Goal: Task Accomplishment & Management: Use online tool/utility

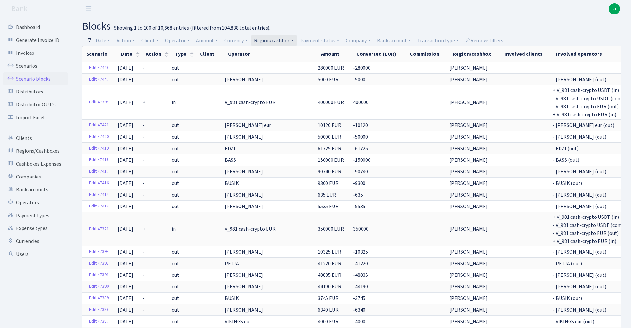
select select "100"
click at [490, 41] on link "Remove filters" at bounding box center [484, 40] width 43 height 11
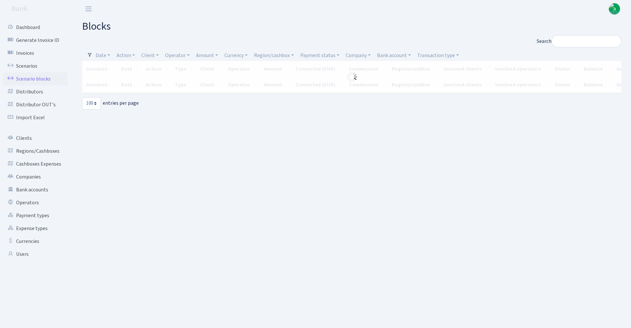
select select "100"
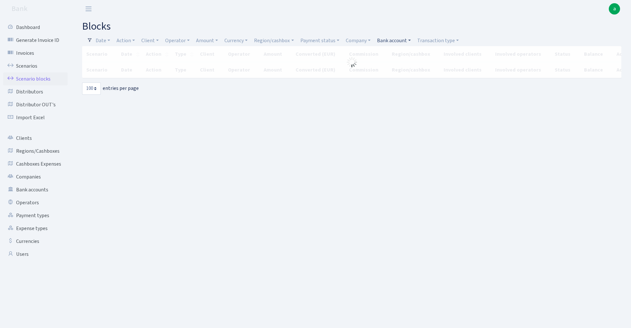
click at [398, 40] on link "Bank account" at bounding box center [393, 40] width 39 height 11
click at [393, 65] on input "search" at bounding box center [399, 64] width 47 height 10
type input "indu"
click at [398, 95] on li "Industrix LTD BACB EUR" at bounding box center [400, 97] width 49 height 18
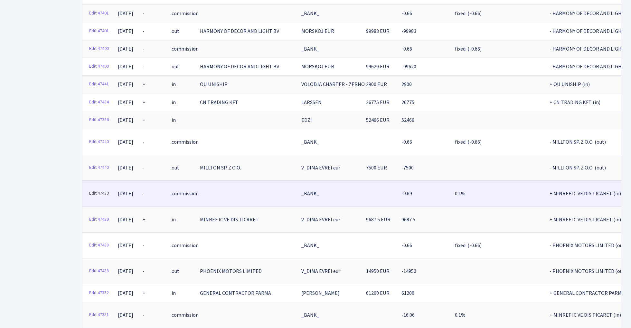
click at [105, 188] on link "Edit 47439" at bounding box center [98, 193] width 25 height 10
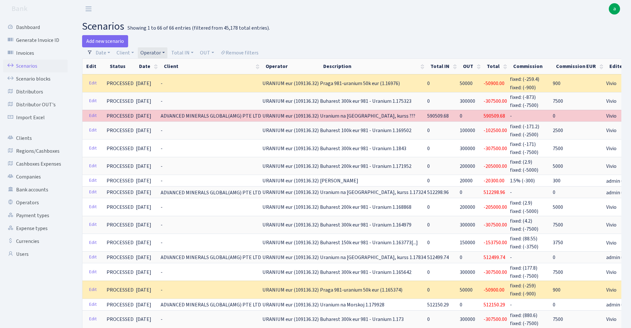
select select "100"
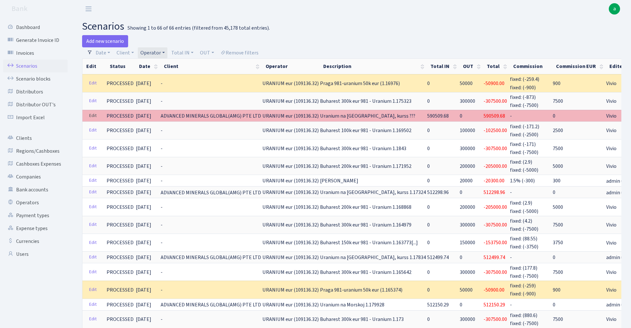
click at [93, 115] on link "Edit" at bounding box center [92, 116] width 13 height 10
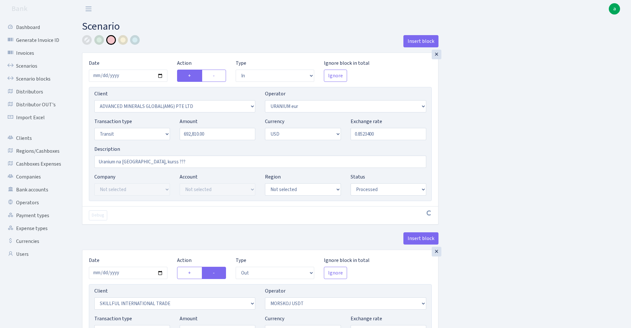
select select "in"
select select "2831"
select select "393"
select select "5"
select select "2"
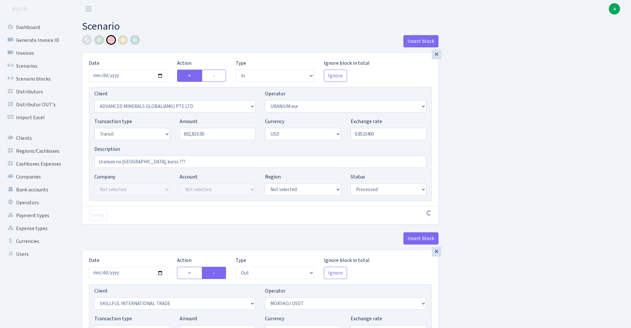
select select "processed"
select select "out"
select select "2655"
select select "324"
select select "5"
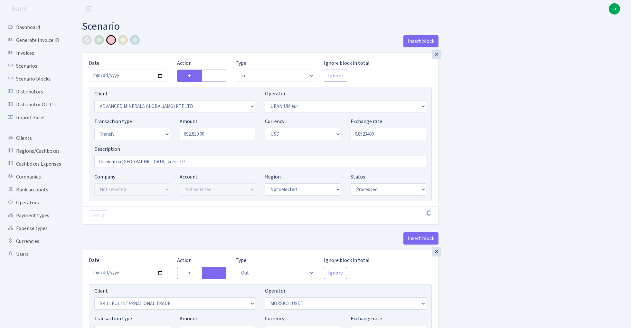
select select "2"
select select "processed"
click at [382, 136] on input "0.8523400" at bounding box center [389, 134] width 76 height 12
paste input "42799375"
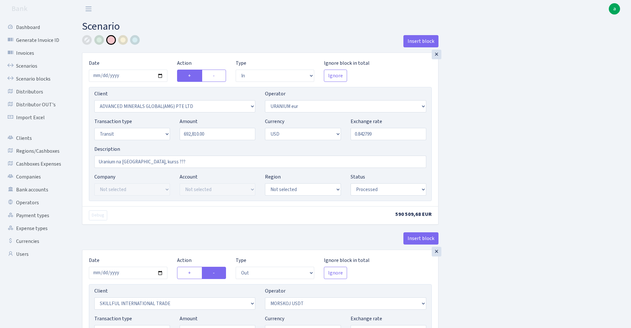
type input "0.8427990"
click at [522, 177] on div "Insert block × Date 2025-09-29 Action + - Type --- In Out Commission Field requ…" at bounding box center [351, 255] width 549 height 440
click at [163, 163] on input "Uranium na Morskoj, kurss ???" at bounding box center [260, 162] width 332 height 12
paste input "1.186522"
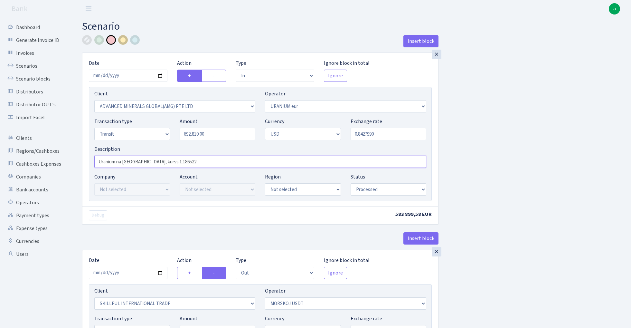
type input "Uranium na Morskoj, kurss 1.186522"
click at [124, 41] on div at bounding box center [123, 40] width 10 height 10
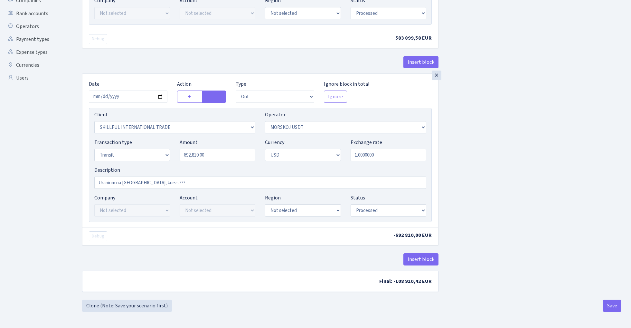
scroll to position [178, 0]
click at [610, 306] on button "Save" at bounding box center [612, 305] width 18 height 12
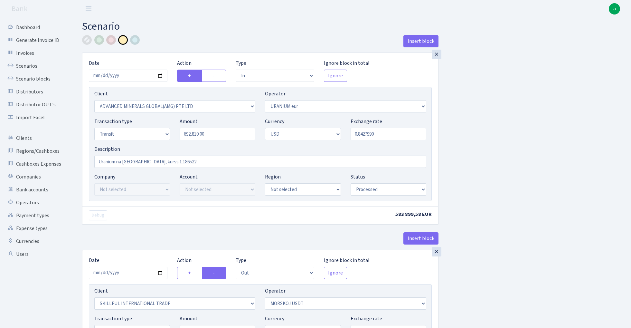
select select "in"
select select "2831"
select select "393"
select select "5"
select select "2"
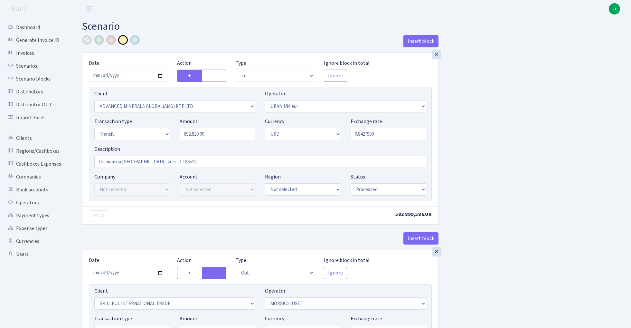
select select "processed"
select select "out"
select select "2655"
select select "324"
select select "5"
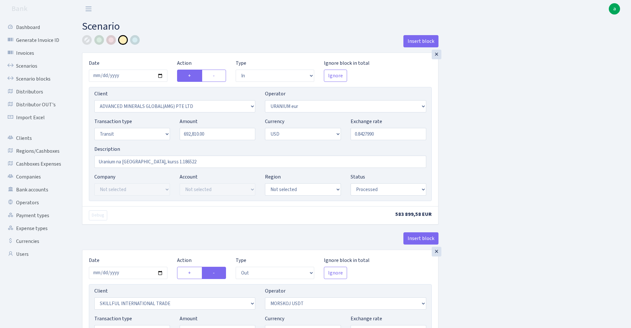
select select "2"
select select "processed"
click at [26, 67] on link "Scenarios" at bounding box center [35, 66] width 64 height 13
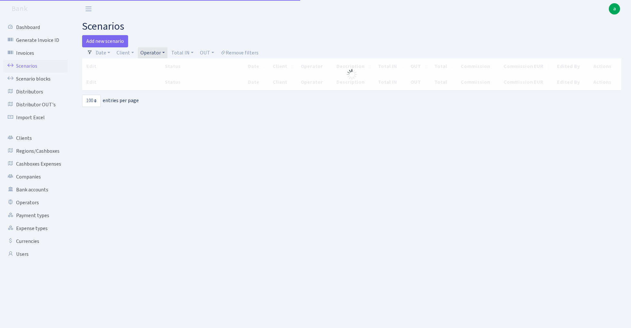
select select "100"
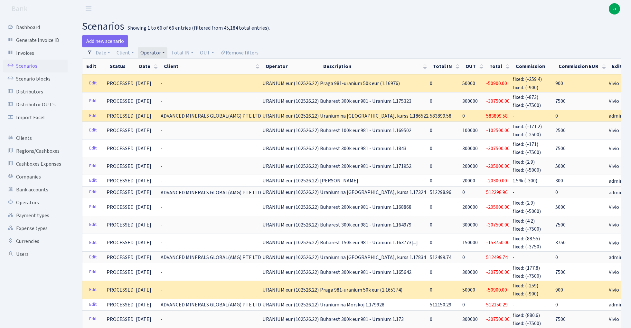
click at [151, 52] on link "Operator" at bounding box center [153, 52] width 30 height 11
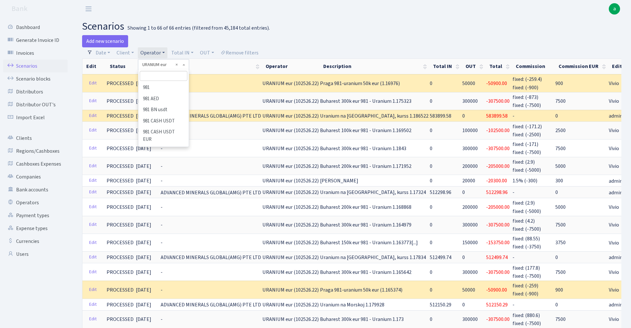
scroll to position [3533, 0]
click at [154, 73] on input "search" at bounding box center [163, 76] width 47 height 10
type input "V_D"
click at [167, 89] on li "V_DIMA EVREI eur" at bounding box center [163, 87] width 49 height 11
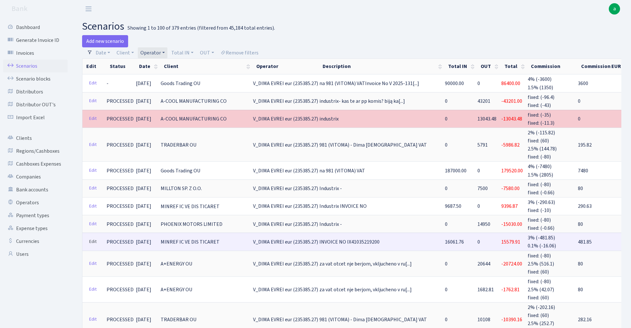
click at [94, 237] on link "Edit" at bounding box center [92, 242] width 13 height 10
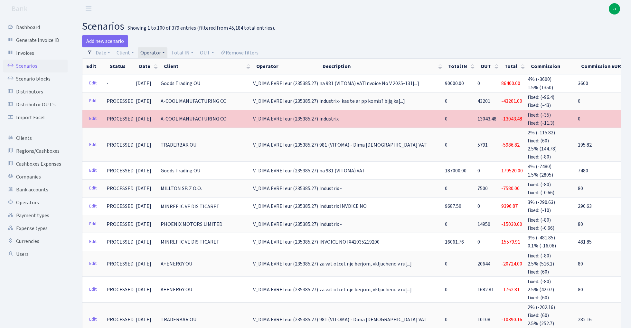
click at [155, 51] on link "Operator" at bounding box center [153, 52] width 30 height 11
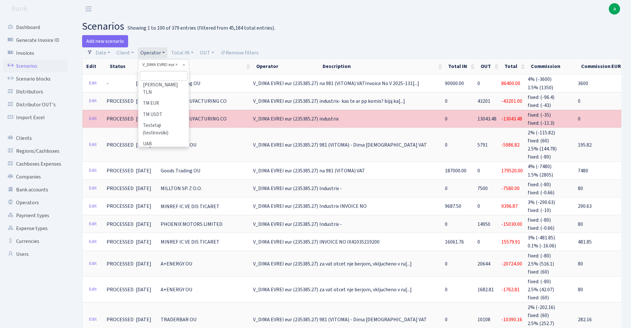
click at [163, 78] on input "search" at bounding box center [163, 76] width 47 height 10
type input "ivo"
click at [166, 88] on li "[PERSON_NAME]" at bounding box center [163, 87] width 49 height 11
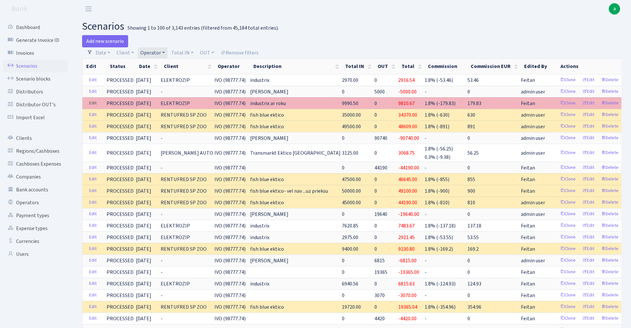
click at [95, 102] on link "Edit" at bounding box center [92, 103] width 13 height 10
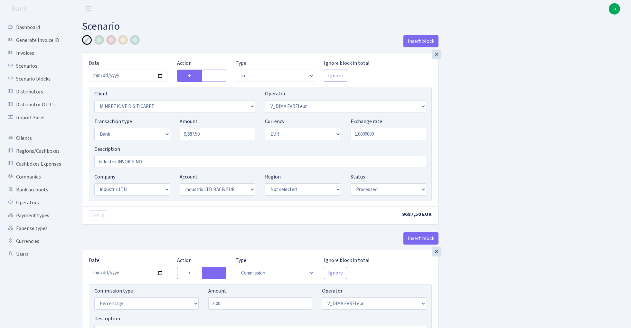
select select "in"
select select "2722"
select select "431"
select select "2"
select select "1"
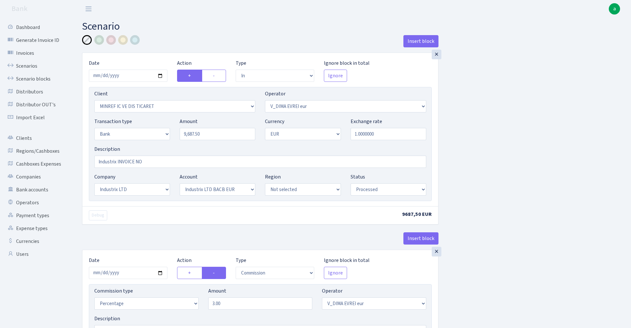
select select "17"
select select "41"
select select "processed"
select select "commission"
select select "431"
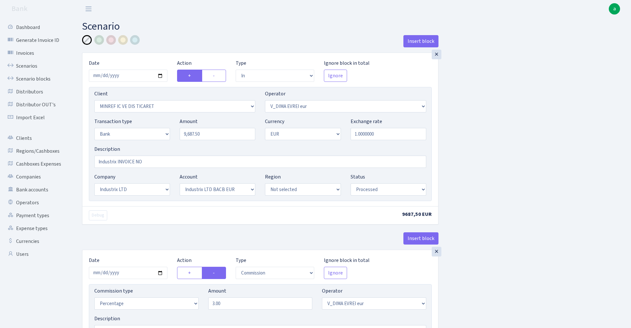
select select "processed"
select select "commission"
select select "1"
select select "17"
select select "41"
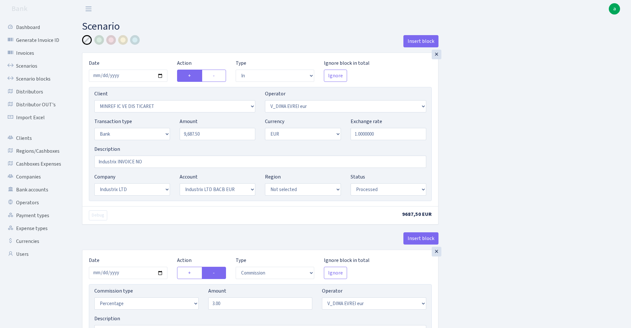
select select "processed"
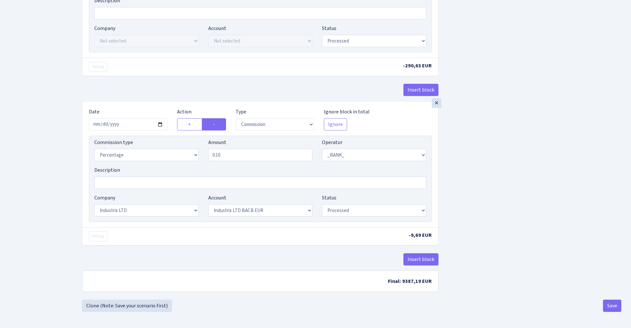
scroll to position [321, 0]
select select "fixed"
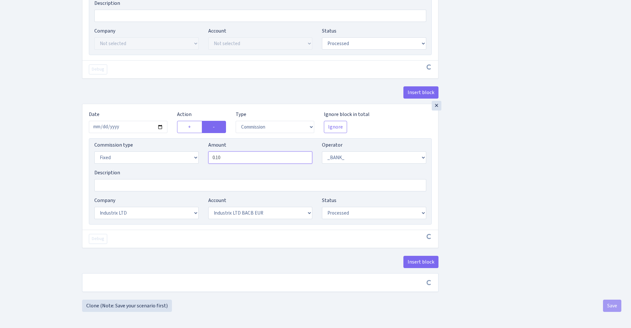
click at [241, 154] on input "0.10" at bounding box center [260, 157] width 104 height 12
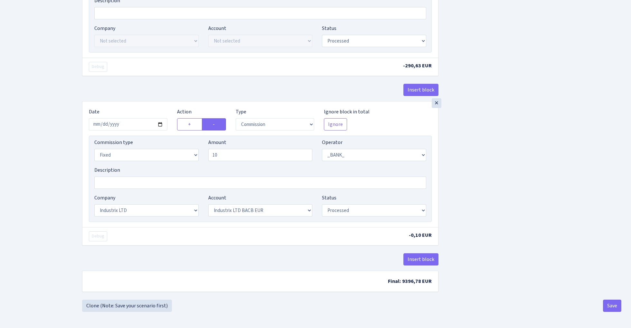
type input "10.00"
click at [479, 156] on div "Insert block × Date 2025-10-08 Action + - Type --- In Out Commission Field requ…" at bounding box center [351, 8] width 549 height 582
click at [612, 310] on button "Save" at bounding box center [612, 305] width 18 height 12
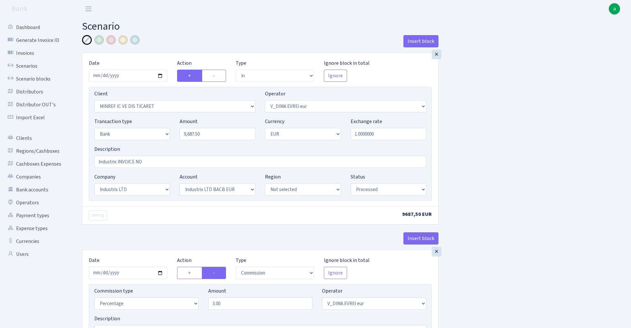
select select "in"
select select "2722"
select select "431"
select select "2"
select select "1"
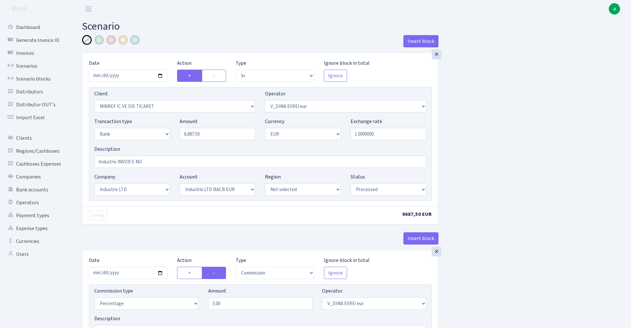
select select "17"
select select "41"
select select "processed"
select select "commission"
select select "431"
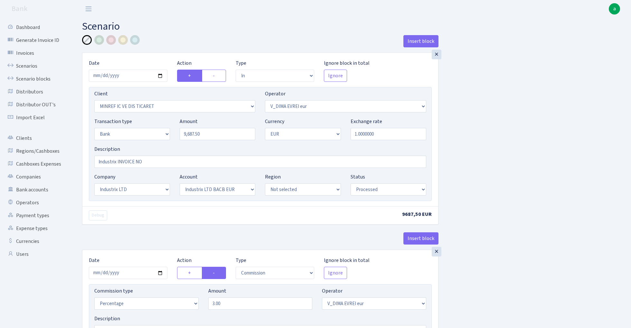
select select "processed"
select select "commission"
select select "fixed"
select select "1"
select select "17"
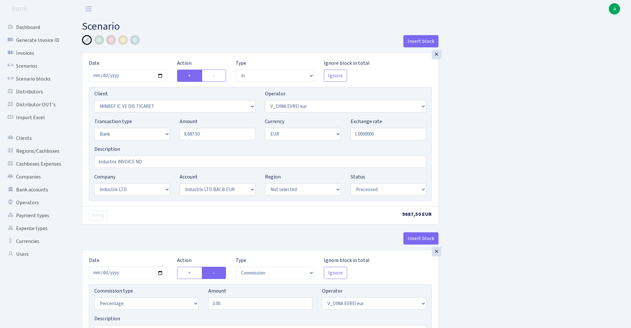
select select "41"
select select "processed"
click at [39, 80] on link "Scenario blocks" at bounding box center [35, 78] width 64 height 13
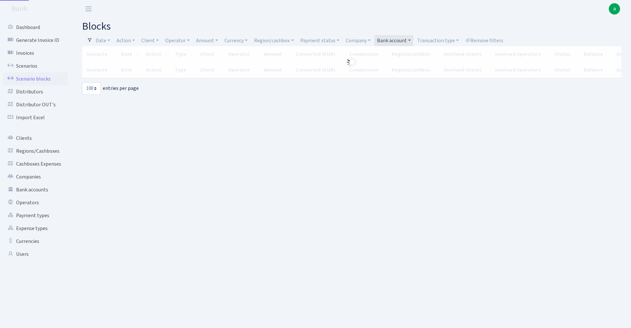
select select "100"
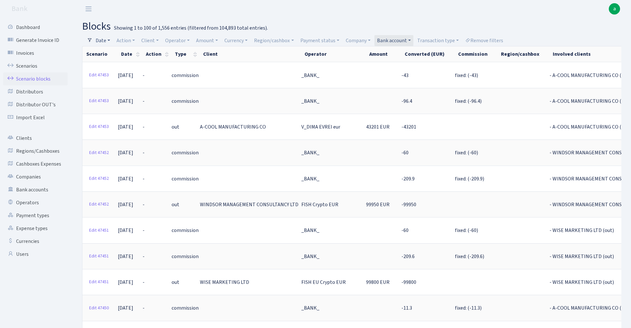
click at [103, 40] on link "Date" at bounding box center [103, 40] width 20 height 11
click at [118, 57] on input "[DATE] - [DATE]" at bounding box center [145, 53] width 77 height 12
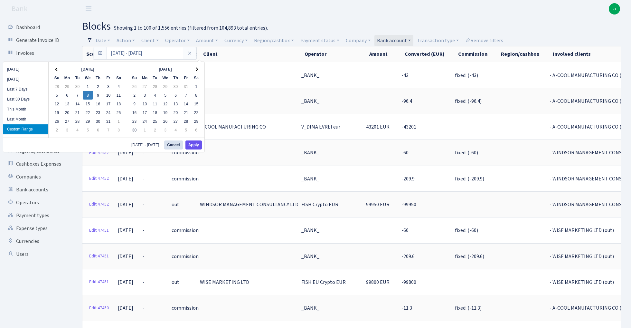
click at [194, 144] on button "Apply" at bounding box center [193, 144] width 16 height 9
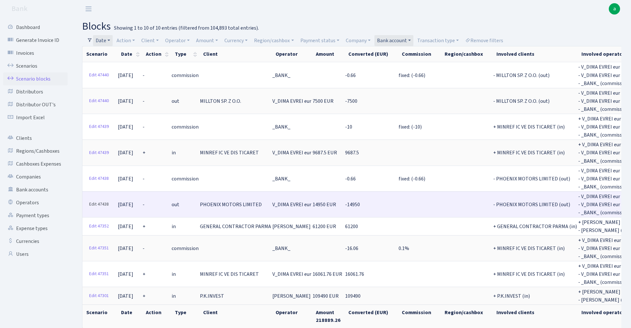
click at [97, 199] on link "Edit 47438" at bounding box center [98, 204] width 25 height 10
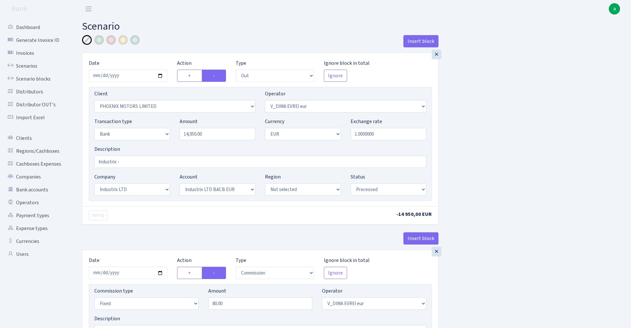
select select "out"
select select "3229"
select select "431"
select select "2"
select select "1"
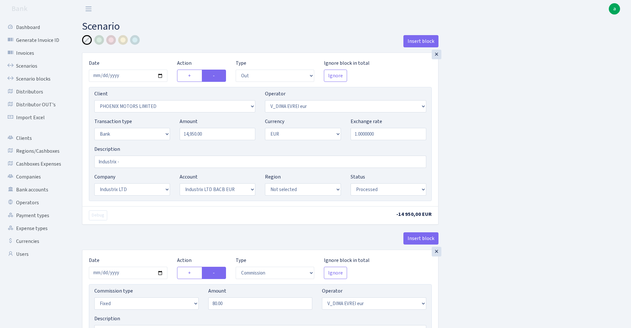
select select "17"
select select "41"
select select "processed"
select select "commission"
select select "fixed"
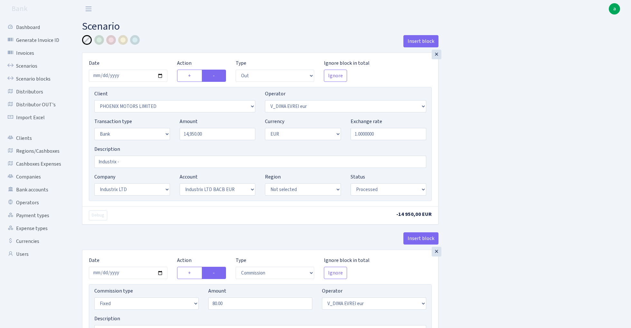
select select "431"
select select "processed"
select select "commission"
select select "fixed"
select select "1"
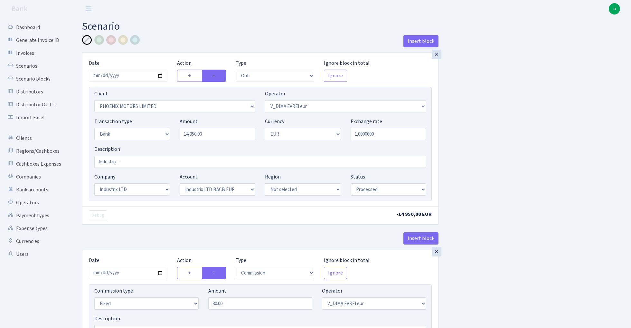
select select "17"
select select "41"
select select "processed"
click at [129, 76] on input "[DATE]" at bounding box center [128, 76] width 79 height 12
type input "2025-10-09"
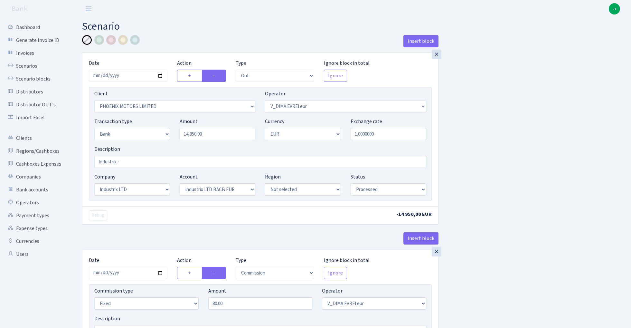
click at [171, 44] on div "Insert block" at bounding box center [260, 43] width 356 height 17
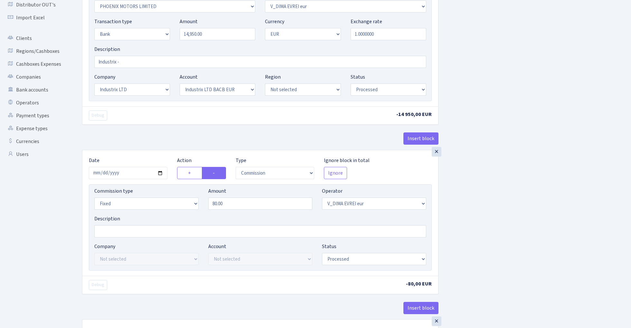
scroll to position [106, 0]
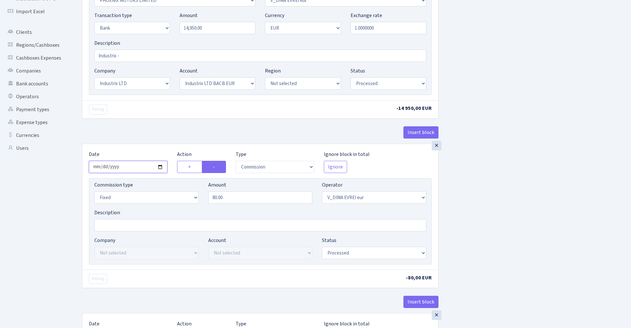
click at [125, 167] on input "[DATE]" at bounding box center [128, 167] width 79 height 12
type input "2025-10-09"
click at [158, 129] on div "Insert block" at bounding box center [260, 134] width 356 height 17
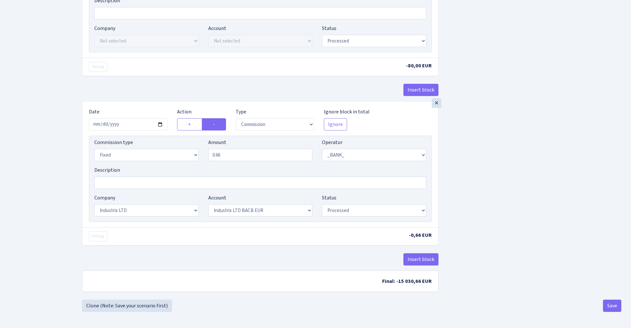
scroll to position [321, 0]
click at [127, 121] on input "[DATE]" at bounding box center [128, 124] width 79 height 12
type input "[DATE]"
click at [159, 90] on div "Insert block" at bounding box center [260, 92] width 356 height 17
click at [243, 157] on input "0.66" at bounding box center [260, 155] width 104 height 12
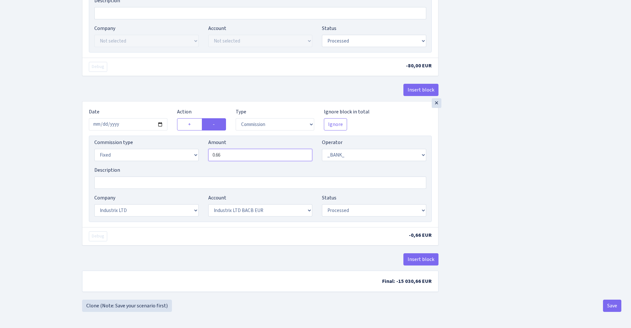
click at [243, 157] on input "0.66" at bounding box center [260, 155] width 104 height 12
type input "40.00"
click at [510, 163] on div "Insert block × Date 2025-10-09 Action + - Type --- In Out Commission Field requ…" at bounding box center [351, 8] width 549 height 582
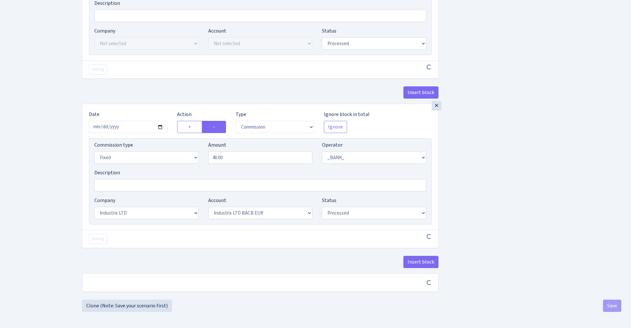
scroll to position [318, 0]
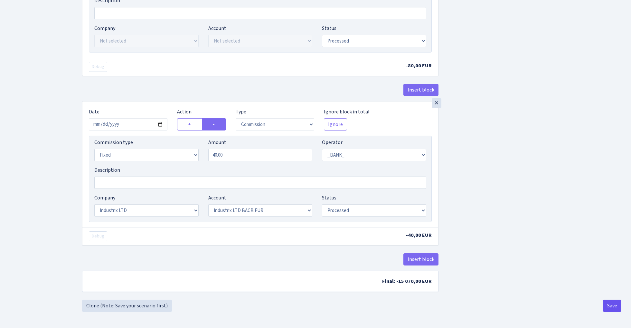
click at [612, 312] on button "Save" at bounding box center [612, 305] width 18 height 12
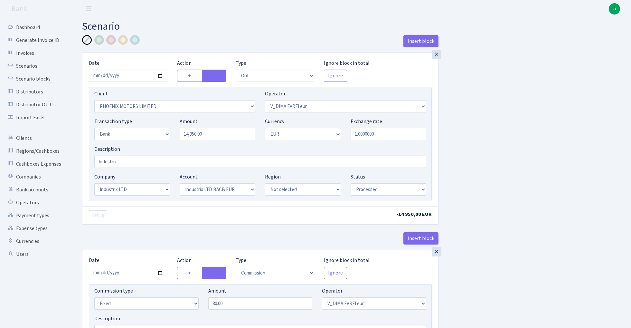
select select "out"
select select "3229"
select select "431"
select select "2"
select select "1"
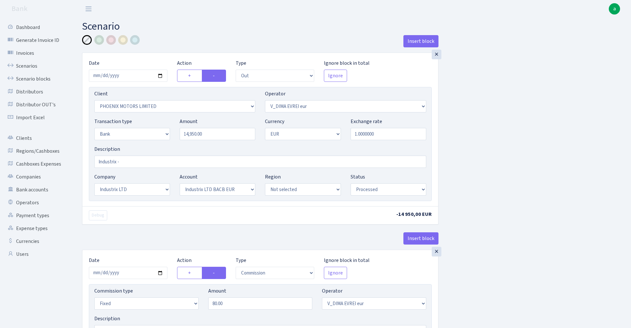
select select "17"
select select "41"
select select "processed"
select select "commission"
select select "fixed"
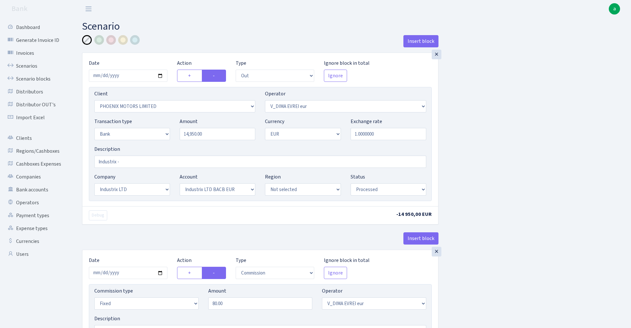
select select "431"
select select "processed"
select select "commission"
select select "fixed"
select select "1"
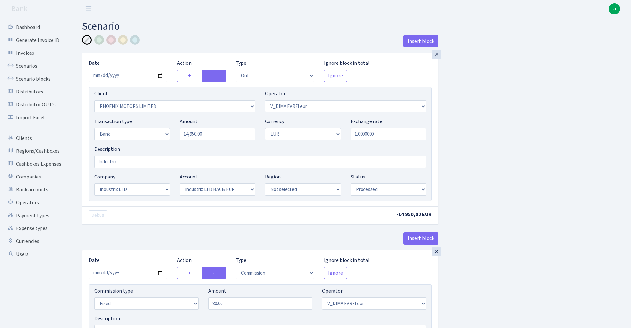
select select "17"
select select "41"
select select "processed"
click at [33, 79] on link "Scenario blocks" at bounding box center [35, 78] width 64 height 13
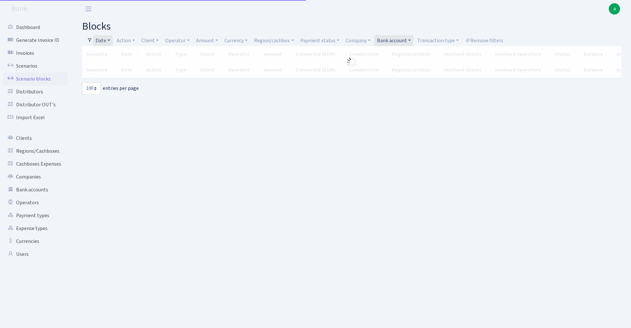
select select "100"
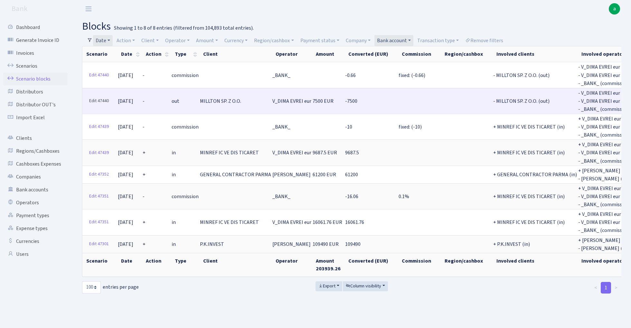
click at [98, 99] on link "Edit 47440" at bounding box center [98, 101] width 25 height 10
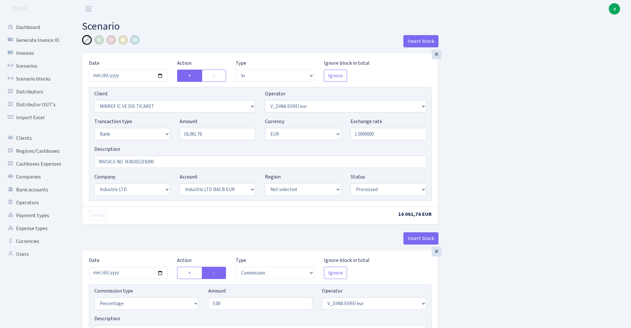
select select "in"
select select "2722"
select select "431"
select select "2"
select select "1"
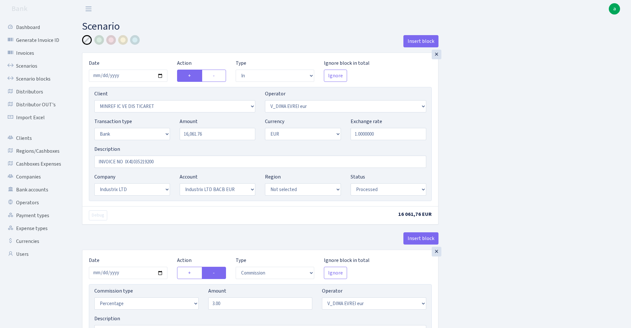
select select "17"
select select "41"
select select "processed"
select select "commission"
select select "431"
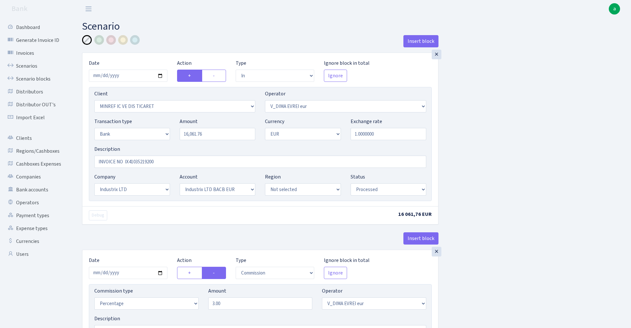
select select "processed"
select select "commission"
select select "1"
select select "17"
select select "41"
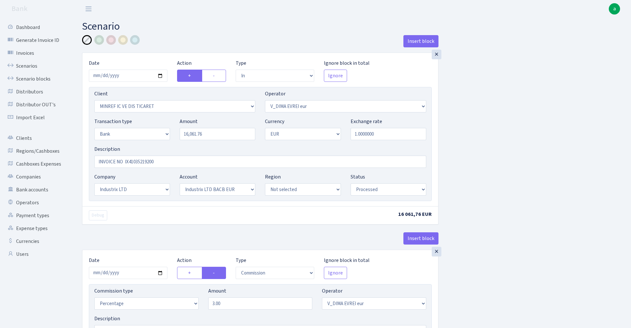
select select "processed"
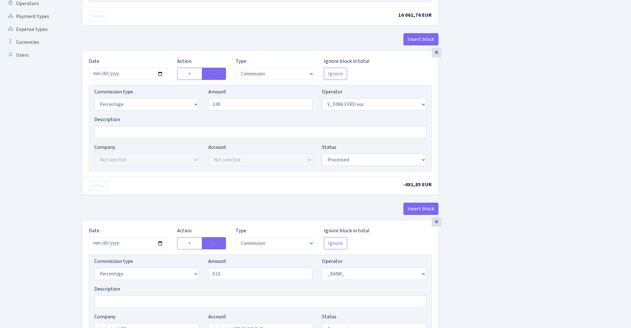
scroll to position [198, 0]
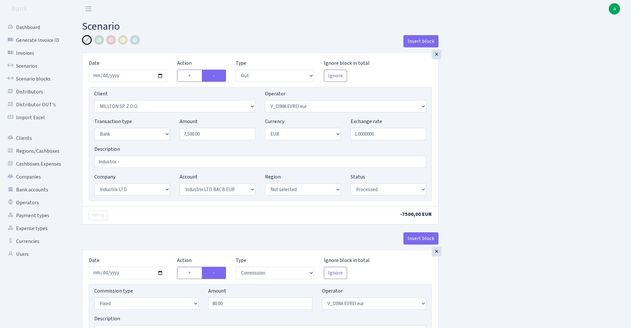
select select "out"
select select "3269"
select select "431"
select select "2"
select select "1"
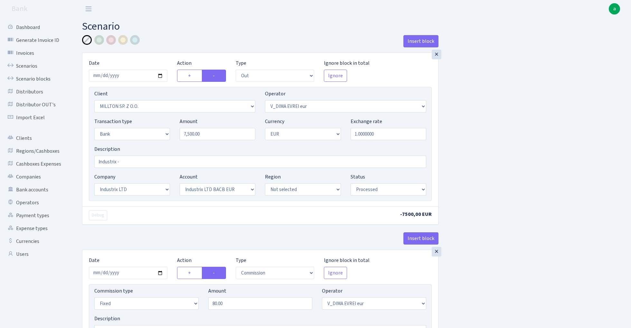
select select "17"
select select "41"
select select "processed"
select select "commission"
select select "fixed"
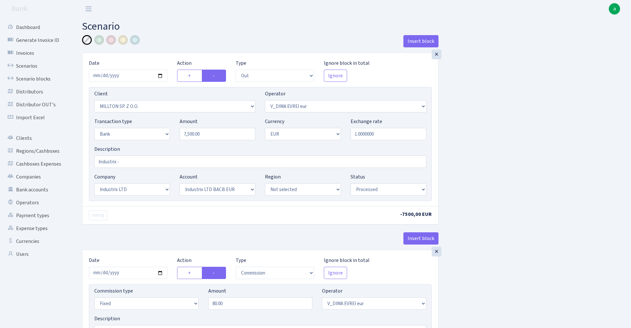
select select "431"
select select "processed"
select select "commission"
select select "fixed"
select select "1"
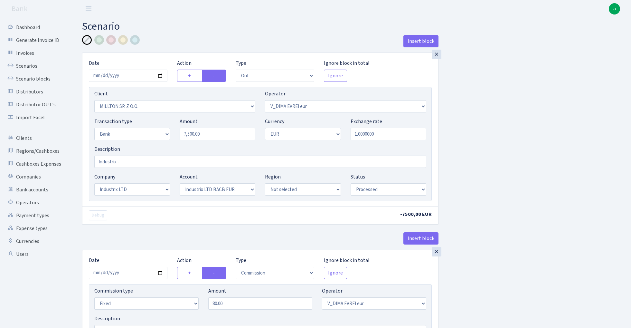
select select "17"
select select "41"
select select "processed"
click at [129, 74] on input "2025-10-08" at bounding box center [128, 76] width 79 height 12
type input "2025-10-09"
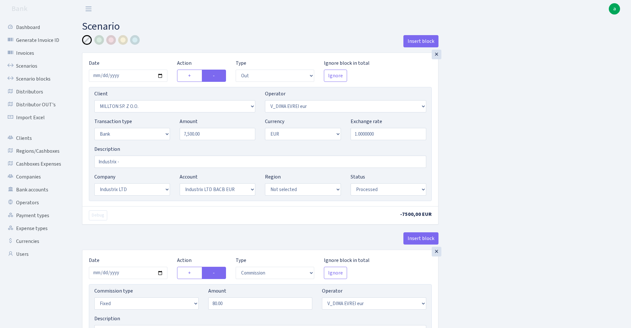
click at [165, 46] on div "Insert block" at bounding box center [260, 43] width 356 height 17
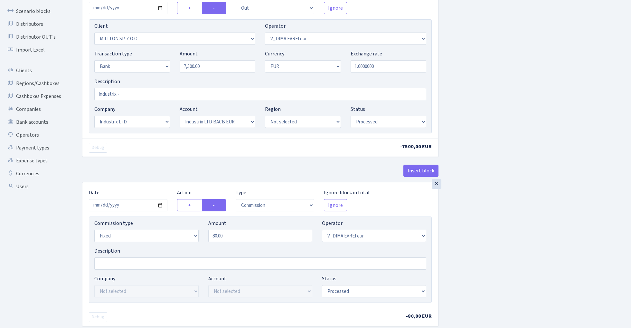
scroll to position [92, 0]
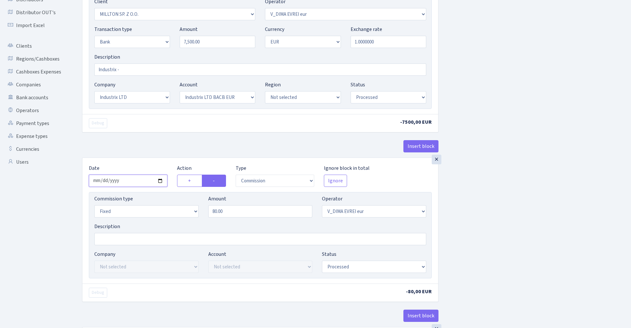
click at [130, 183] on input "2025-10-08" at bounding box center [128, 181] width 79 height 12
type input "2025-10-09"
click at [145, 144] on div "Insert block" at bounding box center [260, 148] width 356 height 17
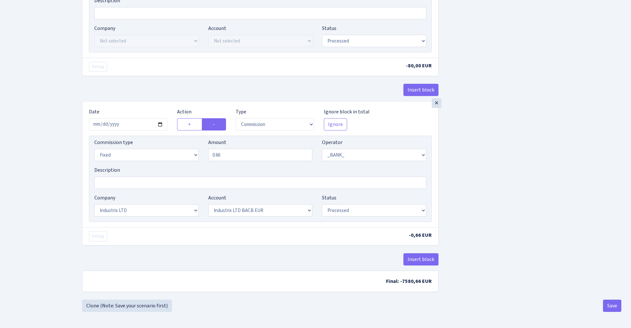
scroll to position [321, 0]
click at [133, 118] on input "2025-10-08" at bounding box center [128, 124] width 79 height 12
type input "2025-10-09"
click at [155, 96] on div "Insert block" at bounding box center [260, 92] width 356 height 17
click at [610, 307] on button "Save" at bounding box center [612, 305] width 18 height 12
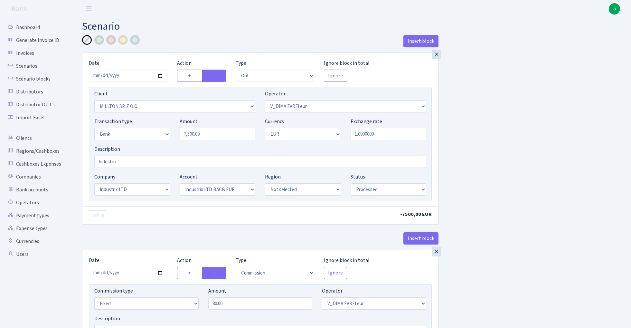
select select "out"
select select "3269"
select select "431"
select select "2"
select select "1"
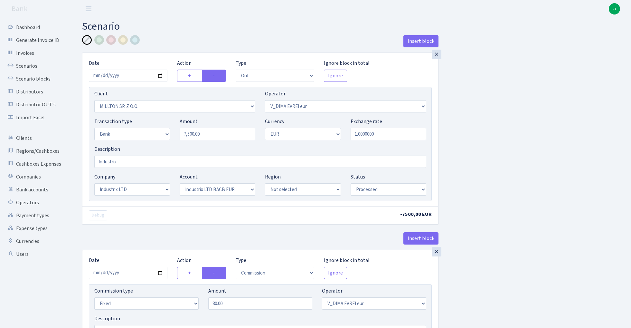
select select "17"
select select "41"
select select "processed"
select select "commission"
select select "fixed"
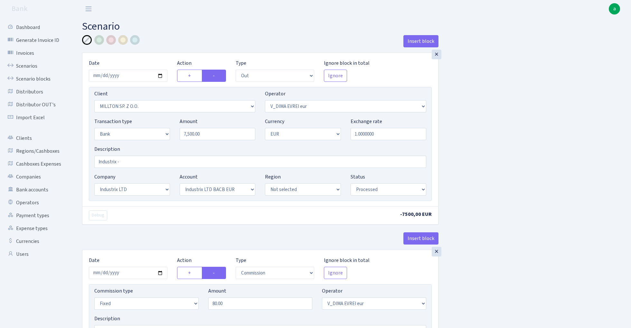
select select "431"
select select "processed"
select select "commission"
select select "fixed"
select select "1"
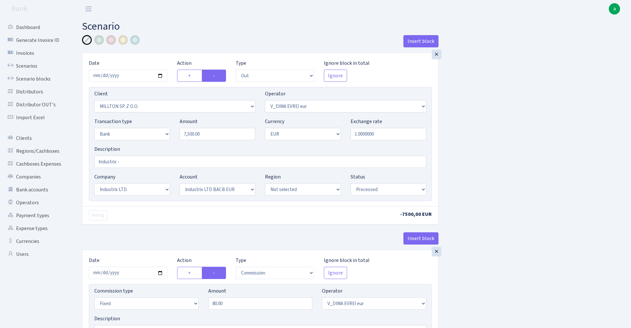
select select "17"
select select "41"
select select "processed"
click at [46, 80] on link "Scenario blocks" at bounding box center [35, 78] width 64 height 13
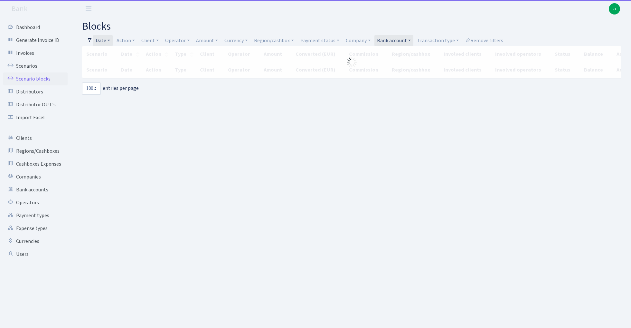
select select "100"
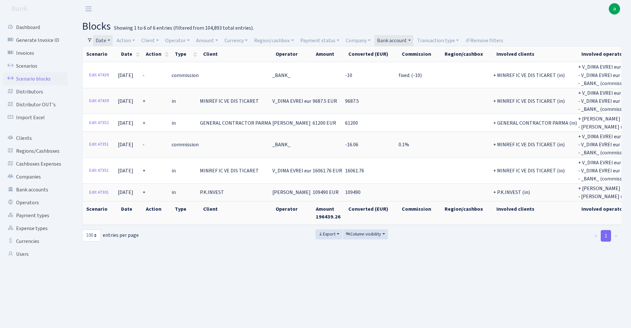
click at [106, 38] on link "Date" at bounding box center [103, 40] width 20 height 11
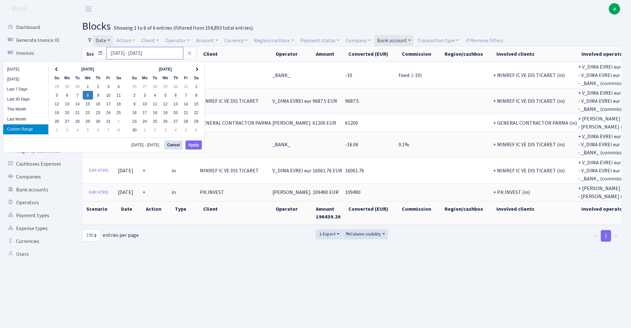
click at [124, 55] on input "[DATE] - [DATE]" at bounding box center [145, 53] width 77 height 12
click at [196, 147] on button "Apply" at bounding box center [193, 144] width 16 height 9
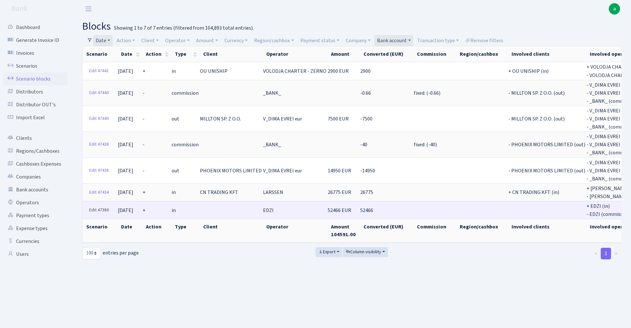
click at [99, 205] on link "Edit 47386" at bounding box center [98, 210] width 25 height 10
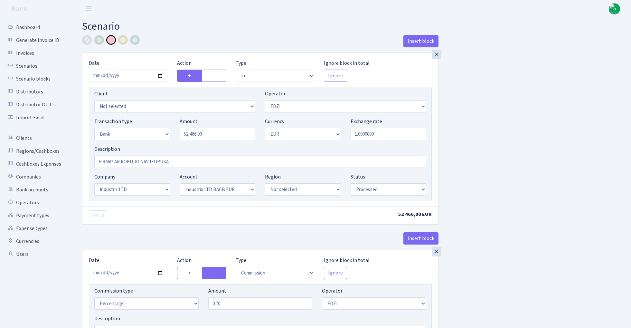
select select "in"
select select "11"
select select "2"
select select "1"
select select "17"
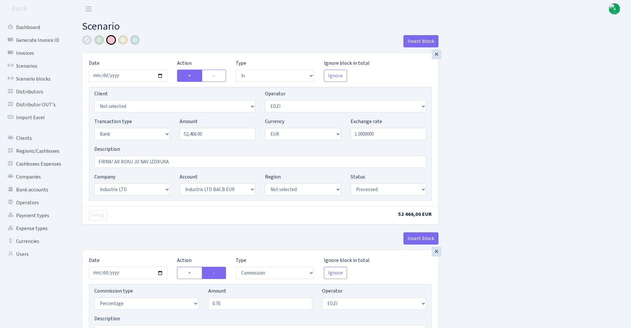
select select "41"
select select "processed"
select select "commission"
select select "11"
select select "processed"
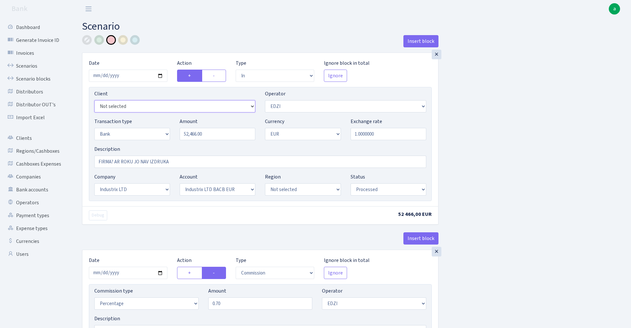
select select "757"
drag, startPoint x: 177, startPoint y: 160, endPoint x: 61, endPoint y: 162, distance: 115.6
click at [61, 162] on div "Dashboard Generate Invoice ID Invoices Scenarios Scenario blocks Distributors D…" at bounding box center [315, 239] width 631 height 442
type input "Industrix"
click at [89, 40] on div at bounding box center [87, 40] width 10 height 10
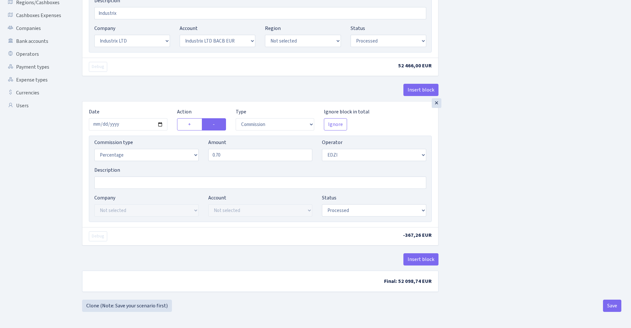
scroll to position [150, 0]
click at [611, 308] on button "Save" at bounding box center [612, 305] width 18 height 12
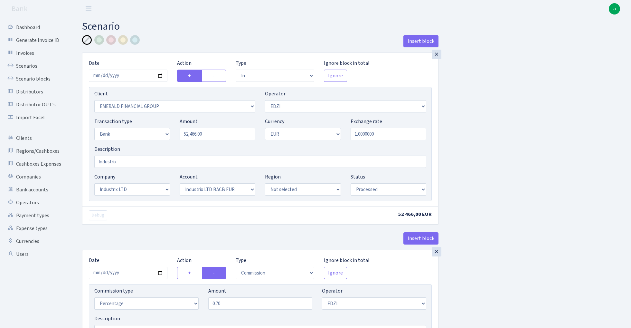
select select "in"
select select "757"
select select "11"
select select "2"
select select "1"
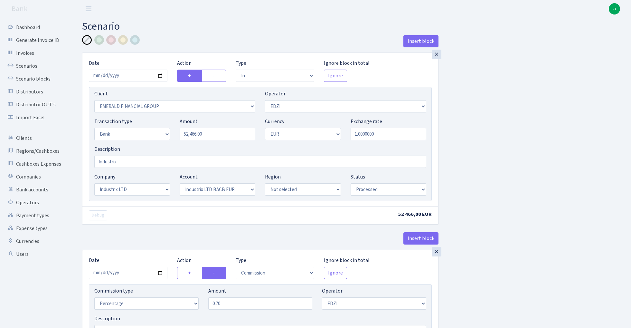
select select "17"
select select "41"
select select "processed"
select select "commission"
select select "11"
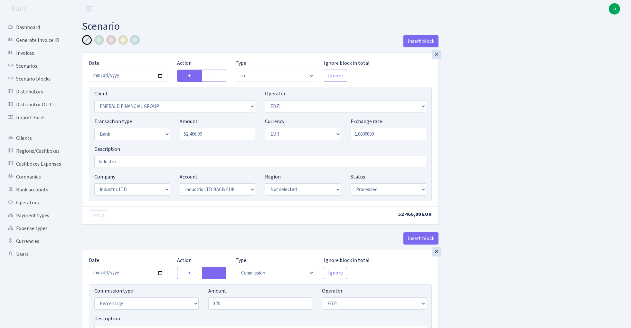
select select "processed"
click at [41, 76] on link "Scenario blocks" at bounding box center [35, 78] width 64 height 13
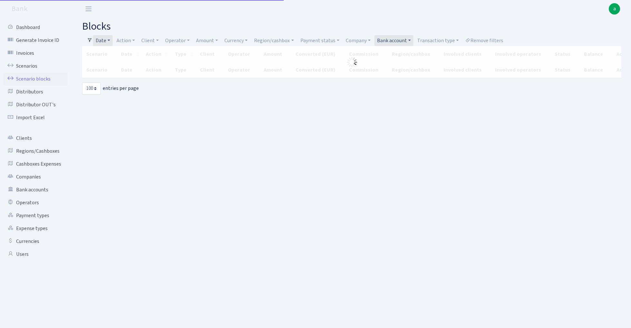
select select "100"
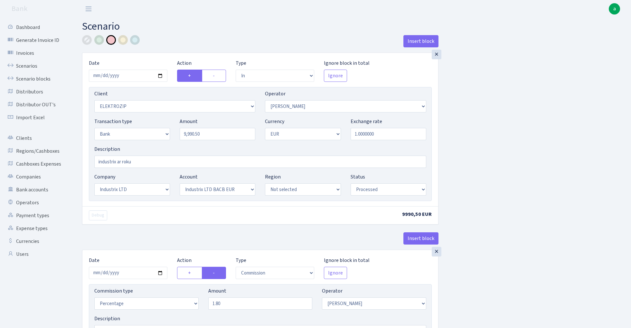
select select "in"
select select "3043"
select select "10"
select select "2"
select select "1"
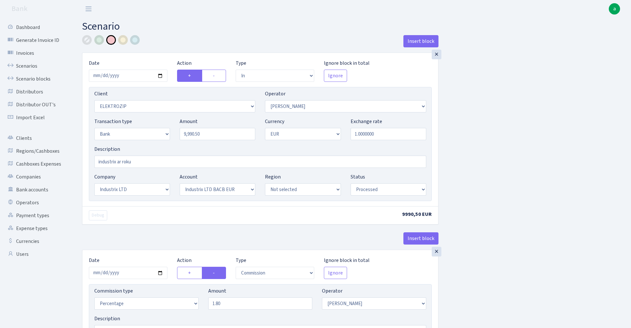
select select "17"
select select "41"
select select "processed"
select select "commission"
select select "10"
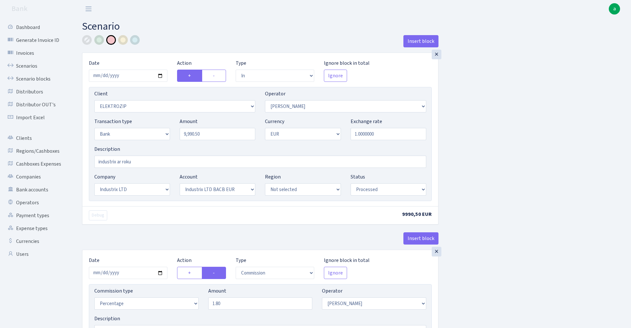
select select "processed"
click at [128, 75] on input "2025-10-10" at bounding box center [128, 76] width 79 height 12
type input "[DATE]"
click at [163, 31] on h2 "Scenario" at bounding box center [351, 26] width 539 height 12
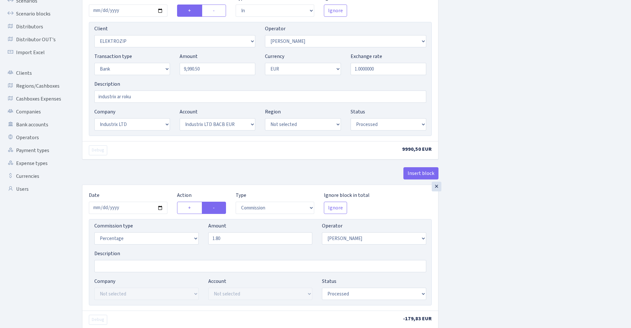
scroll to position [88, 0]
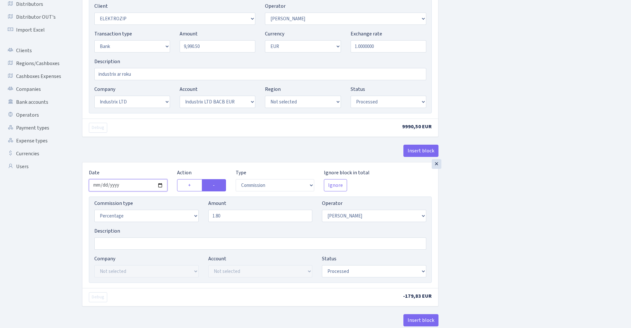
click at [129, 185] on input "2025-10-10" at bounding box center [128, 185] width 79 height 12
type input "2025-10-09"
click at [145, 135] on div "Debug 9990,50 EUR" at bounding box center [260, 127] width 356 height 18
click at [148, 72] on input "industrix ar roku" at bounding box center [260, 74] width 332 height 12
type input "industrix"
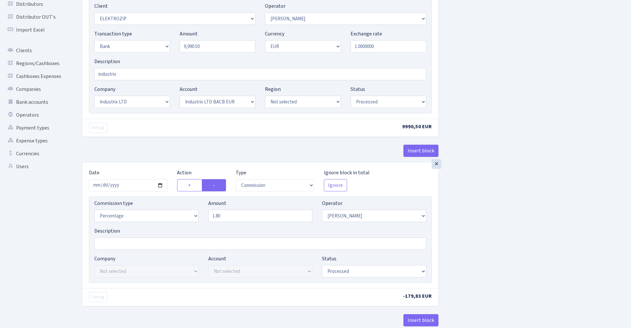
click at [505, 146] on div "Insert block × Date [DATE] Action + - Type --- In Out Commission Field required…" at bounding box center [351, 154] width 549 height 413
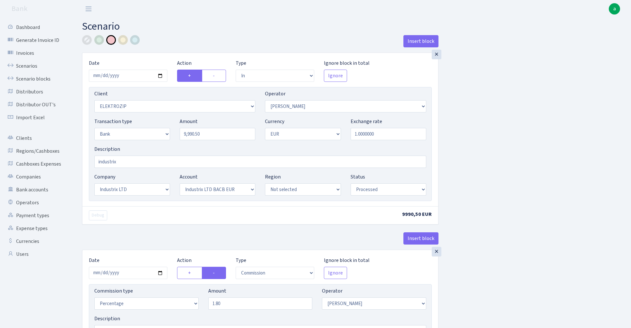
scroll to position [0, 0]
click at [88, 41] on div at bounding box center [87, 40] width 10 height 10
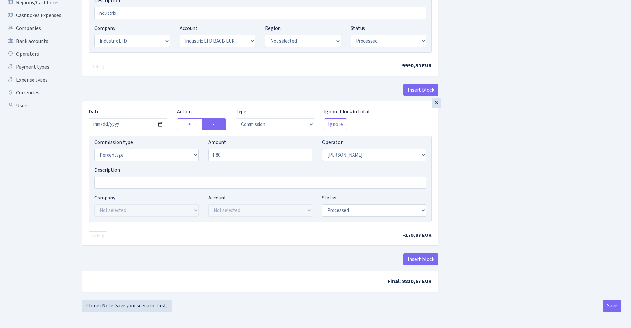
scroll to position [150, 0]
click at [609, 308] on button "Save" at bounding box center [612, 305] width 18 height 12
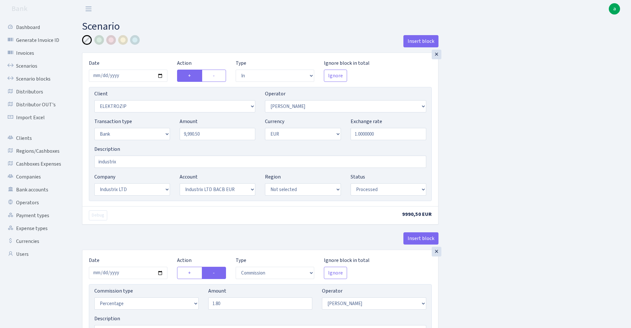
select select "in"
select select "3043"
select select "10"
select select "2"
select select "1"
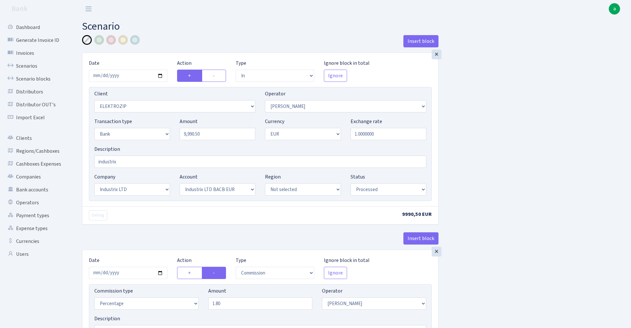
select select "17"
select select "41"
select select "processed"
select select "commission"
select select "10"
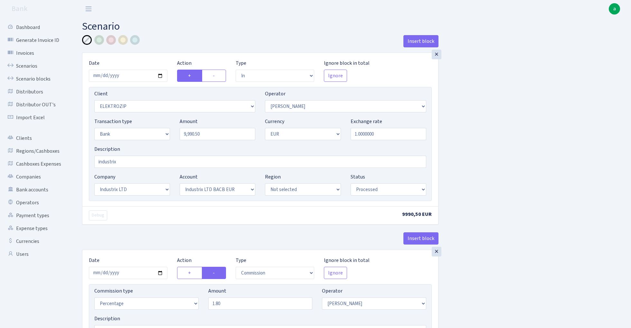
select select "processed"
click at [30, 66] on link "Scenarios" at bounding box center [35, 66] width 64 height 13
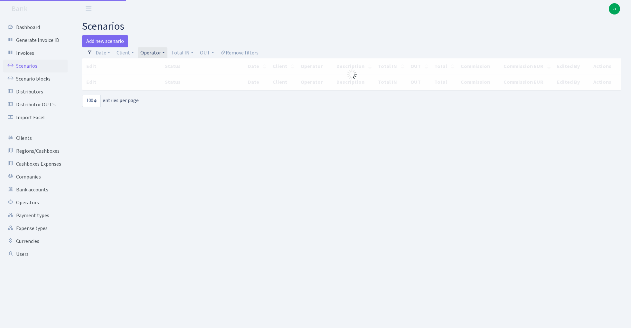
select select "100"
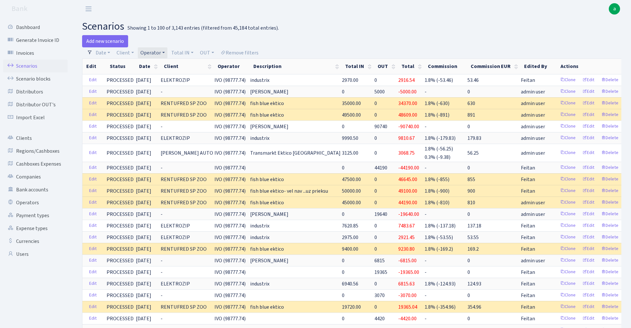
click at [154, 52] on link "Operator" at bounding box center [153, 52] width 30 height 11
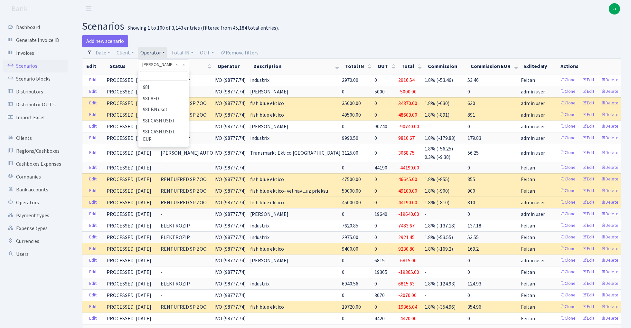
scroll to position [1787, 0]
click at [160, 76] on input "search" at bounding box center [163, 76] width 47 height 10
type input "geg"
click at [170, 86] on li "GEG" at bounding box center [163, 87] width 49 height 11
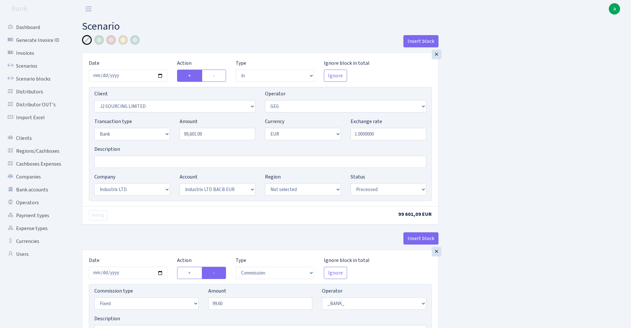
select select "in"
select select "1791"
select select "65"
select select "2"
select select "1"
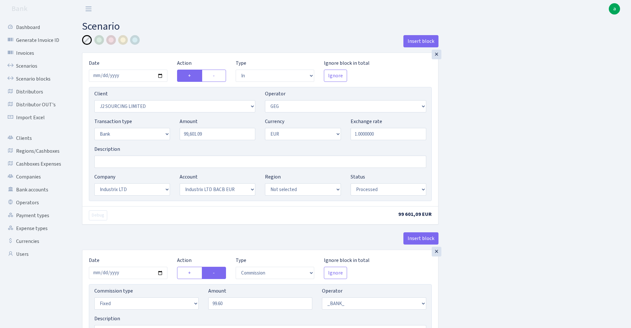
select select "17"
select select "41"
select select "processed"
select select "commission"
select select "fixed"
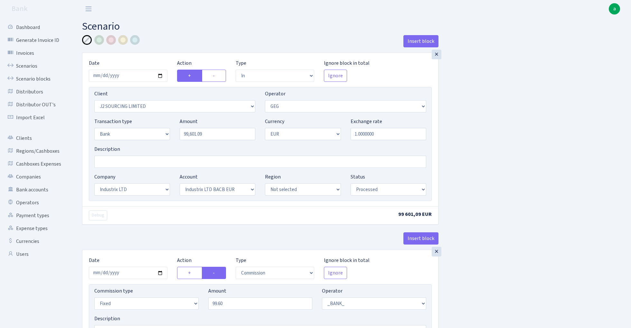
select select "1"
select select "17"
select select "41"
select select "processed"
select select "commission"
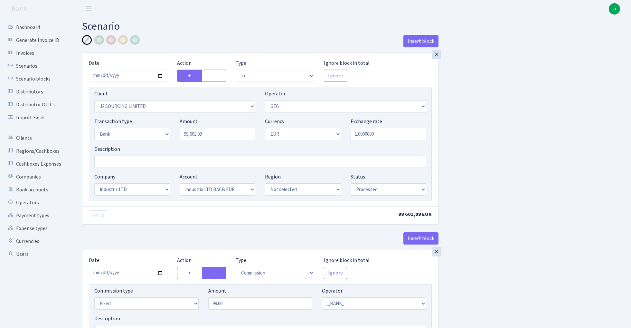
select select "65"
select select "processed"
click at [131, 76] on input "2025-09-10" at bounding box center [128, 76] width 79 height 12
type input "2025-10-09"
click at [186, 39] on div "Insert block" at bounding box center [260, 43] width 356 height 17
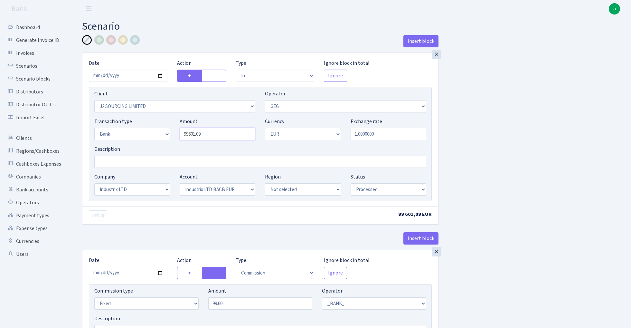
click at [218, 136] on input "99601.09" at bounding box center [218, 134] width 76 height 12
paste input "40859.98"
type input "40,859.98"
click at [522, 127] on div "Insert block × Date 2025-10-09 Action + - Type --- In Out Commission Field requ…" at bounding box center [351, 326] width 549 height 582
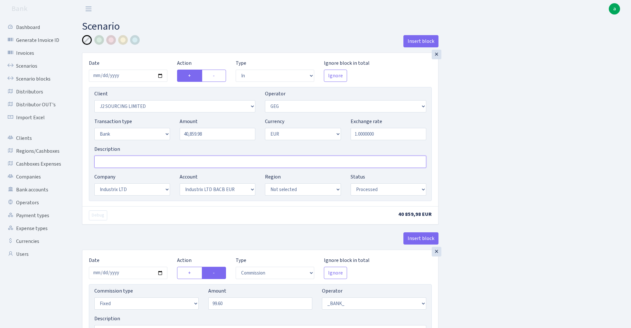
click at [116, 164] on input "Description" at bounding box center [260, 162] width 332 height 12
type input "Industrix - chastj usdt"
click at [113, 41] on div at bounding box center [111, 40] width 10 height 10
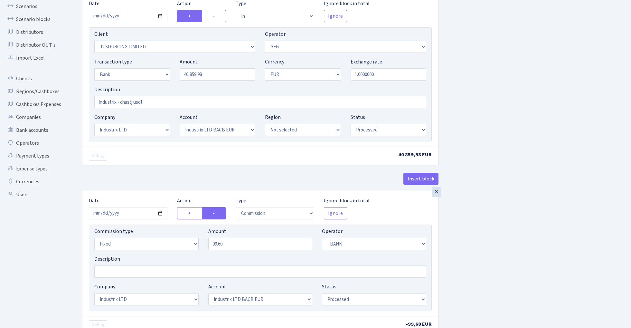
scroll to position [65, 0]
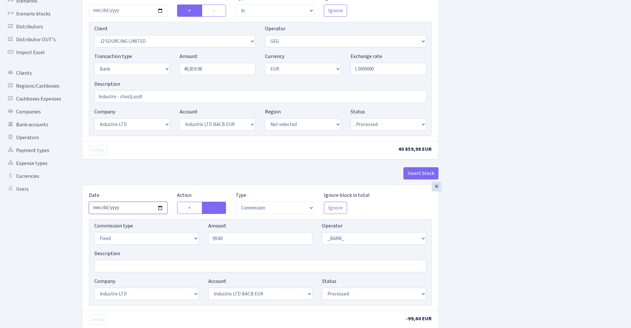
click at [134, 208] on input "2025-09-10" at bounding box center [128, 208] width 79 height 12
type input "[DATE]"
click at [158, 181] on div "Insert block" at bounding box center [260, 175] width 356 height 17
click at [249, 237] on input "99.60" at bounding box center [260, 238] width 104 height 12
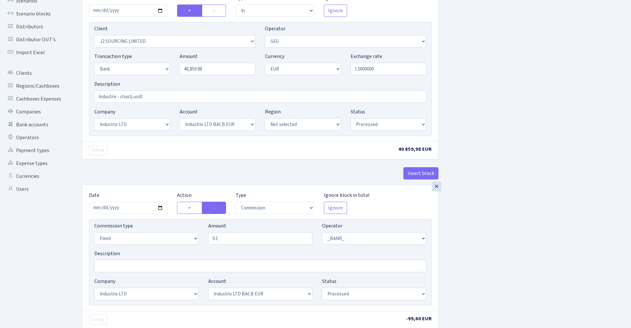
type input "0.10"
click at [502, 191] on div "Insert block × Date 2025-10-09 Action + - Type --- In Out Commission Field requ…" at bounding box center [351, 260] width 549 height 580
select select "percentage"
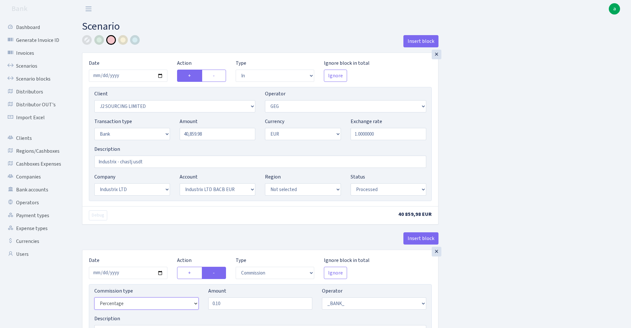
scroll to position [0, 0]
click at [221, 135] on input "40859.98" at bounding box center [218, 134] width 76 height 12
paste input "768.4"
type input "40,768.48"
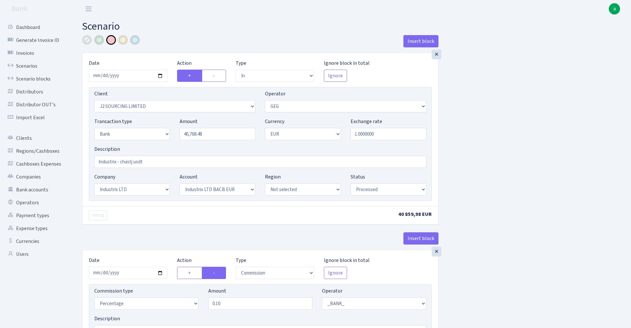
click at [510, 114] on div "Insert block × Date 2025-10-09 Action + - Type --- In Out Commission Field requ…" at bounding box center [351, 326] width 549 height 582
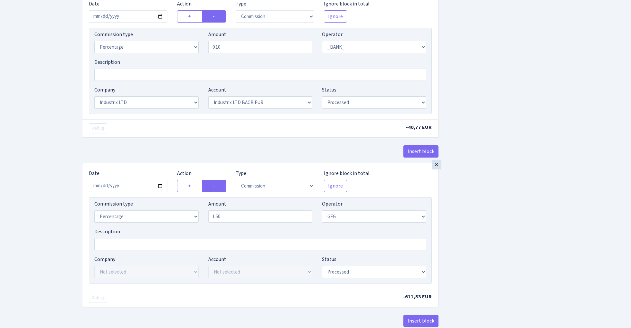
scroll to position [262, 0]
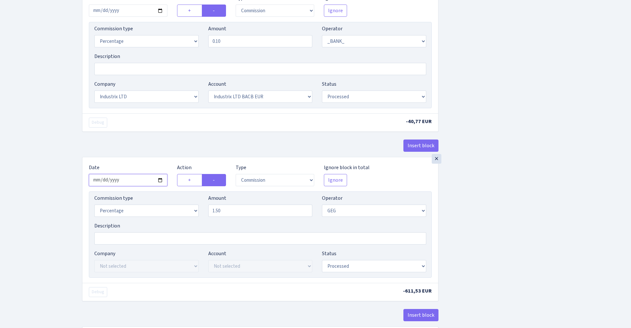
click at [133, 180] on input "2025-09-10" at bounding box center [128, 180] width 79 height 12
type input "2025-10-09"
click at [164, 139] on div "× Date 2025-10-09 Action + - Type --- In Out Commission Field required. Ignore …" at bounding box center [260, 71] width 356 height 169
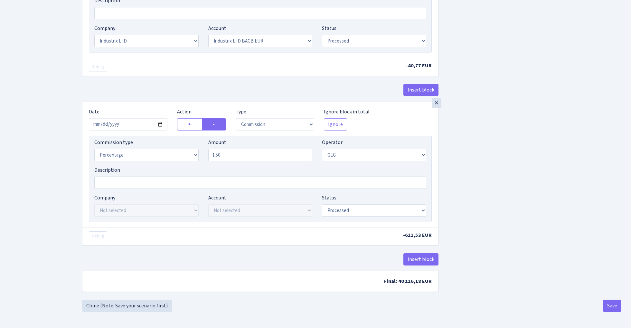
scroll to position [321, 0]
click at [612, 308] on button "Save" at bounding box center [612, 305] width 18 height 12
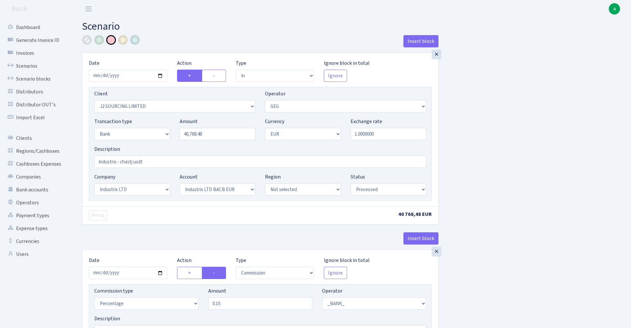
select select "in"
select select "1791"
select select "65"
select select "2"
select select "1"
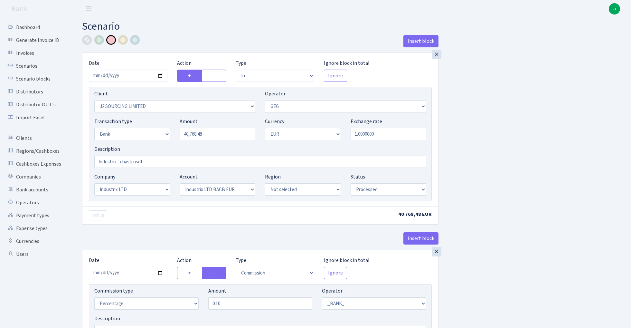
select select "17"
select select "41"
select select "processed"
select select "commission"
select select "1"
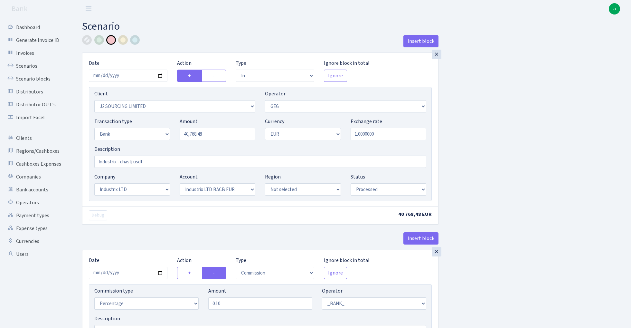
select select "17"
select select "41"
select select "processed"
select select "commission"
select select "65"
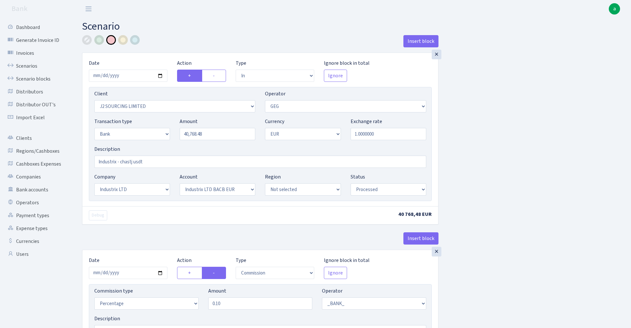
select select "processed"
click at [26, 66] on link "Scenarios" at bounding box center [35, 66] width 64 height 13
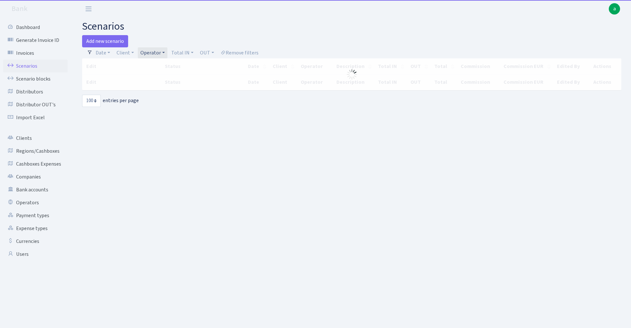
select select "100"
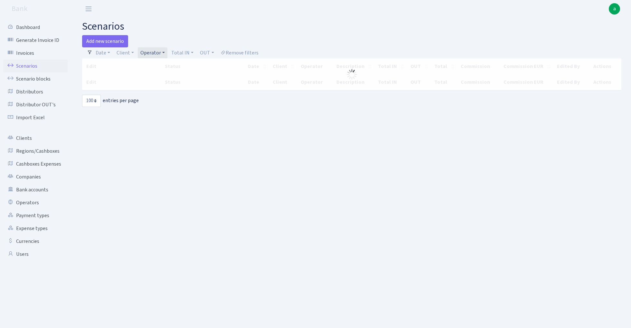
click at [156, 51] on link "Operator" at bounding box center [153, 52] width 30 height 11
click at [157, 79] on input "search" at bounding box center [163, 76] width 47 height 10
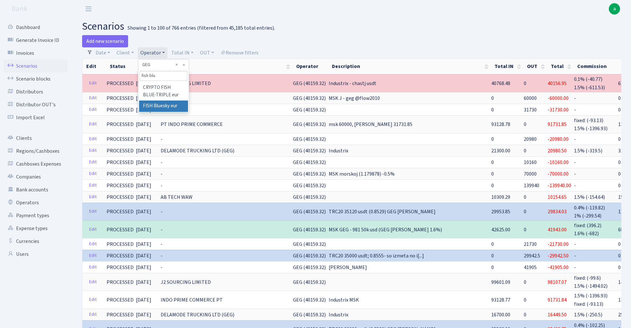
type input "fish blu"
click at [172, 105] on li "FISH Bluesky eur" at bounding box center [163, 105] width 49 height 11
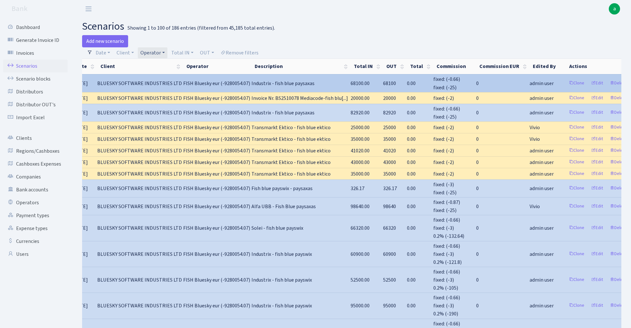
scroll to position [0, 62]
click at [567, 82] on link "Clone" at bounding box center [577, 83] width 21 height 10
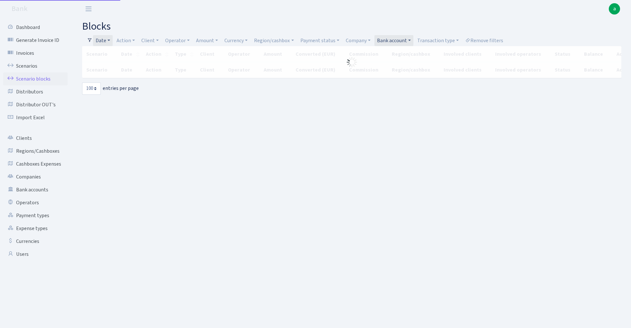
select select "100"
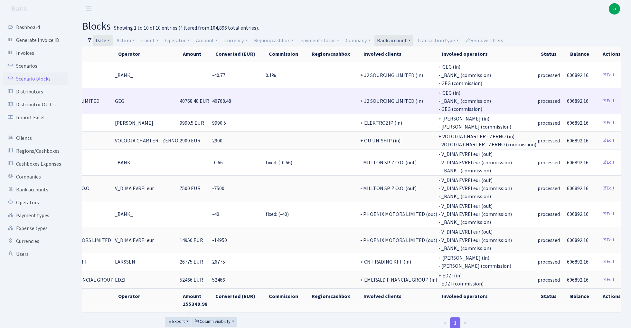
scroll to position [0, 150]
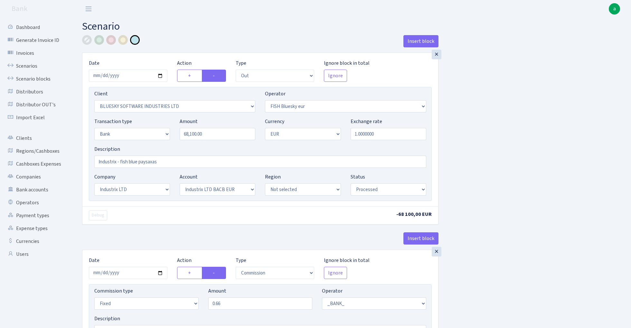
select select "out"
select select "2867"
select select "460"
select select "2"
select select "1"
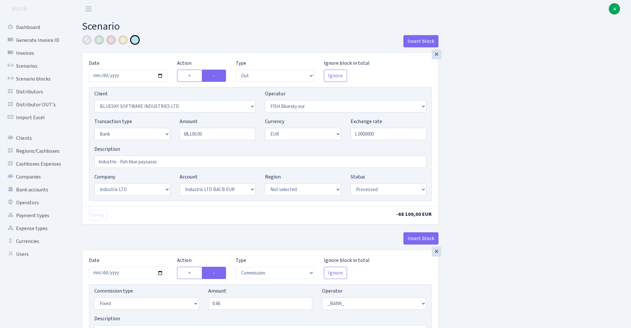
select select "17"
select select "41"
select select "processed"
select select "commission"
select select "fixed"
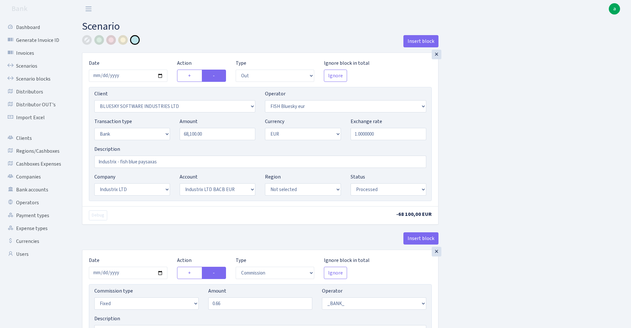
select select "1"
select select "17"
select select "41"
select select "processed"
select select "commission"
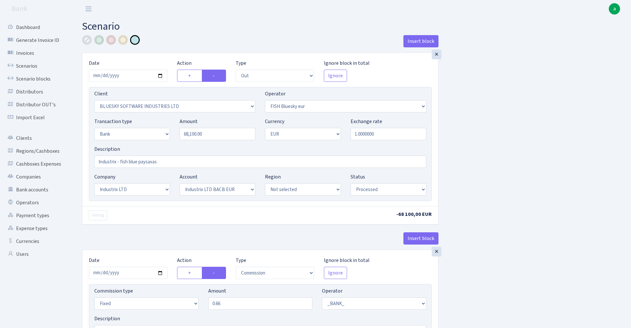
select select "fixed"
select select "1"
select select "23"
select select "68"
select select "processed"
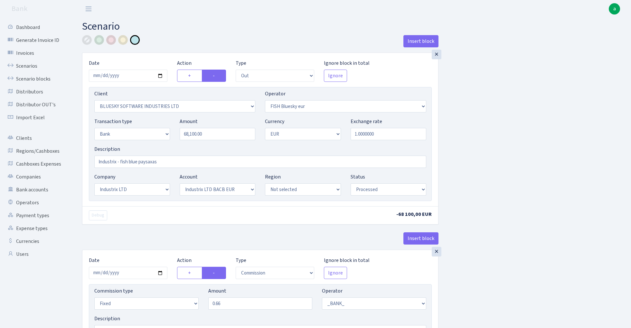
select select "in"
select select "3231"
select select "460"
select select "2"
select select "1"
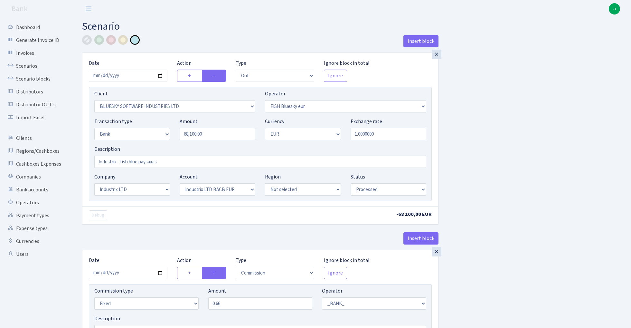
select select "23"
select select "68"
select select "processed"
click at [213, 136] on input "68100.00" at bounding box center [218, 134] width 76 height 12
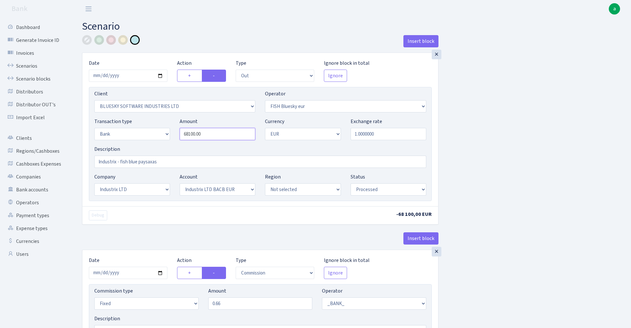
paste input "9948"
type input "99,480.00"
click at [126, 76] on input "2025-10-07" at bounding box center [128, 76] width 79 height 12
type input "2025-10-09"
click at [189, 38] on div "Insert block" at bounding box center [260, 43] width 356 height 17
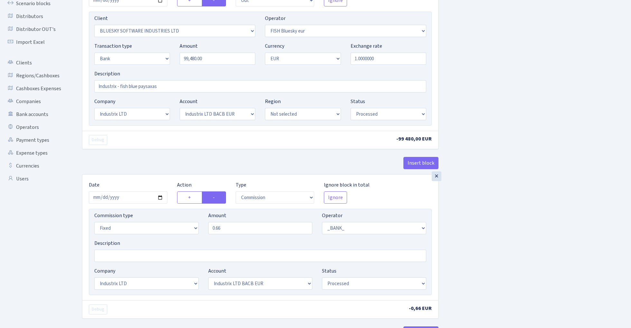
scroll to position [94, 0]
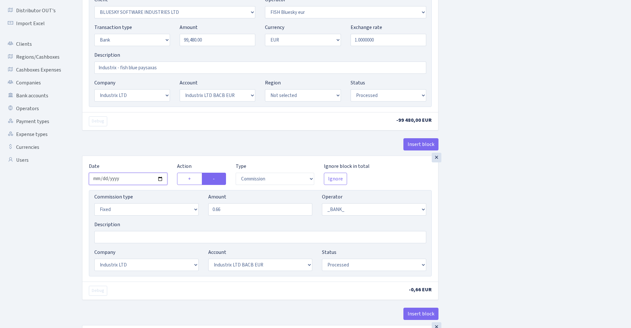
click at [124, 182] on input "2025-10-07" at bounding box center [128, 179] width 79 height 12
type input "2025-10-09"
click at [141, 138] on div "× Date 2025-10-09 Action + - Type --- In Out Commission Field required. Ignore …" at bounding box center [260, 56] width 356 height 197
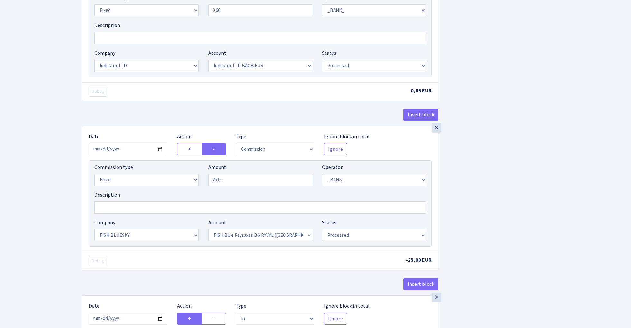
scroll to position [315, 0]
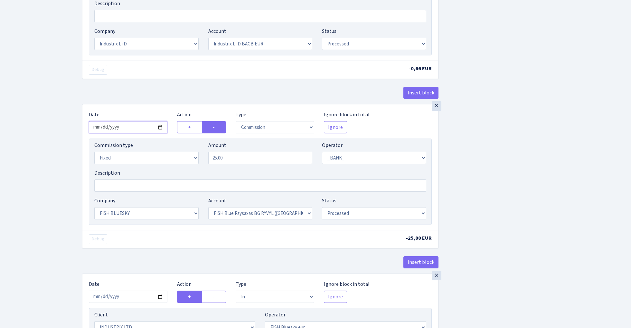
click at [130, 130] on input "2025-10-07" at bounding box center [128, 127] width 79 height 12
type input "2025-10-09"
click at [150, 93] on div "Insert block" at bounding box center [260, 95] width 356 height 17
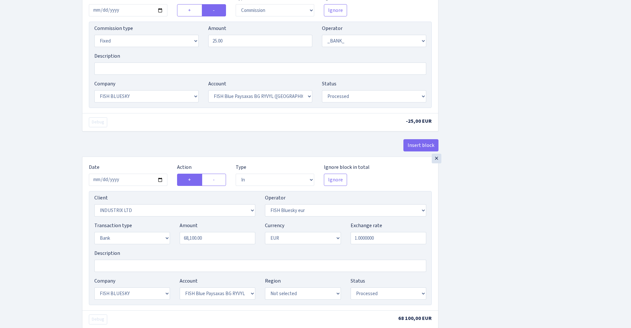
scroll to position [436, 0]
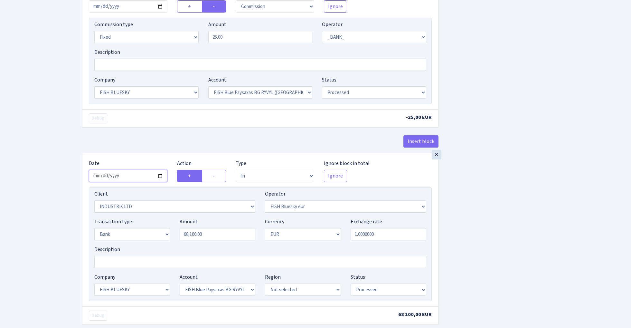
click at [129, 177] on input "2025-10-07" at bounding box center [128, 176] width 79 height 12
type input "2025-10-09"
click at [150, 139] on div "Insert block" at bounding box center [260, 143] width 356 height 17
click at [216, 238] on input "68100.00" at bounding box center [218, 234] width 76 height 12
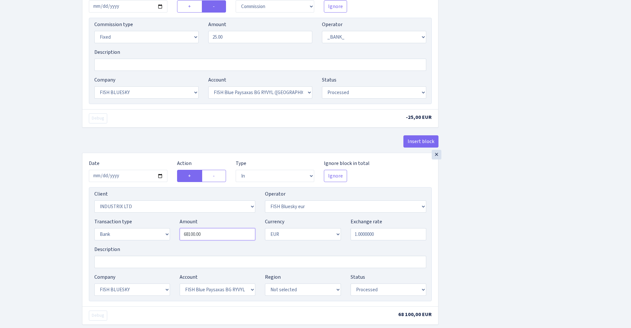
paste input "9948"
type input "99,480.00"
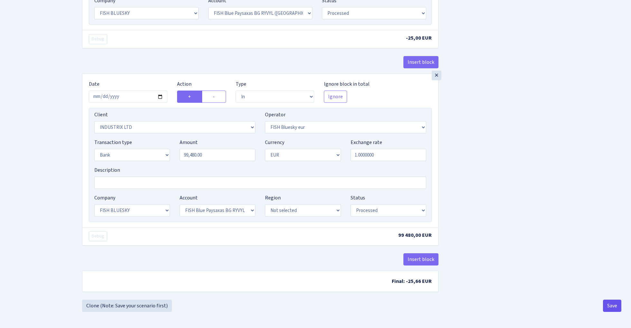
scroll to position [518, 0]
click at [611, 306] on button "Save" at bounding box center [612, 305] width 18 height 12
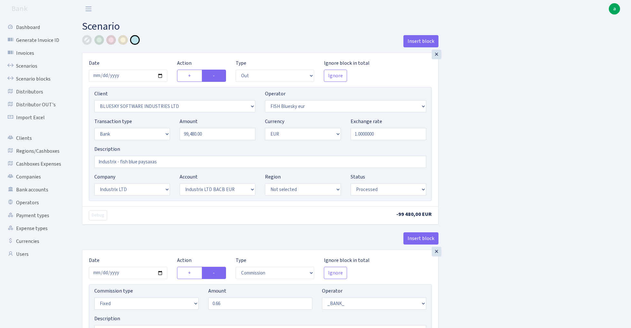
select select "out"
select select "2867"
select select "460"
select select "2"
select select "1"
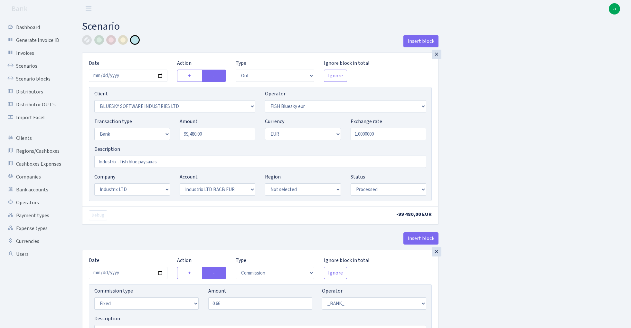
select select "17"
select select "41"
select select "processed"
select select "commission"
select select "fixed"
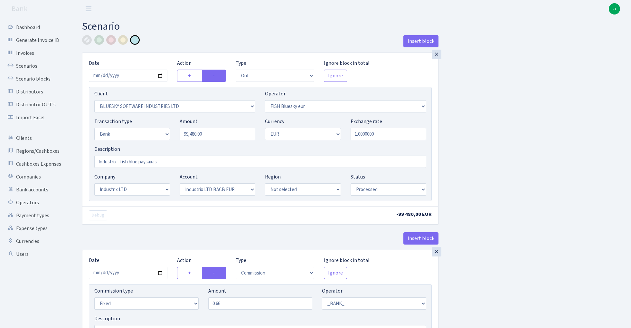
select select "1"
select select "17"
select select "41"
select select "processed"
select select "commission"
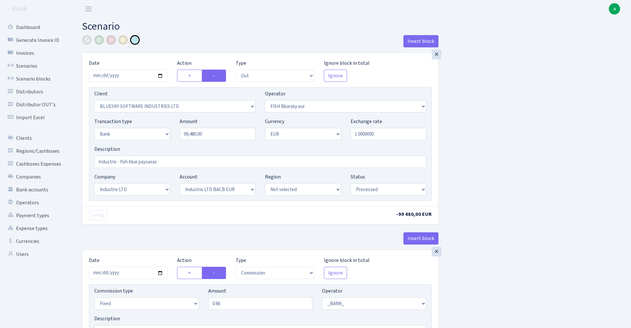
select select "fixed"
select select "1"
select select "23"
select select "68"
select select "processed"
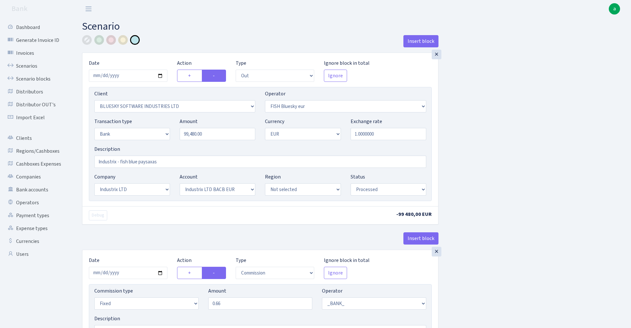
select select "in"
select select "3231"
select select "460"
select select "2"
select select "1"
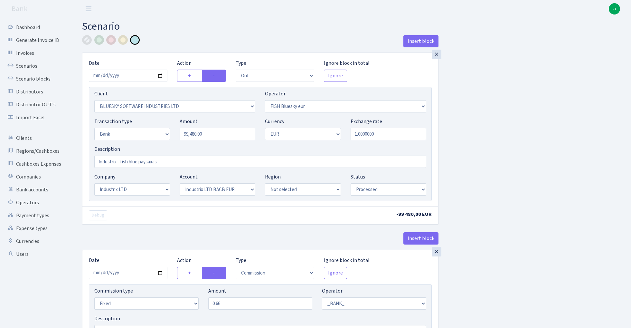
select select "23"
select select "68"
select select "processed"
click at [31, 64] on link "Scenarios" at bounding box center [35, 66] width 64 height 13
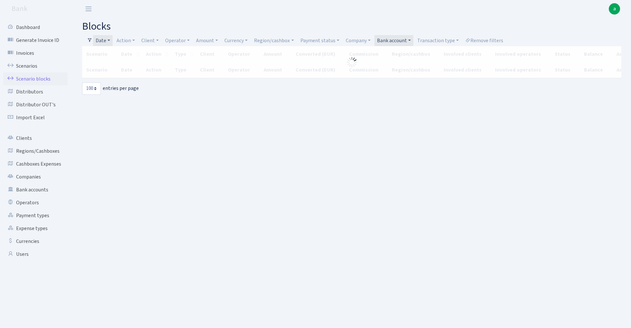
select select "100"
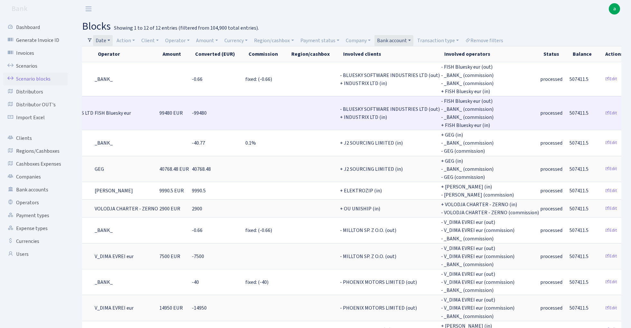
scroll to position [0, 191]
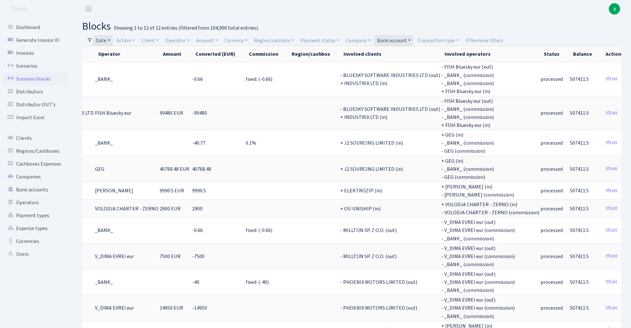
click at [104, 40] on link "Date" at bounding box center [103, 40] width 20 height 11
click at [109, 53] on input "[DATE] - [DATE]" at bounding box center [145, 53] width 77 height 12
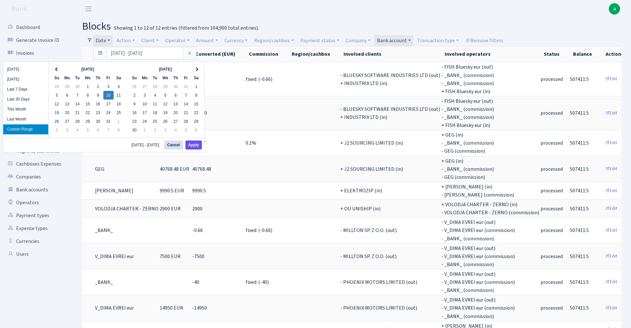
click at [193, 148] on button "Apply" at bounding box center [193, 144] width 16 height 9
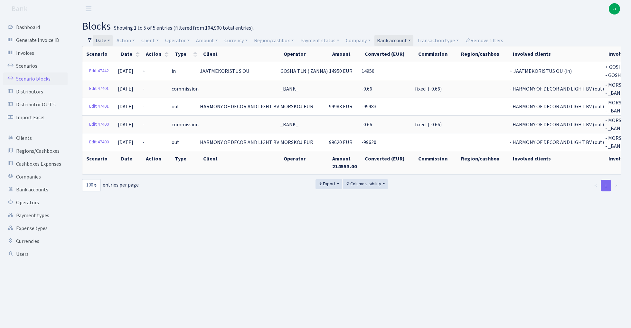
click at [104, 40] on link "Date" at bounding box center [103, 40] width 20 height 11
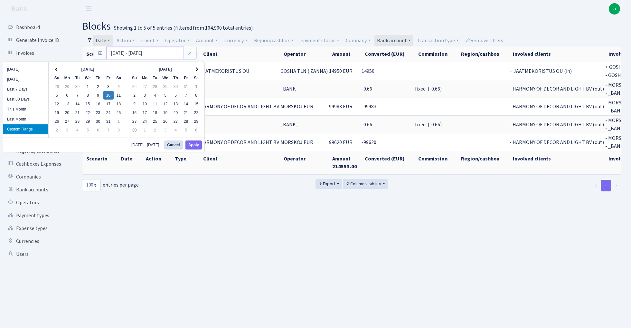
click at [121, 54] on input "[DATE] - [DATE]" at bounding box center [145, 53] width 77 height 12
click at [194, 144] on button "Apply" at bounding box center [193, 144] width 16 height 9
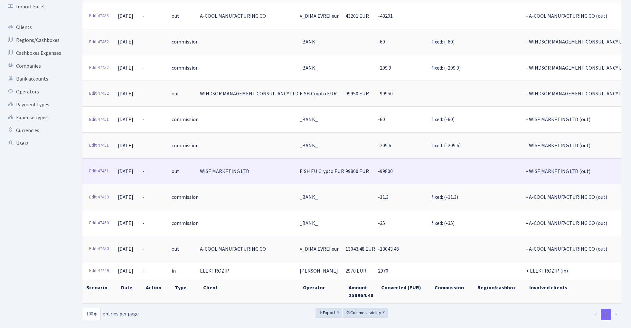
scroll to position [110, 0]
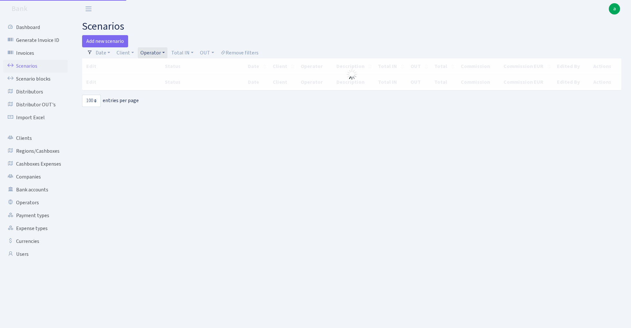
select select "100"
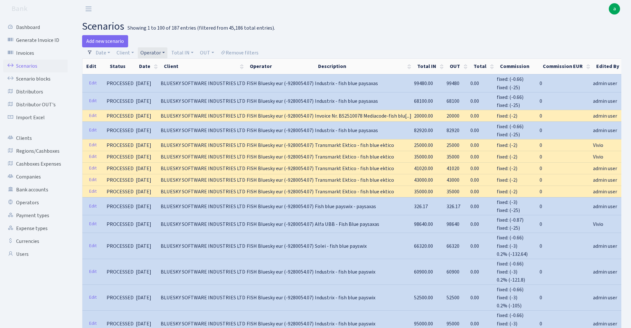
click at [156, 50] on link "Operator" at bounding box center [153, 52] width 30 height 11
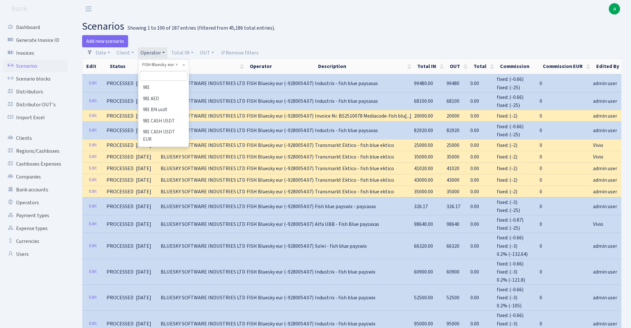
scroll to position [1263, 0]
click at [157, 78] on input "search" at bounding box center [163, 76] width 47 height 10
type input "ivo"
click at [170, 88] on li "[PERSON_NAME]" at bounding box center [163, 87] width 49 height 11
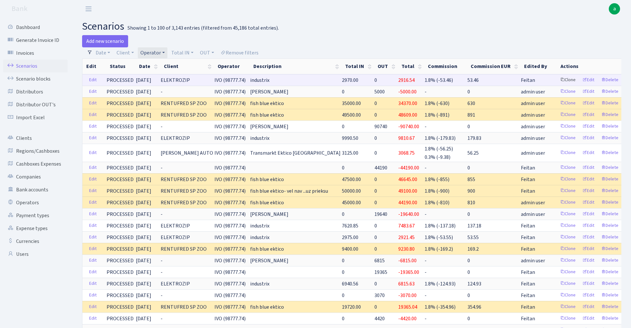
click at [565, 81] on link "Clone" at bounding box center [567, 80] width 21 height 10
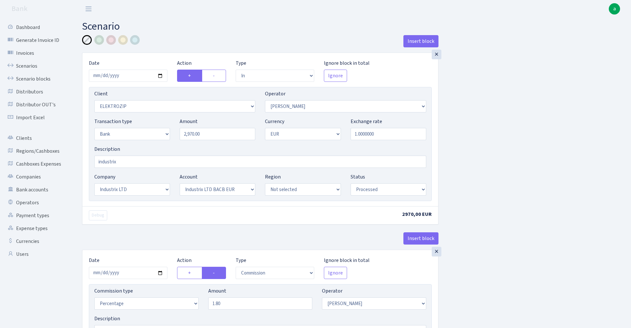
select select "in"
select select "3043"
select select "10"
select select "2"
select select "1"
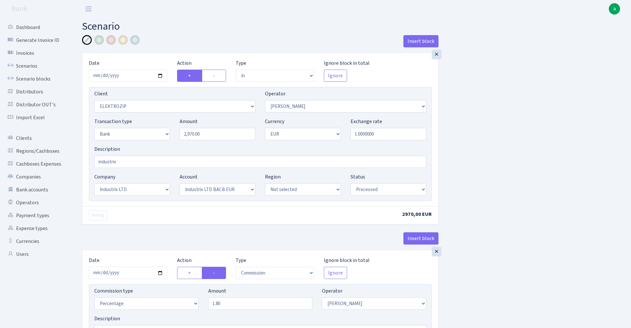
select select "17"
select select "41"
select select "processed"
select select "commission"
select select "10"
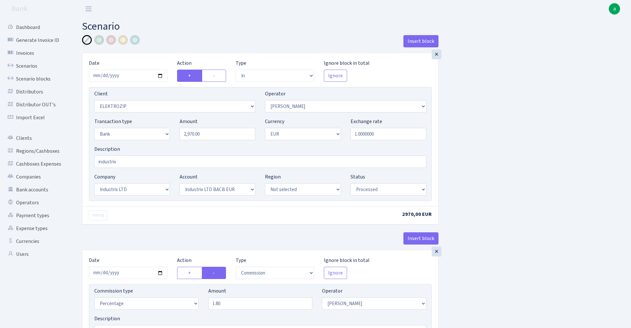
select select "processed"
click at [214, 136] on input "2970.00" at bounding box center [218, 134] width 76 height 12
paste input "7028.5"
type input "7,028.50"
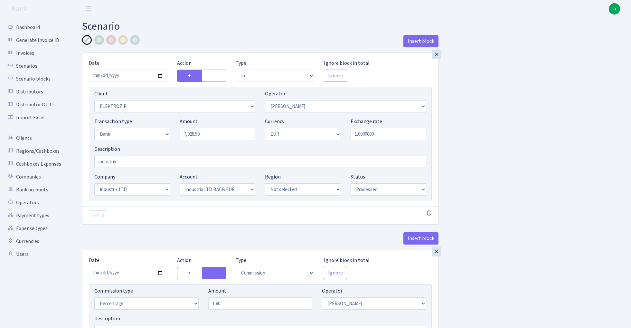
click at [516, 136] on div "Insert block × Date 2025-10-13 Action + - Type --- In Out Commission Field requ…" at bounding box center [351, 240] width 549 height 410
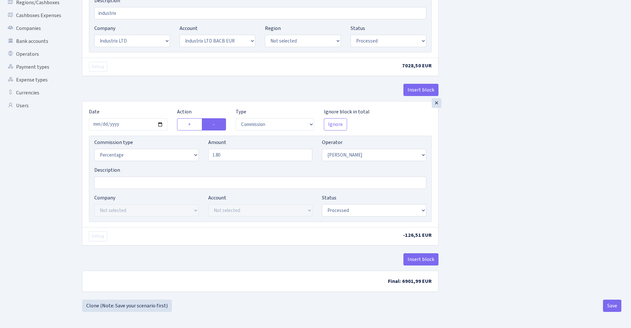
scroll to position [150, 0]
click at [613, 304] on button "Save" at bounding box center [612, 305] width 18 height 12
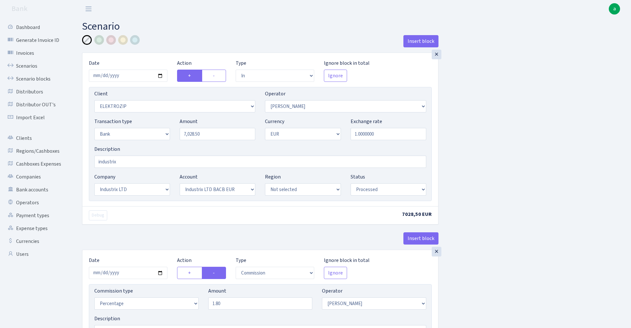
select select "in"
select select "3043"
select select "10"
select select "2"
select select "1"
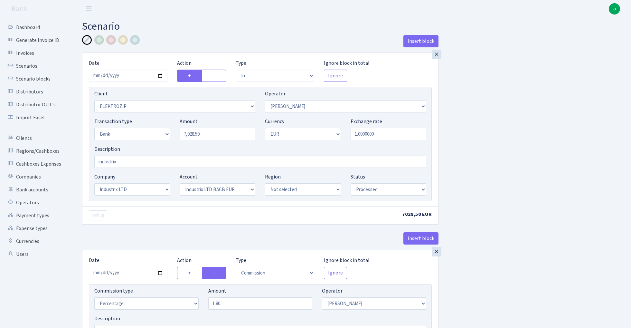
select select "17"
select select "41"
select select "processed"
select select "commission"
select select "10"
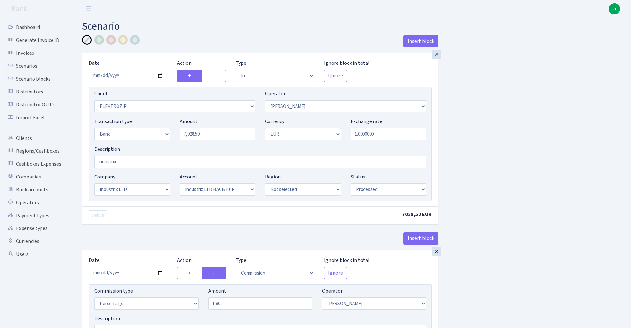
select select "processed"
click at [33, 64] on link "Scenarios" at bounding box center [35, 66] width 64 height 13
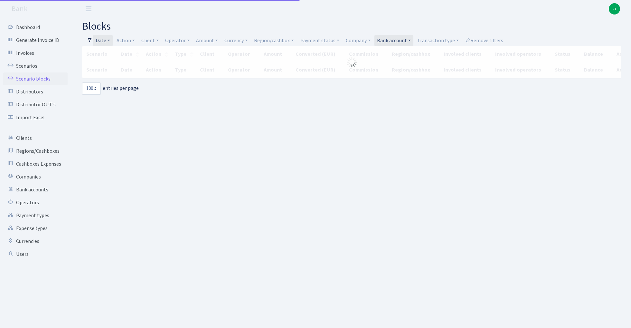
select select "100"
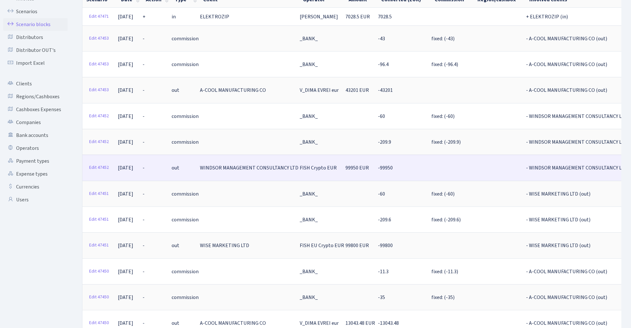
scroll to position [68, 0]
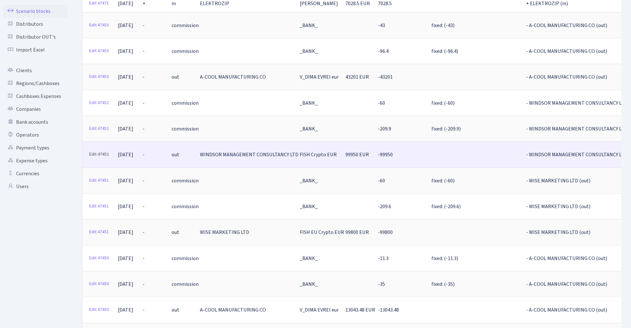
click at [99, 149] on link "Edit 47452" at bounding box center [98, 154] width 25 height 10
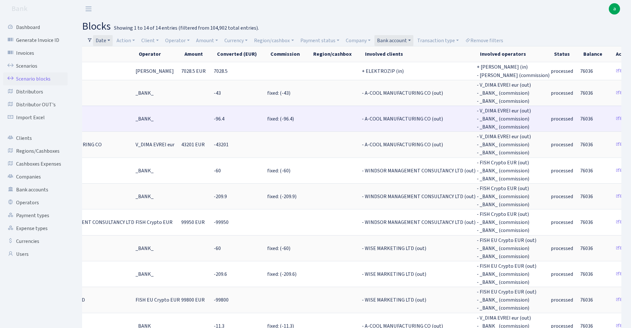
scroll to position [0, 0]
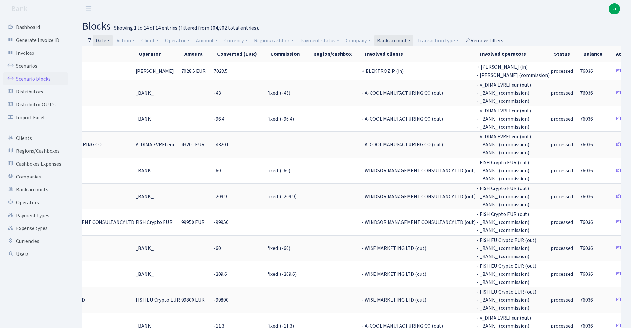
click at [498, 41] on link "Remove filters" at bounding box center [484, 40] width 43 height 11
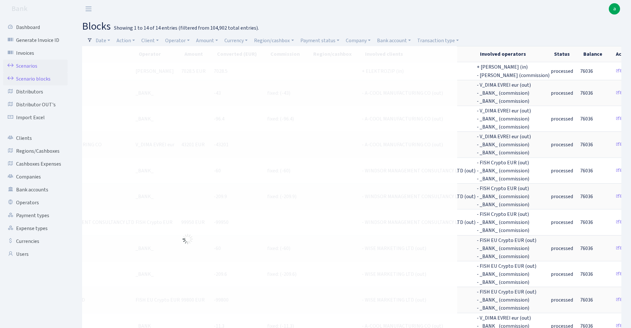
click at [31, 65] on link "Scenarios" at bounding box center [35, 66] width 64 height 13
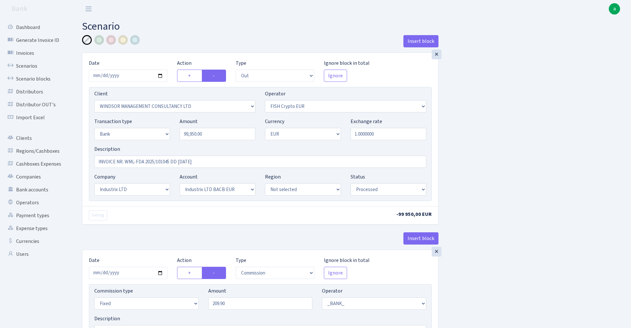
select select "out"
select select "2401"
select select "244"
select select "2"
select select "1"
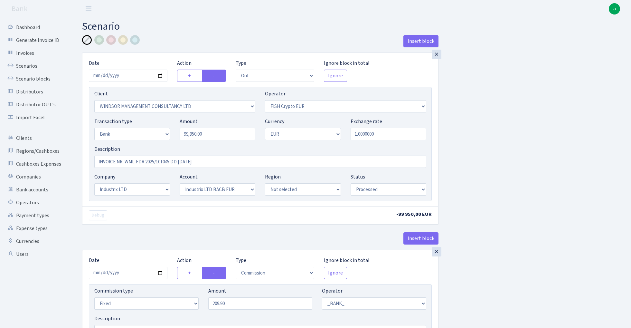
select select "17"
select select "41"
select select "processed"
select select "commission"
select select "fixed"
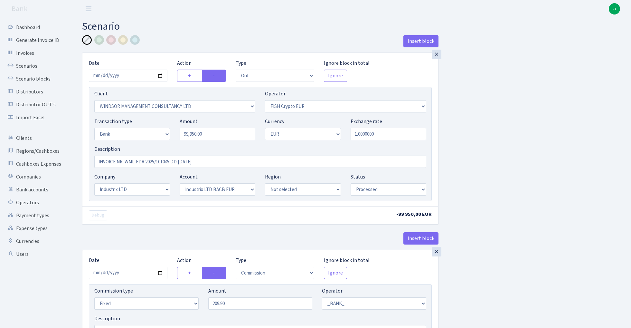
select select "1"
select select "17"
select select "41"
select select "processed"
select select "commission"
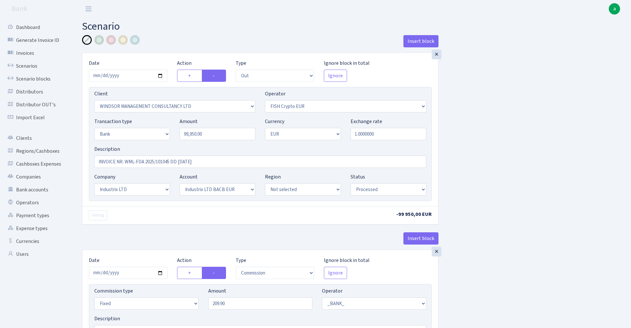
select select "fixed"
select select "1"
select select "17"
select select "41"
select select "processed"
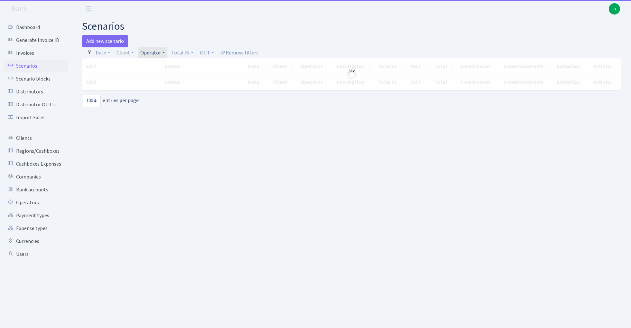
select select "100"
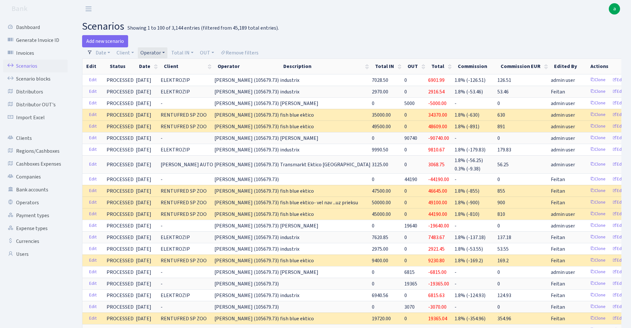
click at [151, 52] on link "Operator" at bounding box center [153, 52] width 30 height 11
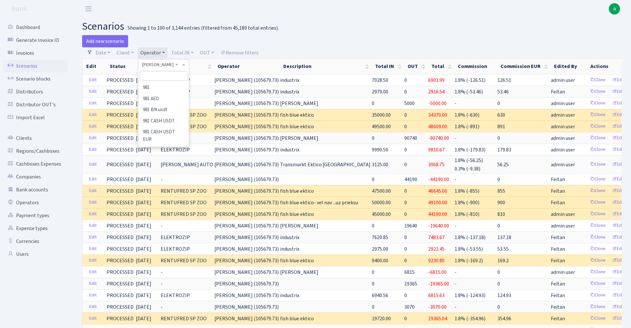
scroll to position [1787, 0]
click at [155, 76] on input "search" at bounding box center [163, 76] width 47 height 10
type input "V_D"
click at [168, 92] on li "V_DIMA EVREI eur" at bounding box center [163, 87] width 49 height 11
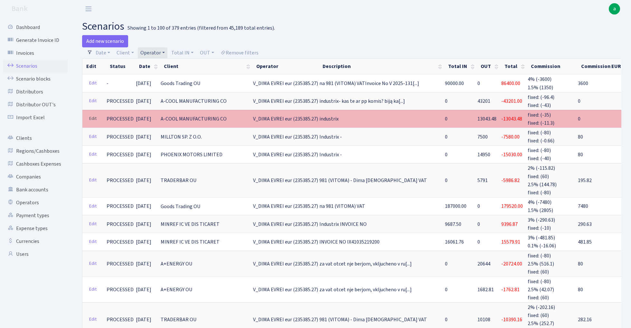
click at [94, 116] on link "Edit" at bounding box center [92, 119] width 13 height 10
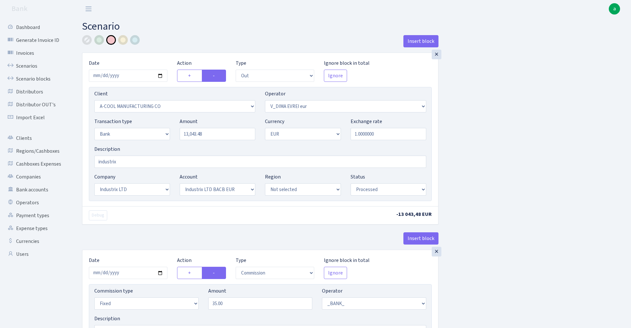
select select "out"
select select "2096"
select select "431"
select select "2"
select select "1"
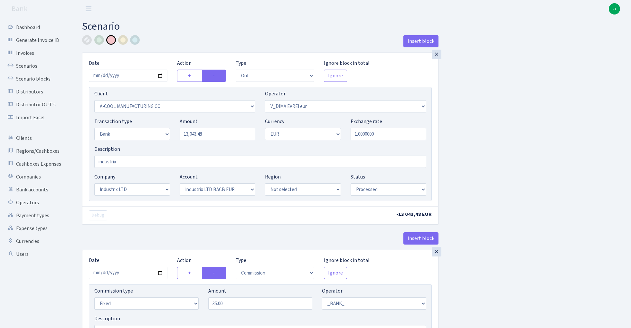
select select "17"
select select "41"
select select "processed"
select select "commission"
select select "fixed"
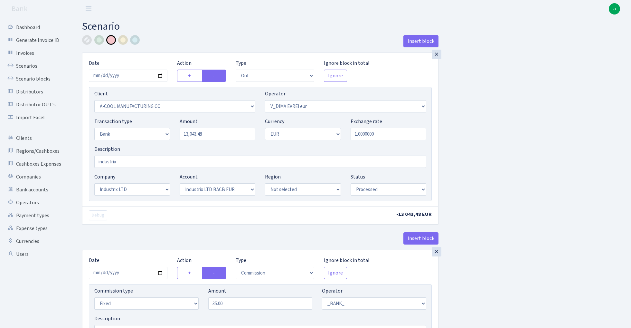
select select "1"
select select "17"
select select "41"
select select "processed"
select select "commission"
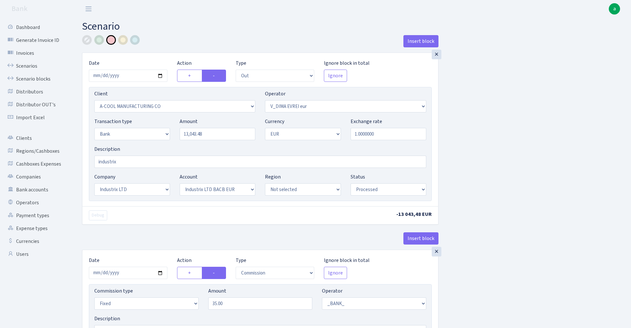
select select "fixed"
select select "1"
select select "17"
select select "41"
select select "processed"
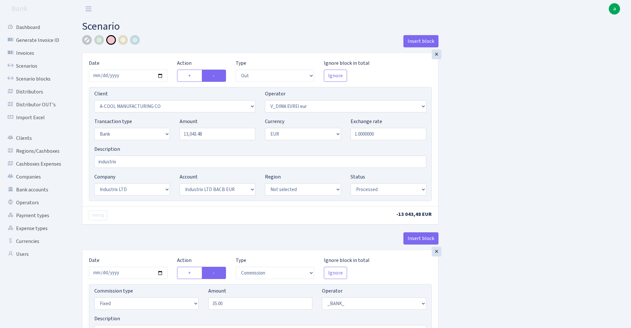
click at [87, 39] on div at bounding box center [87, 40] width 10 height 10
click at [112, 37] on div at bounding box center [111, 40] width 10 height 10
select select "35"
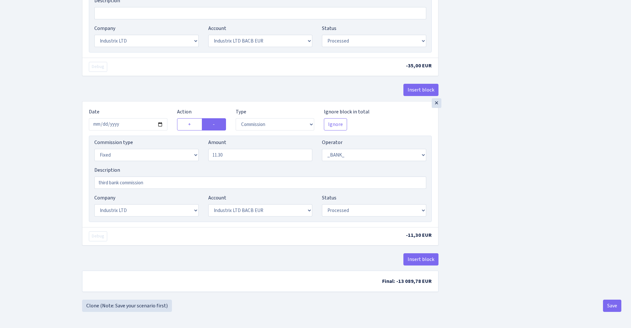
scroll to position [321, 0]
click at [424, 258] on button "Insert block" at bounding box center [420, 259] width 35 height 12
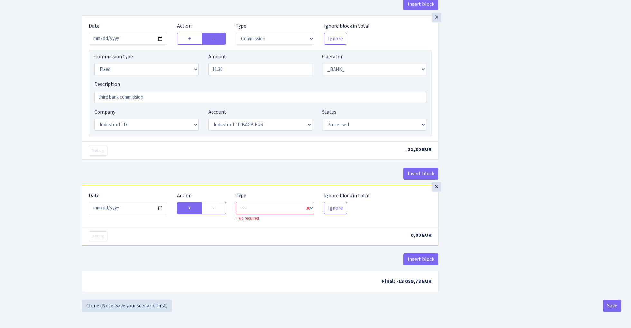
scroll to position [406, 0]
select select "in"
select select "1"
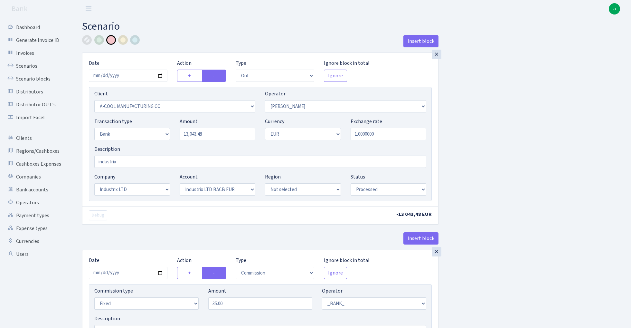
scroll to position [0, 0]
click at [214, 135] on input "13043.48" at bounding box center [218, 134] width 76 height 12
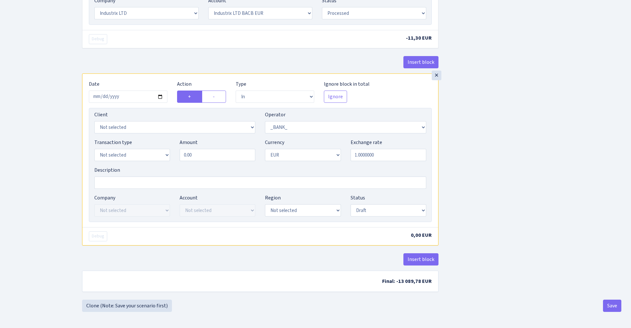
scroll to position [518, 0]
type input "13,043.48"
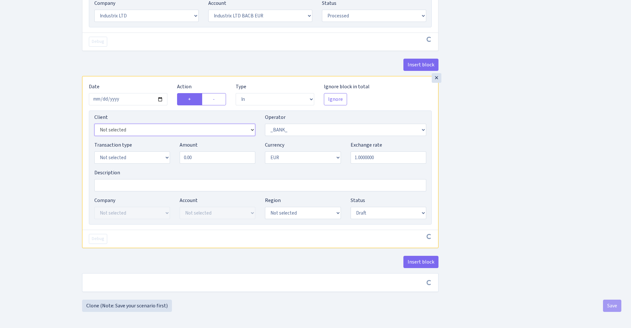
scroll to position [516, 0]
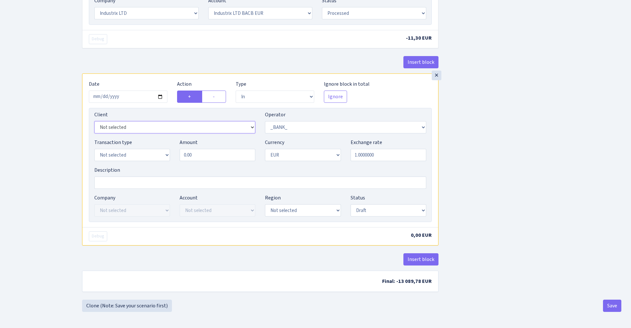
select select "3231"
select select "35"
select select "15"
click at [212, 157] on input "0.00" at bounding box center [218, 155] width 76 height 12
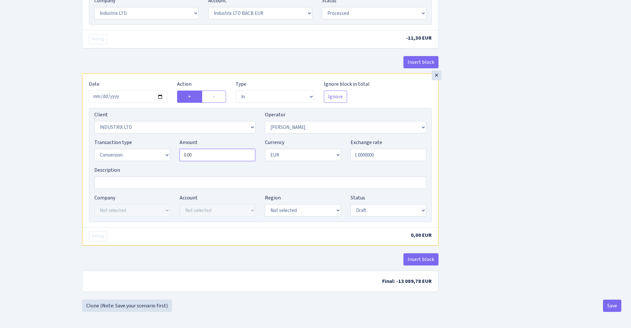
paste input "13043.48"
type input "13,043.48"
select select "processed"
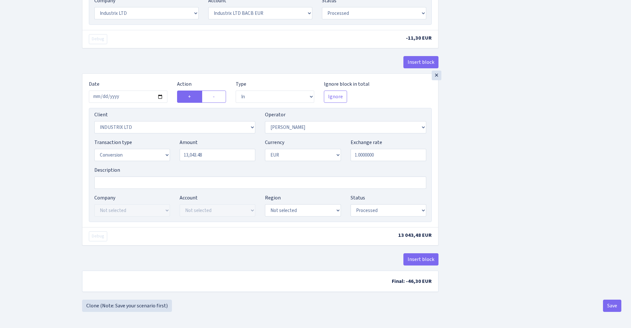
scroll to position [518, 0]
click at [612, 305] on button "Save" at bounding box center [612, 305] width 18 height 12
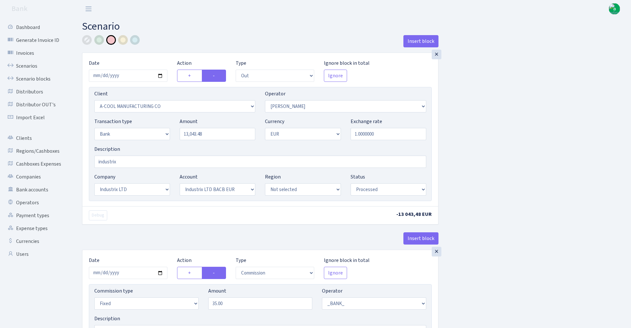
select select "out"
select select "2096"
select select "35"
select select "2"
select select "1"
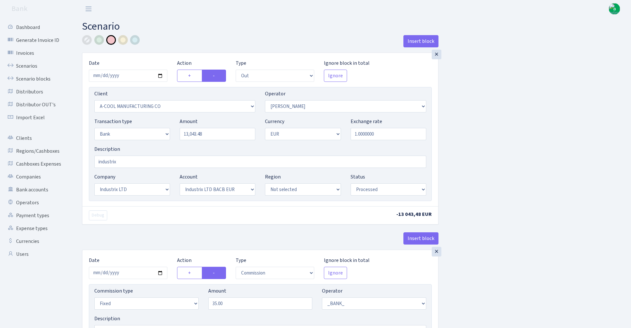
select select "17"
select select "41"
select select "processed"
select select "commission"
select select "fixed"
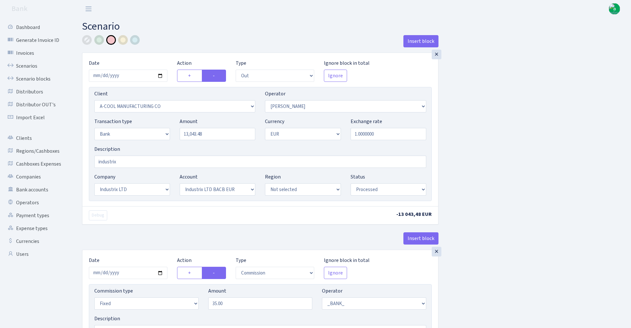
select select "1"
select select "17"
select select "41"
select select "processed"
select select "commission"
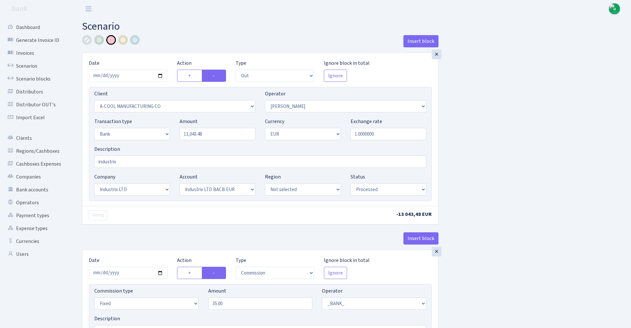
select select "fixed"
select select "1"
select select "17"
select select "41"
select select "processed"
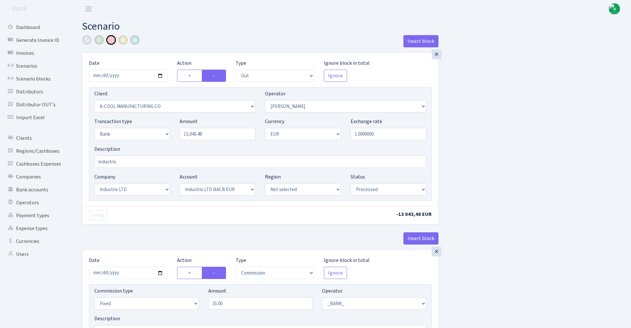
select select "in"
select select "3231"
select select "35"
select select "15"
select select "1"
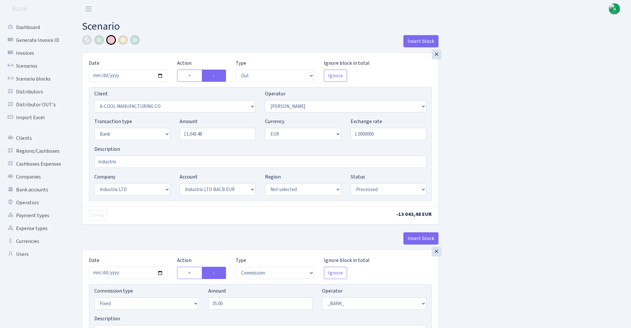
select select "processed"
click at [24, 64] on link "Scenarios" at bounding box center [35, 66] width 64 height 13
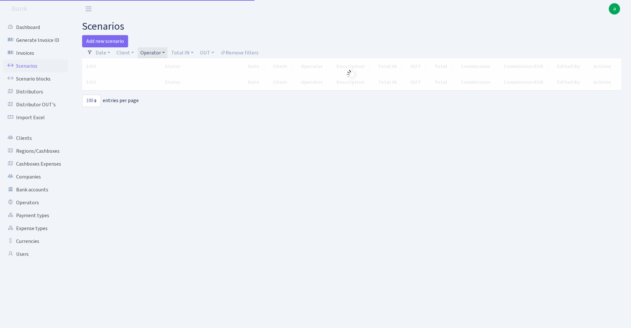
select select "100"
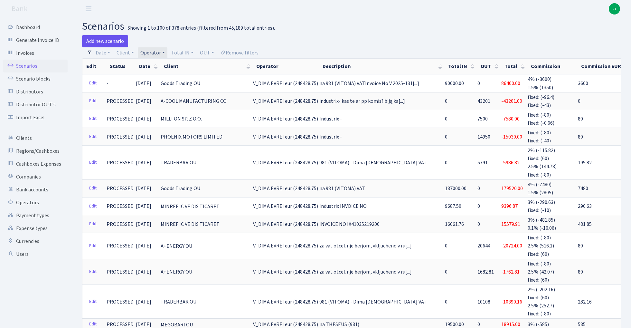
click at [107, 42] on link "Add new scenario" at bounding box center [105, 41] width 46 height 12
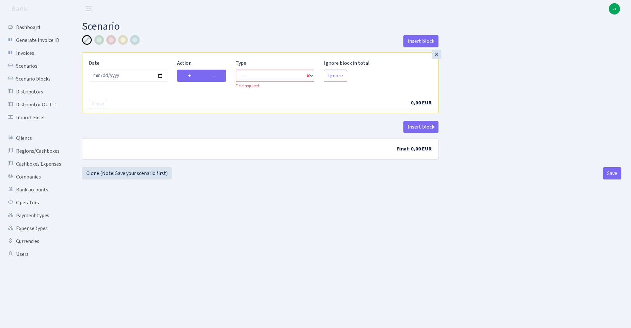
click at [219, 76] on label "-" at bounding box center [214, 76] width 24 height 12
click at [217, 76] on input "-" at bounding box center [215, 74] width 4 height 4
radio input "true"
radio input "false"
select select "out"
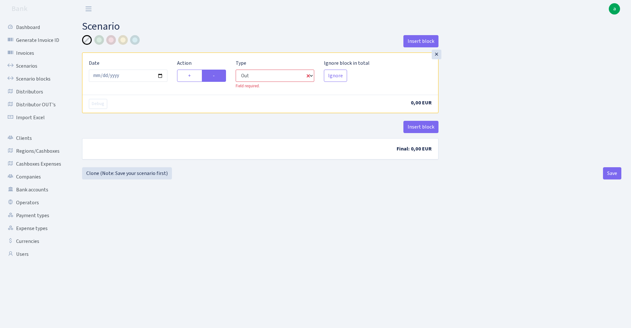
select select "1"
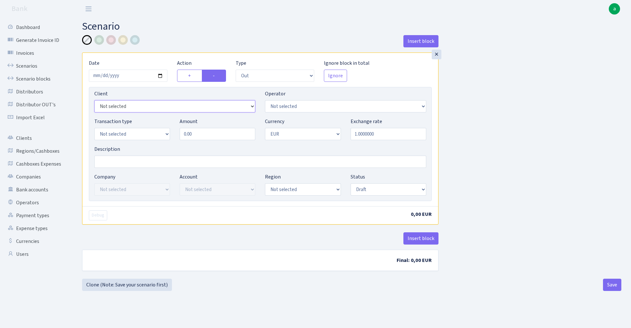
select select "2096"
select select "5"
click at [115, 163] on input "Description" at bounding box center [260, 162] width 332 height 12
click at [178, 161] on input "Industrix - A-COOL USD 15000/1.141193" at bounding box center [260, 162] width 332 height 12
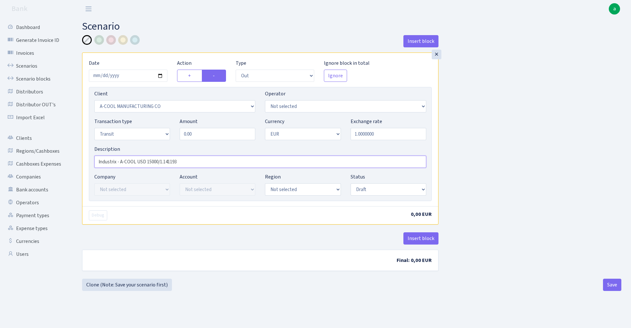
type input "Industrix - A-COOL USD 15000/1.141193"
click at [392, 134] on input "1.0000000" at bounding box center [389, 134] width 76 height 12
paste input "0.8762666667"
type input "0.8762667"
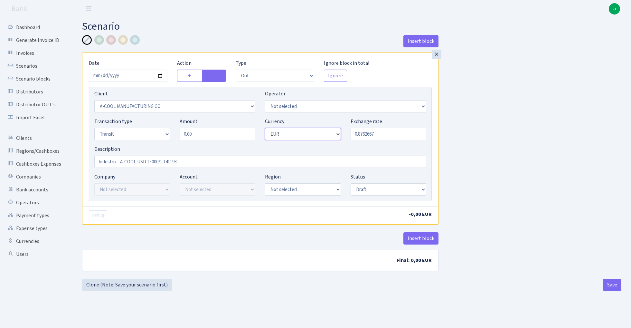
select select "2"
click at [225, 137] on input "0.00" at bounding box center [218, 134] width 76 height 12
type input "15,000.00"
click at [487, 147] on div "Insert block × Date 2025-10-13 Action + - Type --- In Out Commission Field requ…" at bounding box center [351, 156] width 549 height 243
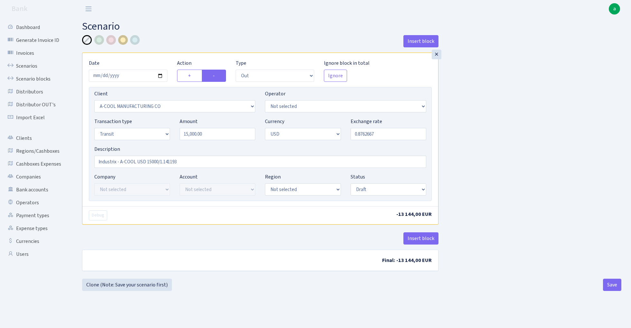
click at [124, 40] on div at bounding box center [123, 40] width 10 height 10
select select "431"
select select "processed"
click at [499, 191] on div "Insert block × Date 2025-10-13 Action + - Type --- In Out Commission Field requ…" at bounding box center [351, 156] width 549 height 243
click at [425, 240] on button "Insert block" at bounding box center [420, 238] width 35 height 12
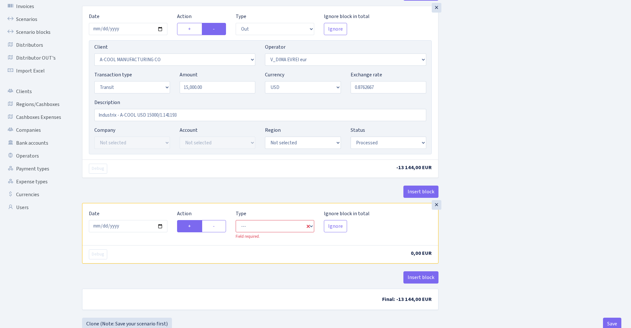
scroll to position [48, 0]
click at [218, 224] on label "-" at bounding box center [214, 225] width 24 height 12
click at [217, 224] on input "-" at bounding box center [215, 223] width 4 height 4
radio input "true"
radio input "false"
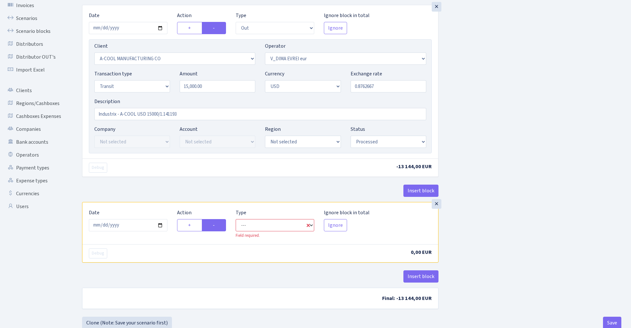
select select "commission"
select select "431"
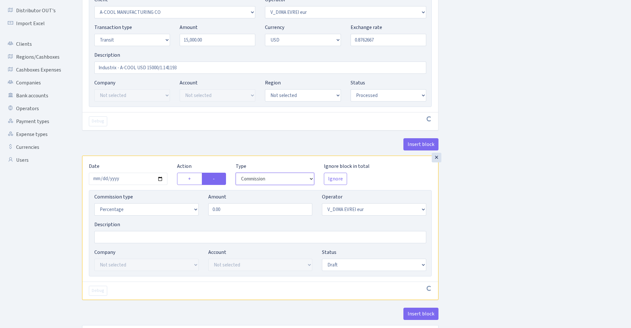
scroll to position [99, 0]
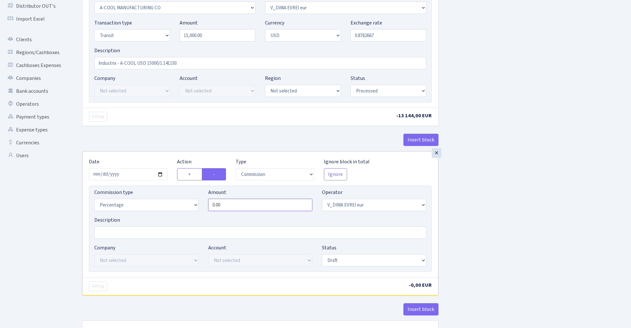
click at [241, 205] on input "0.00" at bounding box center [260, 205] width 104 height 12
type input "2.00"
click at [442, 203] on div "Insert block × Date 2025-10-13 Action + - Type --- In Out Commission Field requ…" at bounding box center [260, 142] width 366 height 410
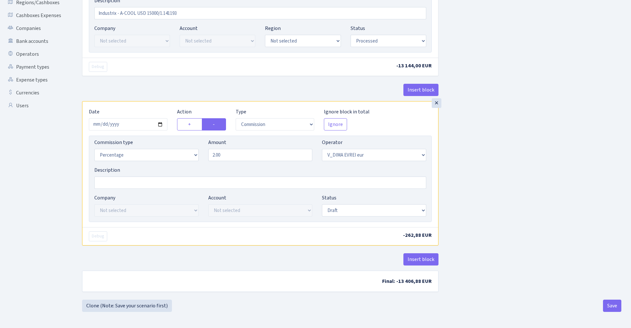
scroll to position [150, 0]
select select "processed"
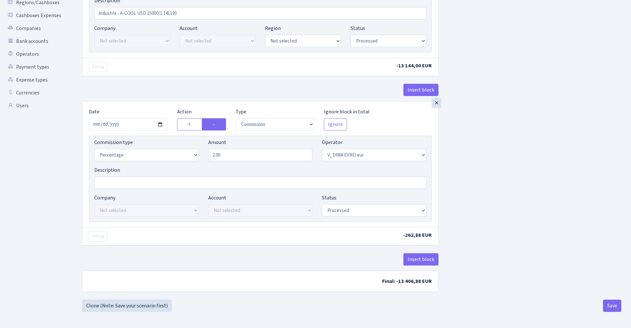
click at [469, 159] on div "Insert block × Date 2025-10-13 Action + - Type --- In Out Commission Field requ…" at bounding box center [351, 93] width 549 height 413
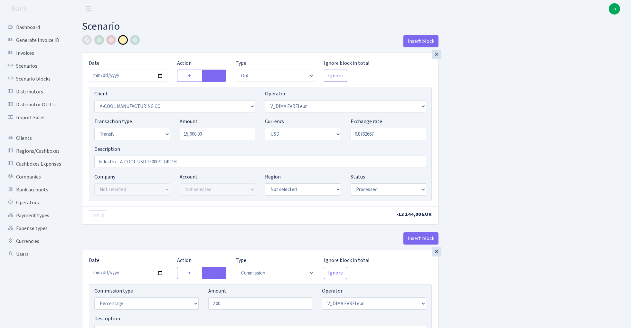
scroll to position [0, 0]
click at [169, 161] on input "Industrix - A-COOL USD 15000/1.141193" at bounding box center [260, 162] width 332 height 12
click at [396, 136] on input "0.8762667" at bounding box center [389, 134] width 76 height 12
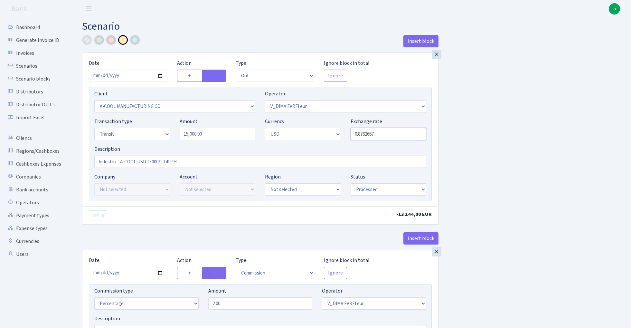
paste input "759673"
type input "0.8762760"
click at [510, 138] on div "Insert block × Date 2025-10-13 Action + - Type --- In Out Commission Field requ…" at bounding box center [351, 241] width 549 height 413
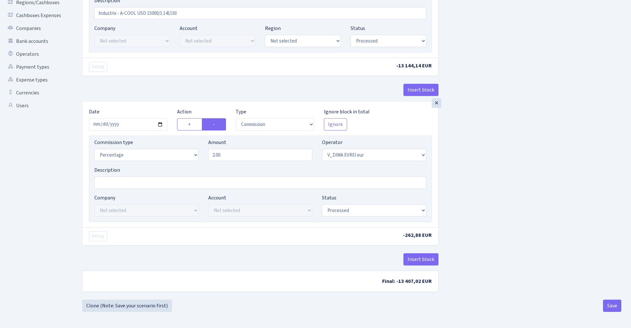
scroll to position [150, 0]
click at [612, 307] on button "Save" at bounding box center [612, 305] width 18 height 12
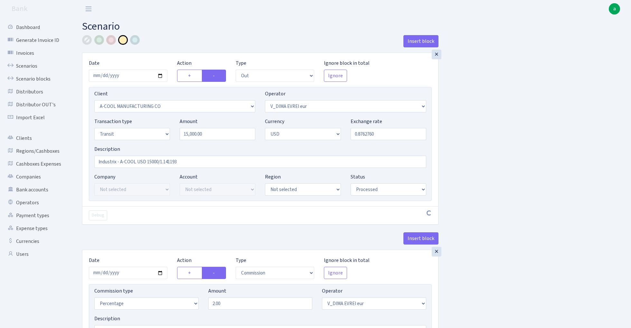
select select "out"
select select "2096"
select select "431"
select select "5"
select select "2"
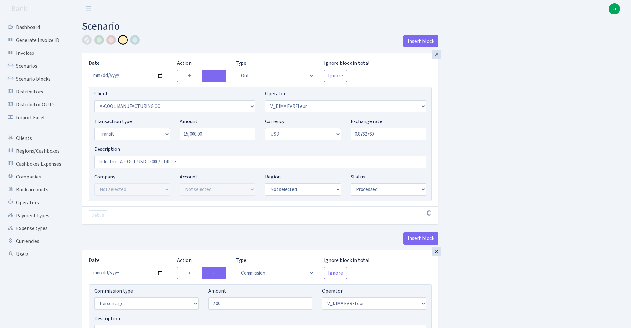
select select "processed"
select select "commission"
select select "431"
select select "processed"
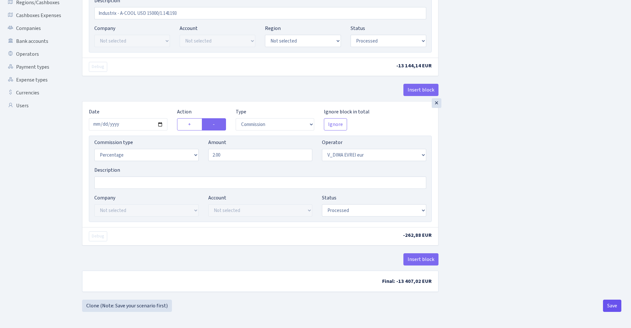
scroll to position [150, 0]
click at [609, 307] on button "Save" at bounding box center [612, 305] width 18 height 12
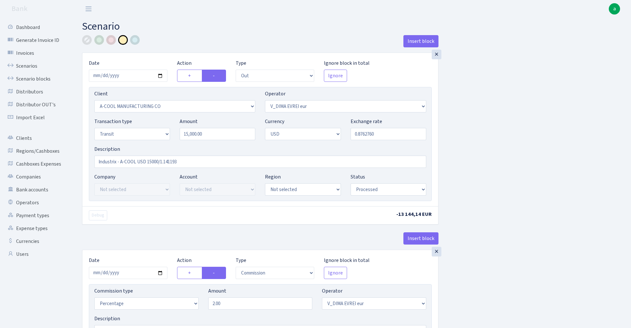
select select "out"
select select "2096"
select select "431"
select select "5"
select select "2"
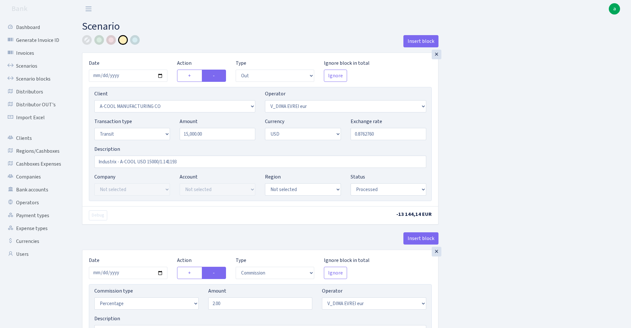
select select "processed"
select select "commission"
select select "431"
select select "processed"
click at [27, 65] on link "Scenarios" at bounding box center [35, 66] width 64 height 13
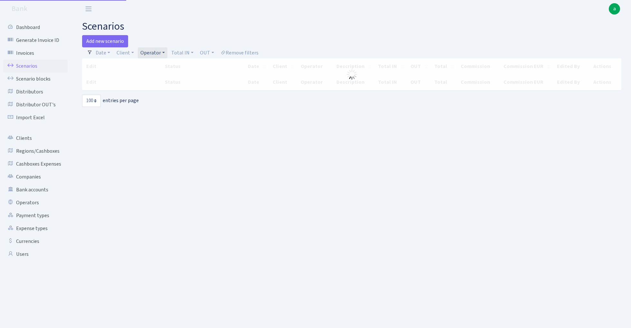
select select "100"
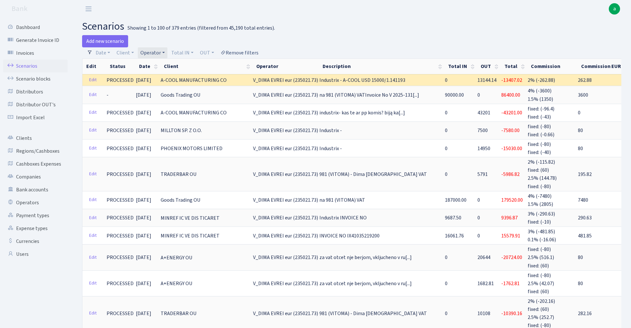
click at [246, 52] on link "Remove filters" at bounding box center [239, 52] width 43 height 11
click at [152, 51] on link "Operator" at bounding box center [153, 52] width 30 height 11
click at [331, 28] on h2 "scenarios Showing 1 to 100 of 379 entries (filtered from 45,190 total entries)." at bounding box center [351, 26] width 539 height 12
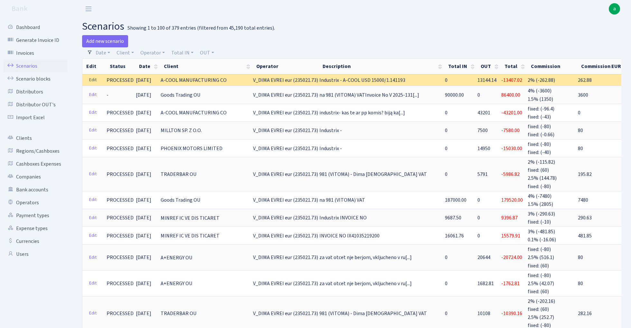
click at [92, 80] on link "Edit" at bounding box center [92, 80] width 13 height 10
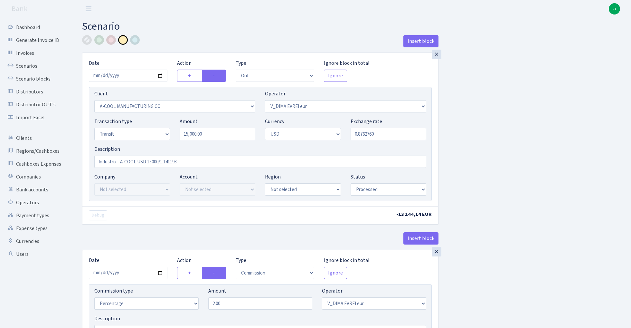
select select "out"
select select "2096"
select select "431"
select select "5"
select select "2"
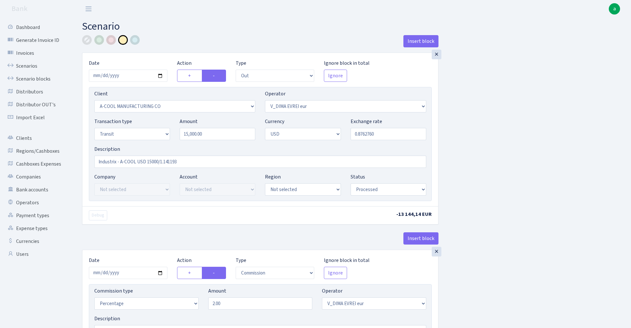
select select "processed"
select select "commission"
select select "431"
select select "processed"
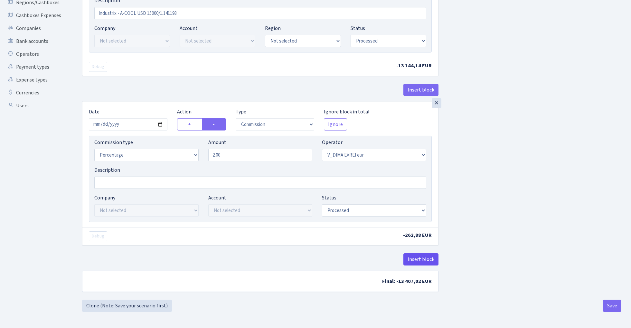
scroll to position [150, 0]
click at [424, 259] on button "Insert block" at bounding box center [420, 259] width 35 height 12
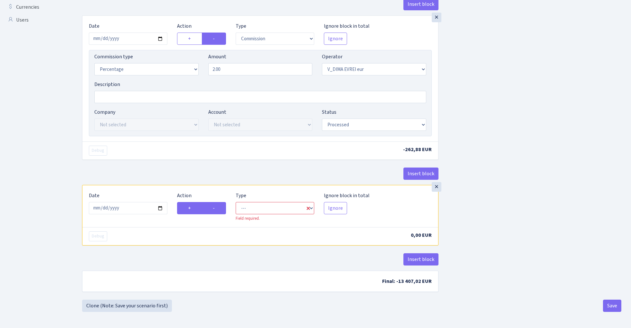
click at [222, 208] on label "-" at bounding box center [214, 208] width 24 height 12
click at [217, 208] on input "-" at bounding box center [215, 206] width 4 height 4
radio input "true"
radio input "false"
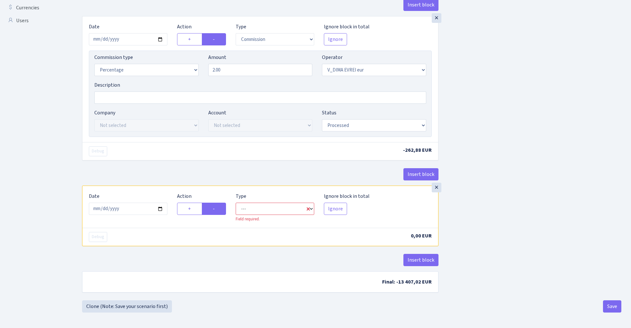
select select "commission"
select select "431"
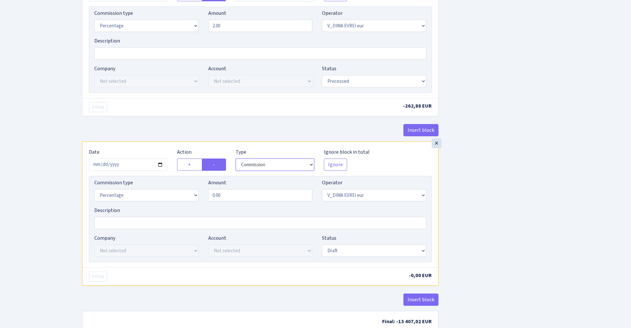
scroll to position [291, 0]
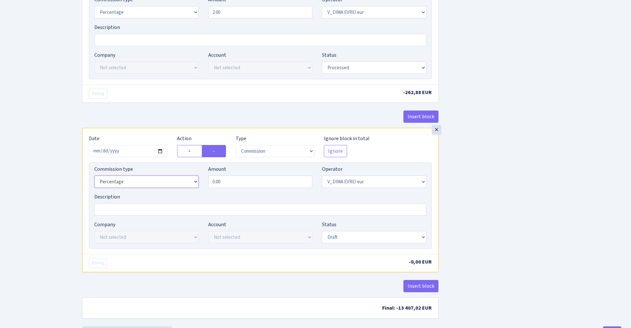
select select "fixed"
click at [252, 183] on input "0.00" at bounding box center [260, 181] width 104 height 12
type input "120.00"
select select "processed"
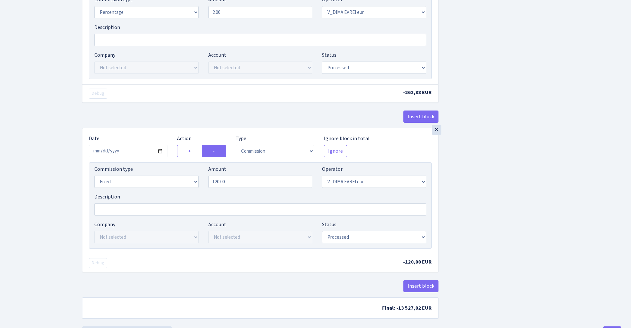
click at [551, 156] on div "Insert block × Date 2025-10-13 Action + - Type --- In Out Commission Field requ…" at bounding box center [351, 35] width 549 height 582
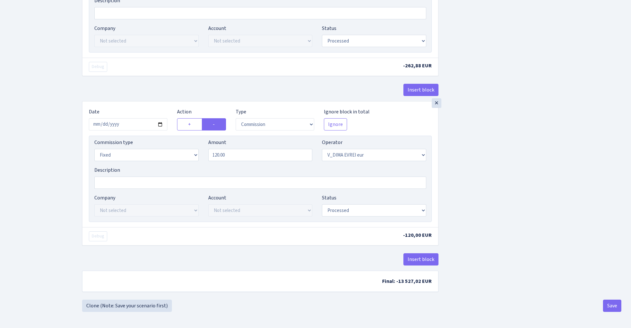
scroll to position [321, 0]
click at [612, 305] on button "Save" at bounding box center [612, 305] width 18 height 12
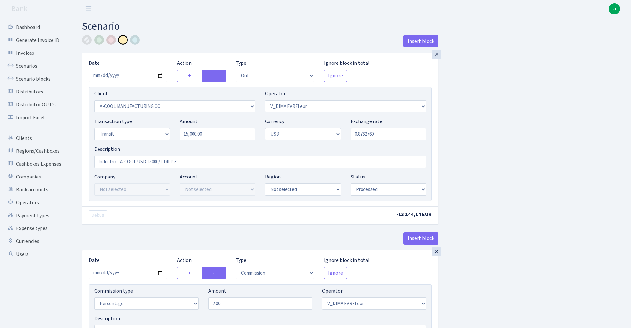
select select "out"
select select "2096"
select select "431"
select select "5"
select select "2"
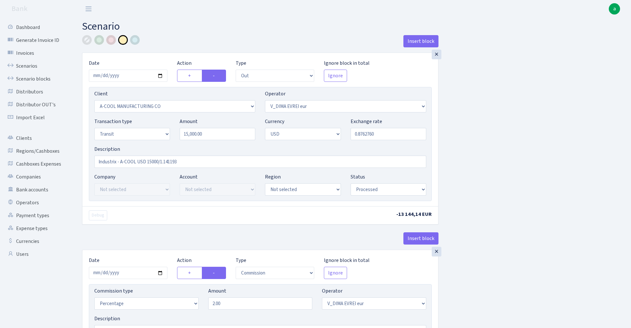
select select "processed"
select select "commission"
select select "431"
select select "processed"
select select "commission"
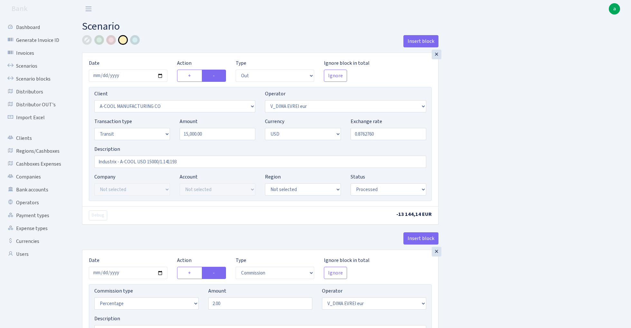
select select "fixed"
select select "431"
select select "processed"
click at [29, 66] on link "Scenarios" at bounding box center [35, 66] width 64 height 13
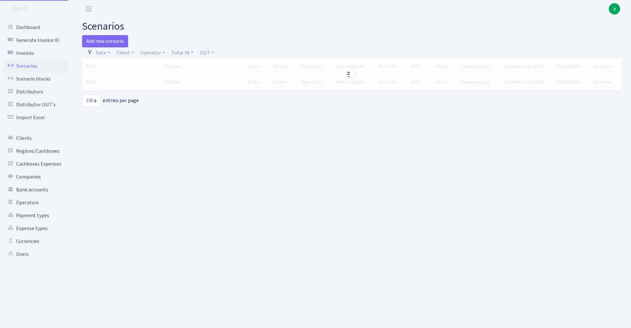
select select "100"
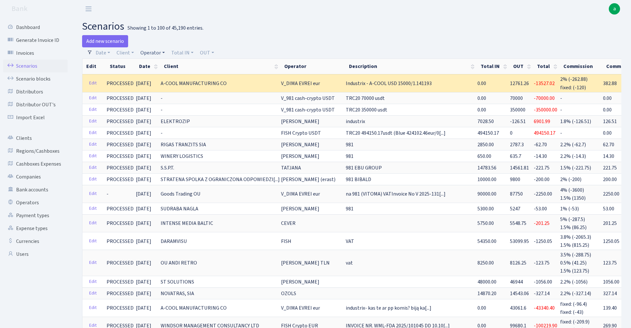
click at [154, 52] on link "Operator" at bounding box center [153, 52] width 30 height 11
click at [156, 78] on input "search" at bounding box center [163, 76] width 47 height 10
type input "cev"
click at [164, 88] on li "CEVER" at bounding box center [163, 87] width 49 height 11
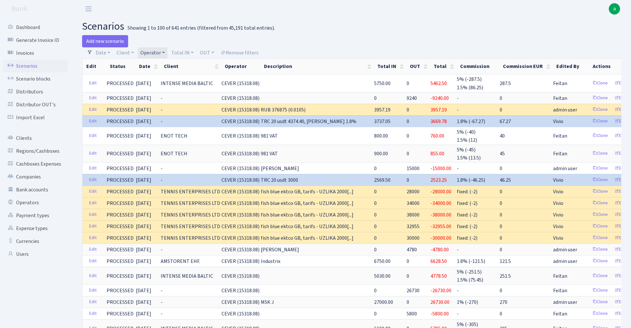
click at [155, 52] on link "Operator" at bounding box center [153, 52] width 30 height 11
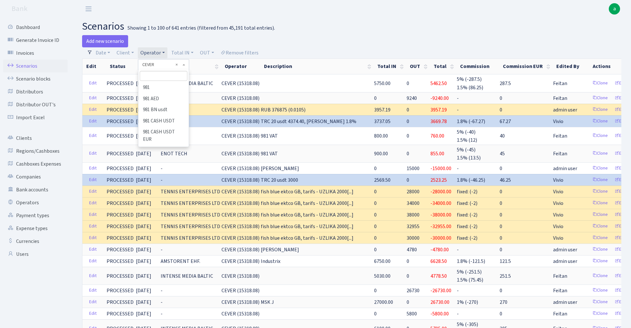
scroll to position [542, 0]
click at [318, 38] on div "Add new scenario" at bounding box center [214, 41] width 265 height 12
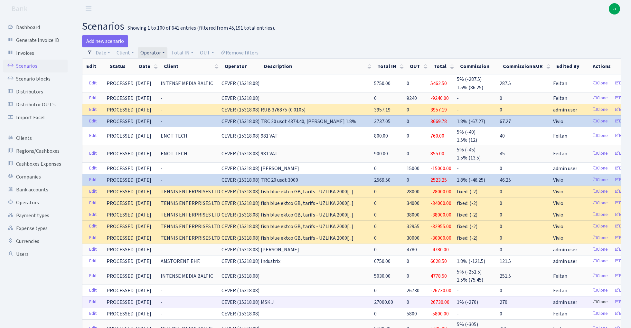
click at [590, 299] on link "Clone" at bounding box center [600, 302] width 21 height 10
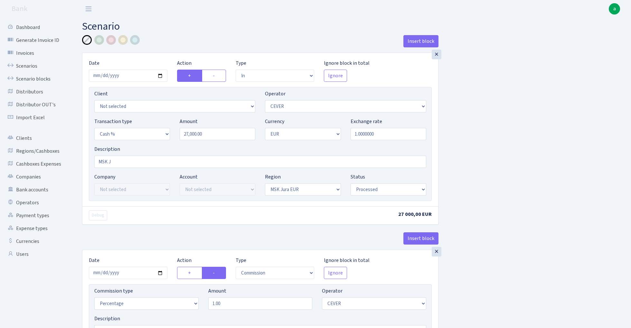
select select "in"
select select "20"
select select "6"
select select "1"
select select "16"
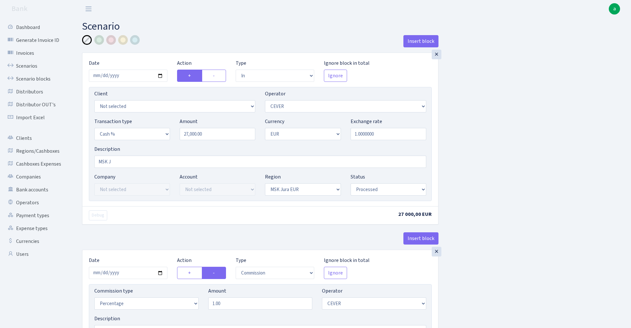
select select "processed"
select select "commission"
select select "20"
select select "processed"
click at [130, 76] on input "2025-09-16" at bounding box center [128, 76] width 79 height 12
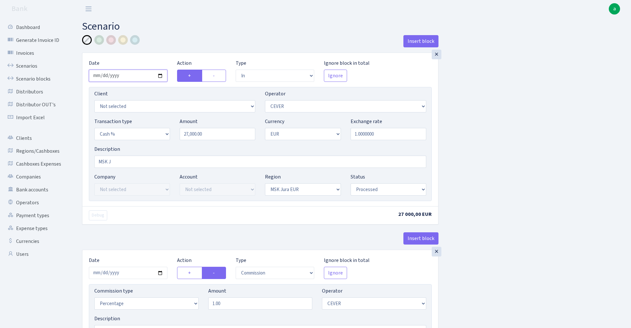
type input "2025-10-13"
click at [181, 46] on div "Insert block" at bounding box center [260, 43] width 356 height 17
click at [214, 135] on input "27000.00" at bounding box center [218, 134] width 76 height 12
type input "150,000.00"
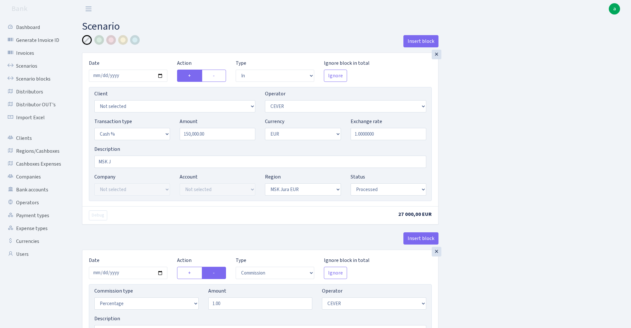
click at [512, 157] on div "Insert block × Date 2025-10-13 Action + - Type --- In Out Commission Field requ…" at bounding box center [351, 241] width 549 height 413
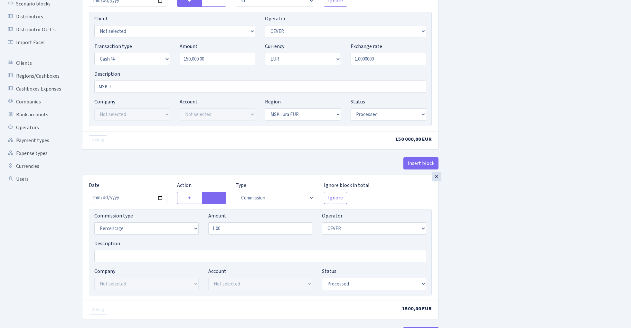
scroll to position [119, 0]
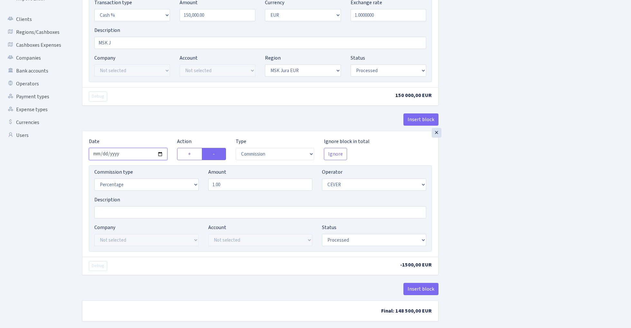
click at [129, 154] on input "2025-09-16" at bounding box center [128, 154] width 79 height 12
type input "[DATE]"
click at [152, 116] on div "Insert block" at bounding box center [260, 121] width 356 height 17
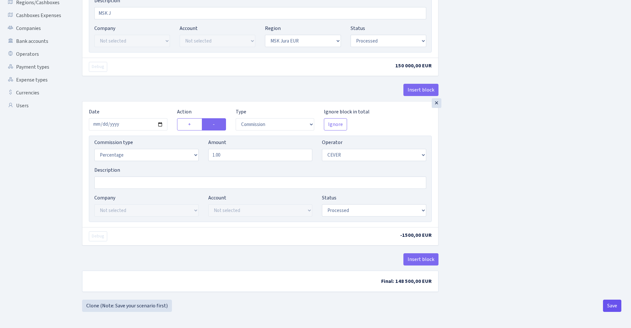
scroll to position [150, 0]
click at [607, 306] on button "Save" at bounding box center [612, 305] width 18 height 12
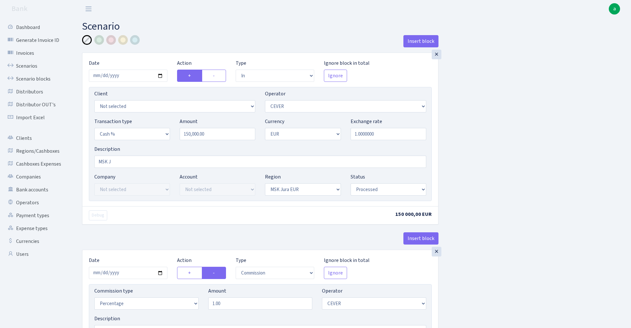
select select "in"
select select "20"
select select "6"
select select "1"
select select "16"
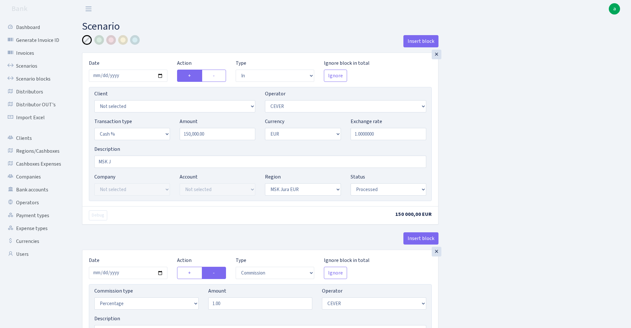
select select "processed"
select select "commission"
select select "20"
select select "processed"
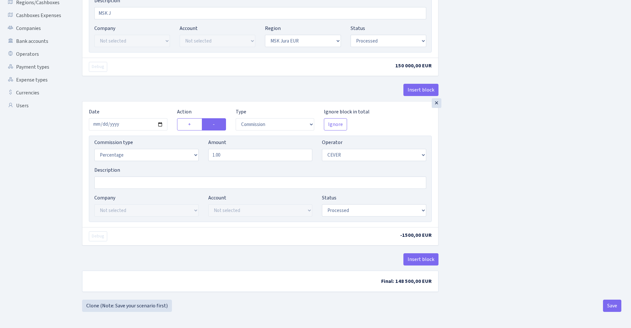
scroll to position [150, 0]
click at [608, 303] on button "Save" at bounding box center [612, 305] width 18 height 12
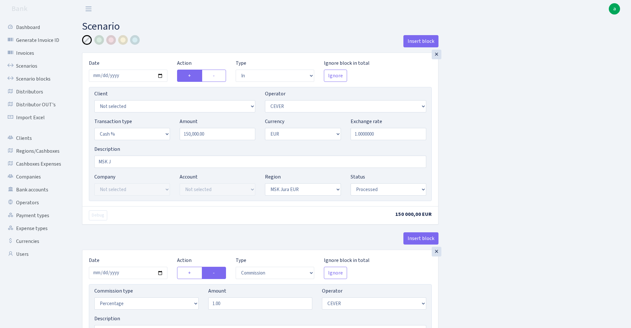
select select "in"
select select "20"
select select "6"
select select "1"
select select "16"
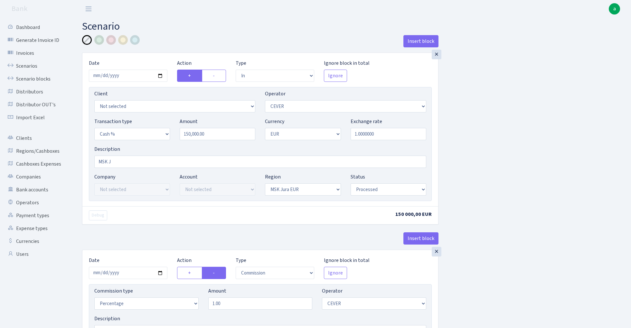
select select "processed"
select select "commission"
select select "20"
select select "processed"
click at [28, 66] on link "Scenarios" at bounding box center [35, 66] width 64 height 13
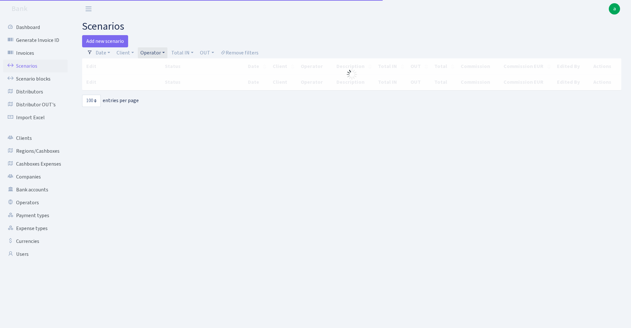
select select "100"
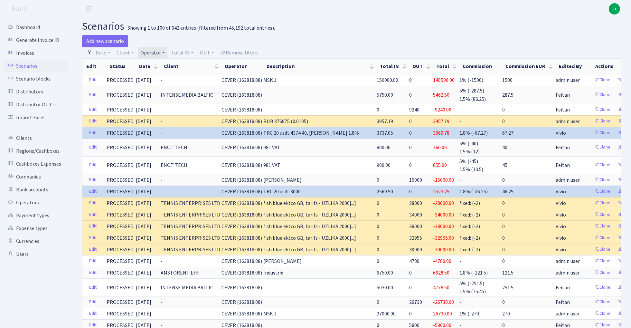
click at [155, 52] on link "Operator" at bounding box center [153, 52] width 30 height 11
click at [154, 79] on input "search" at bounding box center [163, 76] width 47 height 10
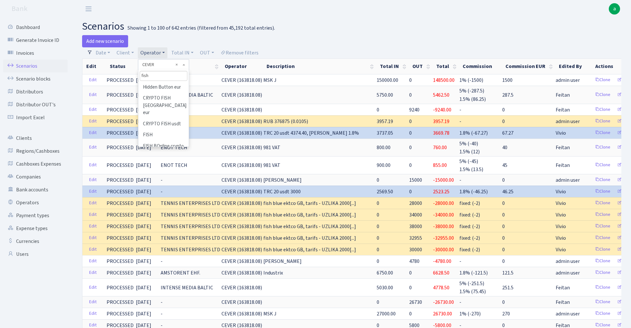
scroll to position [53, 0]
type input "fish"
click at [157, 120] on li "FISH" at bounding box center [163, 125] width 49 height 11
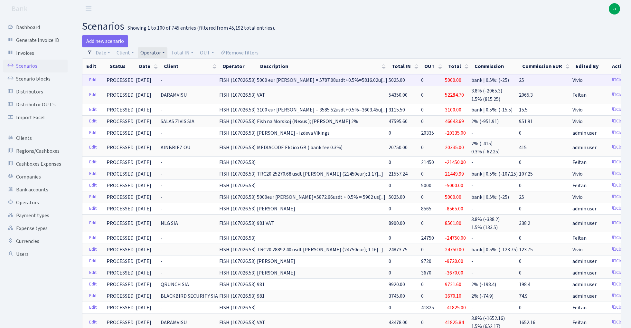
drag, startPoint x: 214, startPoint y: 79, endPoint x: 242, endPoint y: 80, distance: 28.1
click at [242, 80] on span "FISH (107026.53)" at bounding box center [237, 80] width 36 height 7
copy span "FISH (107026"
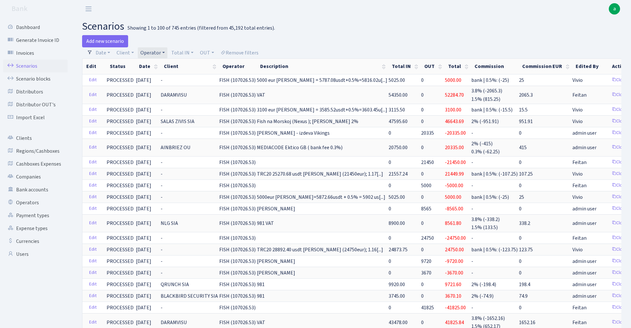
click at [154, 51] on link "Operator" at bounding box center [153, 52] width 30 height 11
click at [158, 79] on input "search" at bounding box center [163, 76] width 47 height 10
type input "vikin"
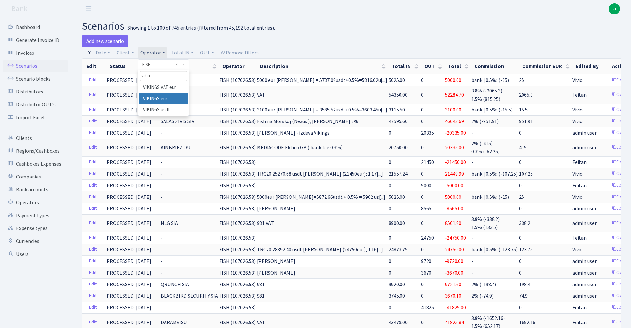
click at [169, 98] on li "VIKINGS eur" at bounding box center [163, 98] width 49 height 11
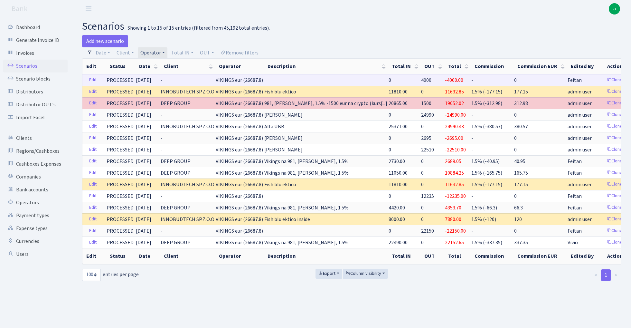
click at [215, 80] on td "VIKINGS eur (26687.8)" at bounding box center [239, 80] width 49 height 12
drag, startPoint x: 213, startPoint y: 80, endPoint x: 252, endPoint y: 82, distance: 39.3
click at [252, 82] on span "VIKINGS eur (26687.8)" at bounding box center [239, 80] width 47 height 7
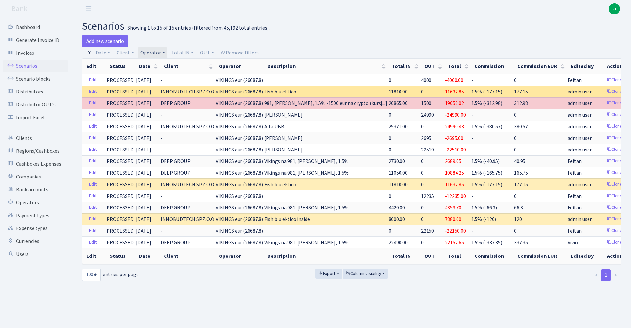
copy span "VIKINGS eur (26687"
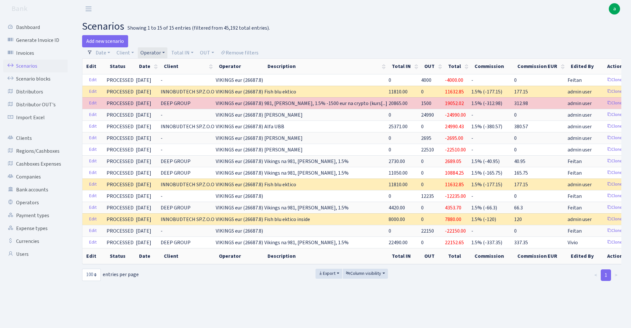
click at [156, 52] on link "Operator" at bounding box center [153, 52] width 30 height 11
click at [161, 78] on input "search" at bounding box center [163, 76] width 47 height 10
type input "ozols"
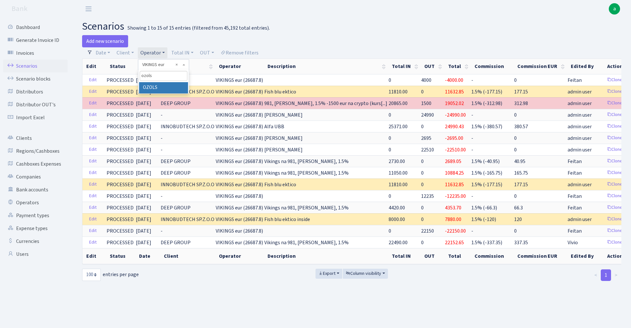
click at [166, 88] on li "OZOLS" at bounding box center [163, 87] width 49 height 11
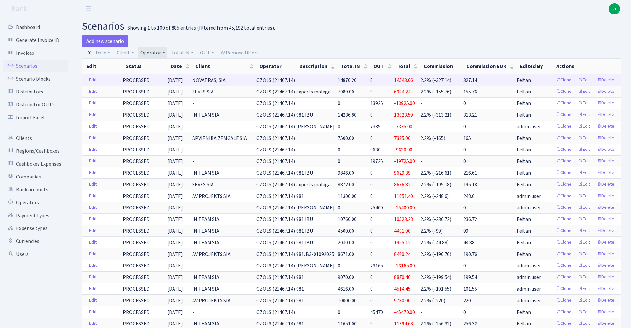
drag, startPoint x: 263, startPoint y: 79, endPoint x: 273, endPoint y: 80, distance: 10.1
click at [273, 80] on span "OZOLS (21467.14)" at bounding box center [275, 80] width 39 height 7
click at [263, 77] on span "OZOLS (21467.14)" at bounding box center [275, 80] width 39 height 7
drag, startPoint x: 263, startPoint y: 79, endPoint x: 294, endPoint y: 82, distance: 30.4
click at [294, 82] on span "OZOLS (21467.14)" at bounding box center [275, 80] width 39 height 7
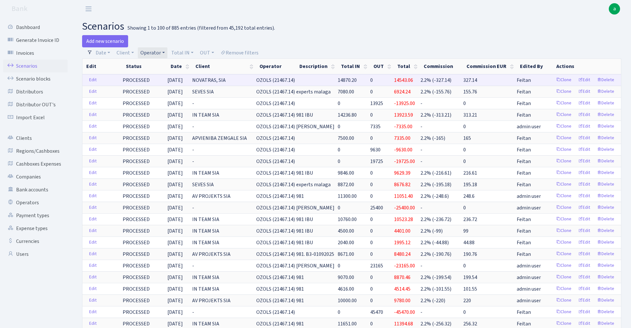
copy span "OZOLS (21467"
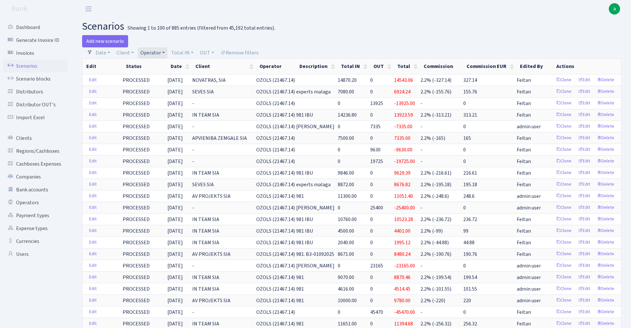
click at [154, 53] on link "Operator" at bounding box center [153, 52] width 30 height 11
click at [156, 78] on input "search" at bounding box center [163, 76] width 47 height 10
type input "perina"
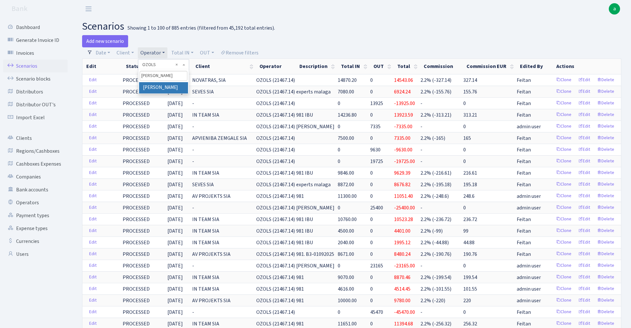
click at [151, 89] on li "[PERSON_NAME]" at bounding box center [163, 87] width 49 height 11
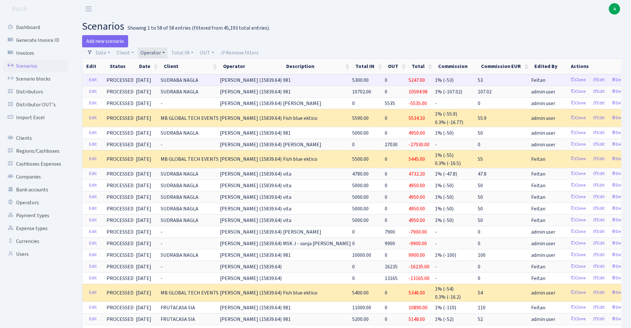
drag, startPoint x: 245, startPoint y: 79, endPoint x: 275, endPoint y: 81, distance: 30.4
click at [275, 81] on span "PERINA (15839.64)" at bounding box center [251, 80] width 62 height 7
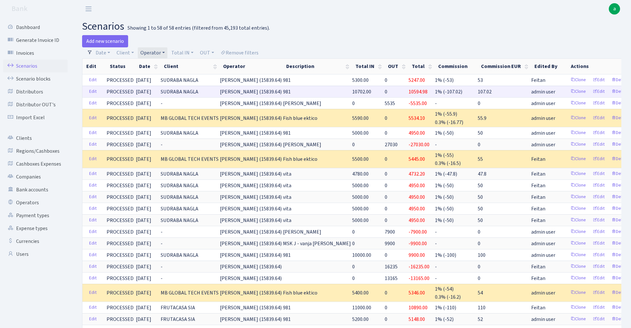
copy span "PERINA (15839"
click at [146, 52] on link "Operator" at bounding box center [153, 52] width 30 height 11
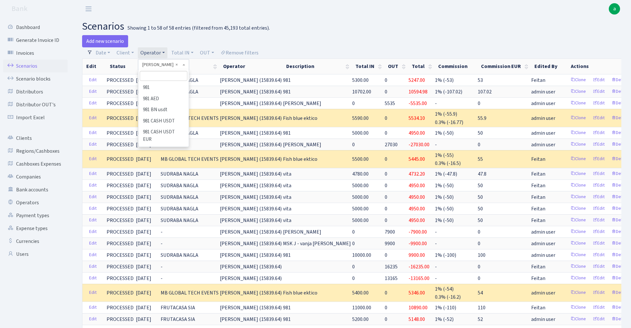
scroll to position [2723, 0]
click at [152, 77] on input "search" at bounding box center [163, 76] width 47 height 10
type input "vanj"
click at [160, 88] on li "VANJA" at bounding box center [163, 87] width 49 height 11
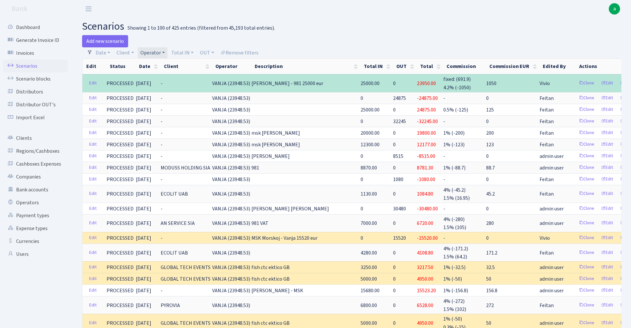
drag, startPoint x: 208, startPoint y: 81, endPoint x: 236, endPoint y: 83, distance: 28.4
click at [236, 83] on span "VANJA (23948.53)" at bounding box center [231, 83] width 38 height 7
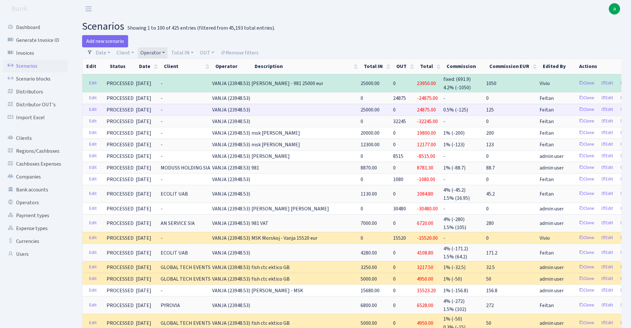
copy span "VANJA (23948"
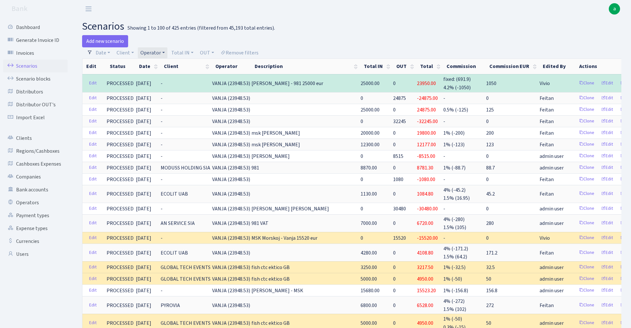
click at [153, 51] on link "Operator" at bounding box center [153, 52] width 30 height 11
click at [158, 75] on input "search" at bounding box center [163, 76] width 47 height 10
type input "uldi"
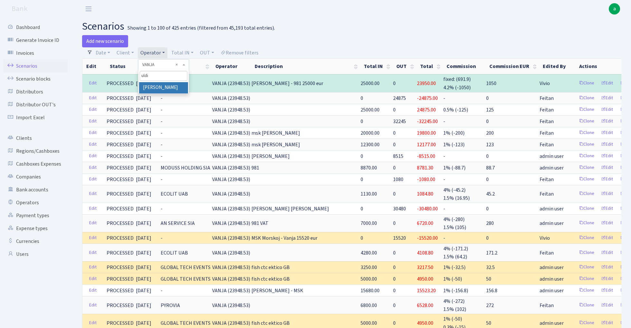
click at [154, 87] on li "[PERSON_NAME]" at bounding box center [163, 87] width 49 height 11
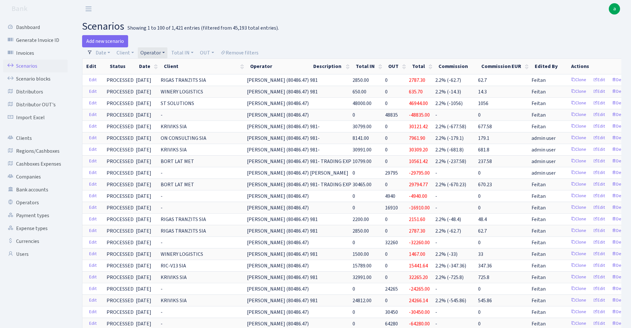
click at [155, 53] on link "Operator" at bounding box center [153, 52] width 30 height 11
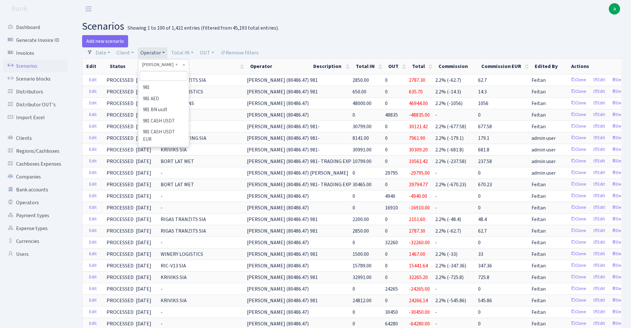
scroll to position [3522, 0]
click at [155, 77] on input "search" at bounding box center [163, 76] width 47 height 10
type input "du"
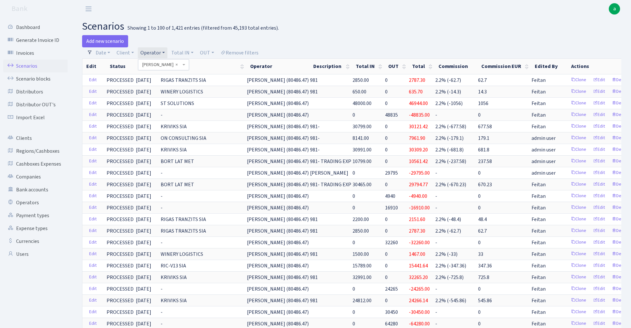
click at [273, 30] on h2 "scenarios Showing 1 to 100 of 1,421 entries (filtered from 45,193 total entries…" at bounding box center [351, 26] width 539 height 12
click at [241, 52] on link "Remove filters" at bounding box center [239, 52] width 43 height 11
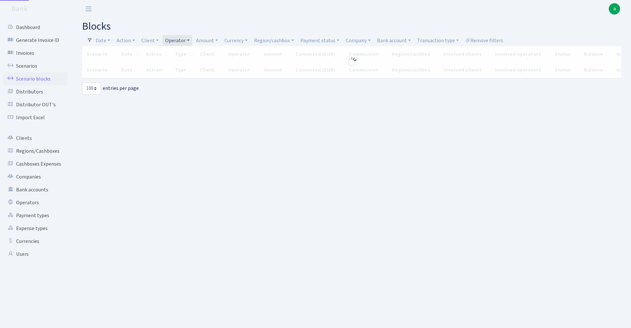
select select "100"
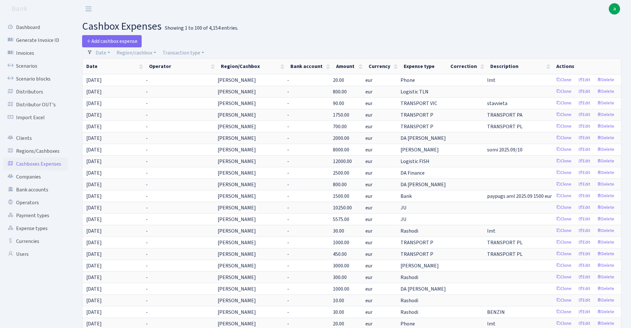
select select "100"
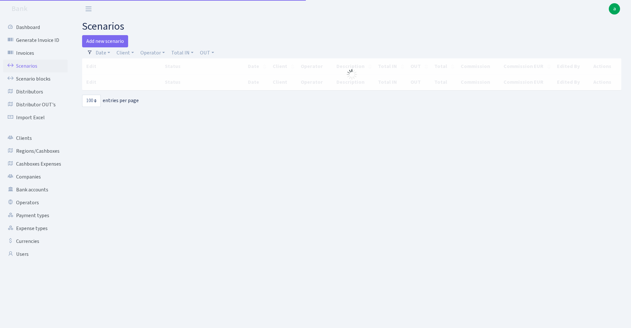
select select "100"
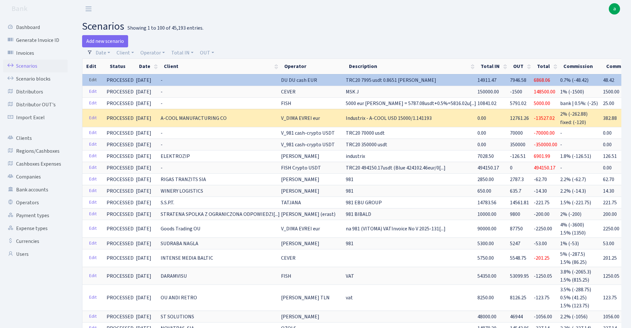
click at [89, 80] on link "Edit" at bounding box center [92, 80] width 13 height 10
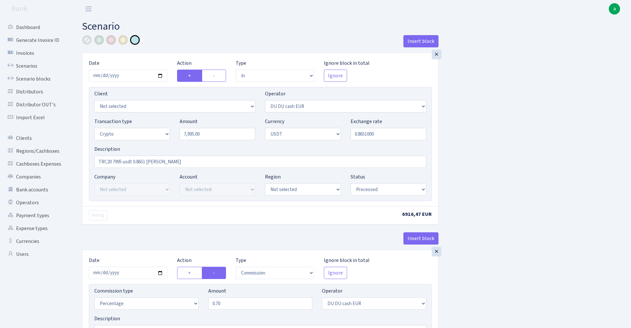
select select "in"
select select "419"
select select "3"
select select "6"
select select "processed"
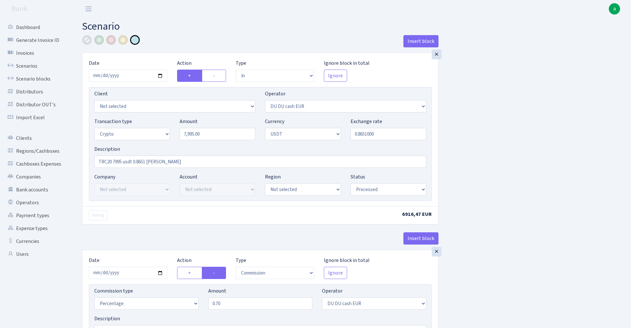
select select "commission"
select select "419"
select select "processed"
select select "in"
select select "417"
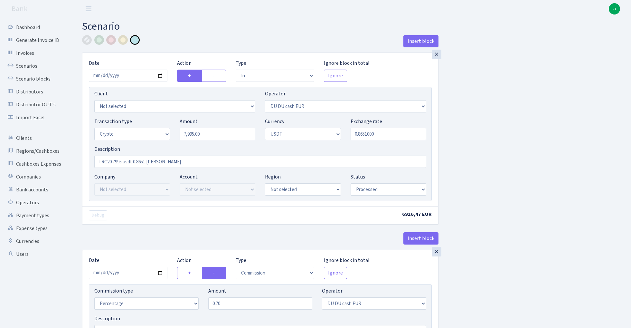
select select "2"
select select "6"
select select "20"
select select "61"
select select "processed"
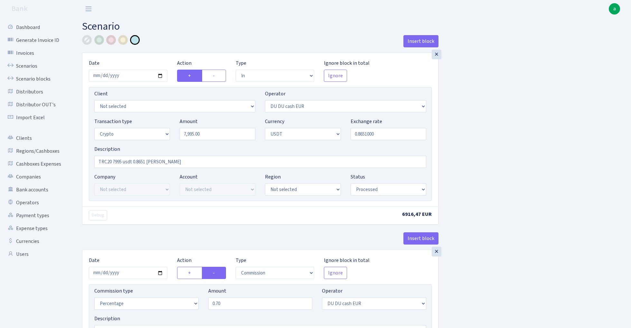
select select "out"
select select "417"
select select "15"
select select "6"
select select "processed"
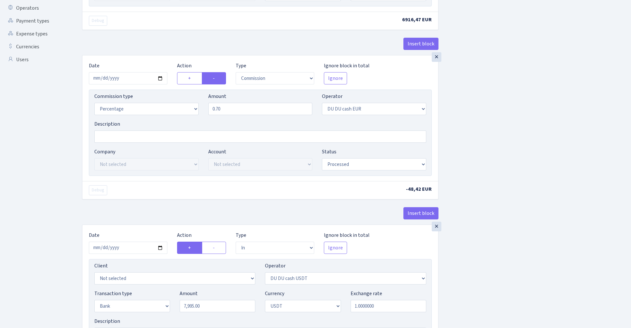
scroll to position [195, 0]
click at [235, 111] on input "0.70" at bounding box center [260, 108] width 104 height 12
type input "2.50"
click at [510, 134] on div "Insert block × Date 2025-10-13 Action + - Type --- In Out Commission Field requ…" at bounding box center [351, 242] width 549 height 804
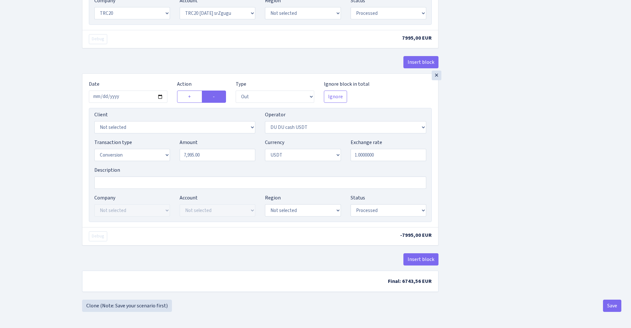
scroll to position [546, 0]
click at [423, 260] on button "Insert block" at bounding box center [420, 259] width 35 height 12
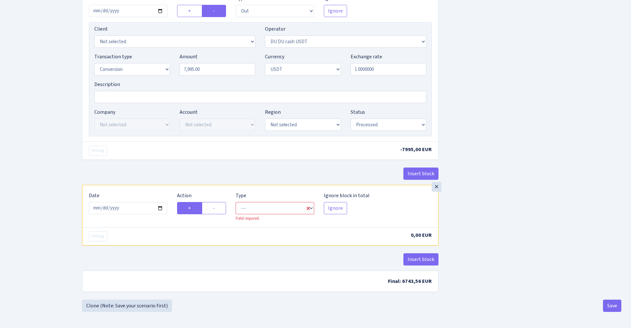
scroll to position [632, 0]
select select "commission"
select select "417"
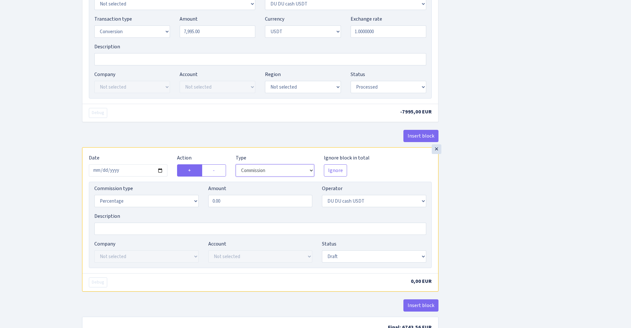
scroll to position [665, 0]
select select "fixed"
click at [241, 208] on input "0.00" at bounding box center [260, 201] width 104 height 12
type input "143.00"
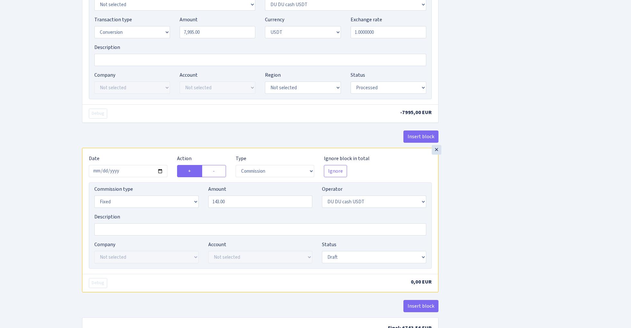
select select "processed"
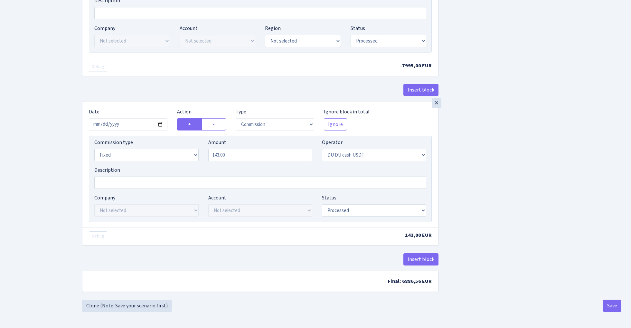
scroll to position [716, 0]
click at [611, 306] on button "Save" at bounding box center [612, 305] width 18 height 12
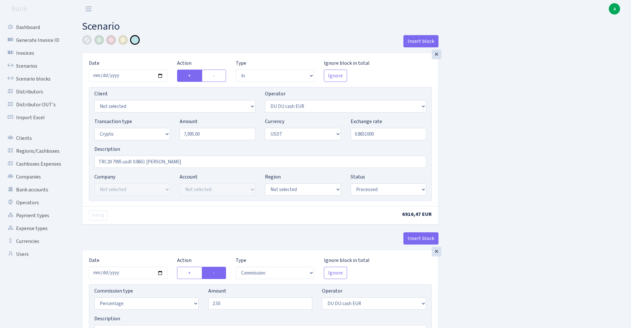
select select "in"
select select "419"
select select "3"
select select "6"
select select "processed"
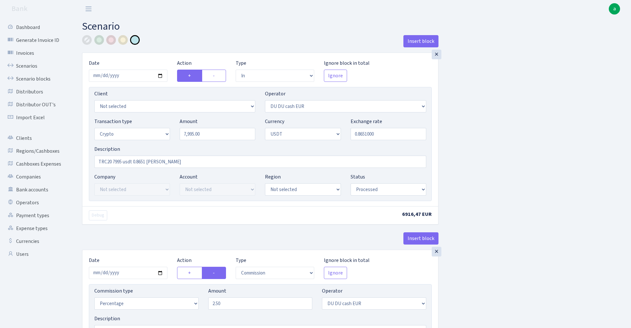
select select "commission"
select select "419"
select select "processed"
select select "in"
select select "417"
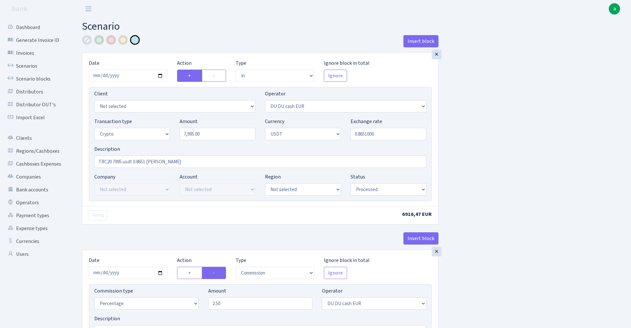
select select "2"
select select "6"
select select "20"
select select "61"
select select "processed"
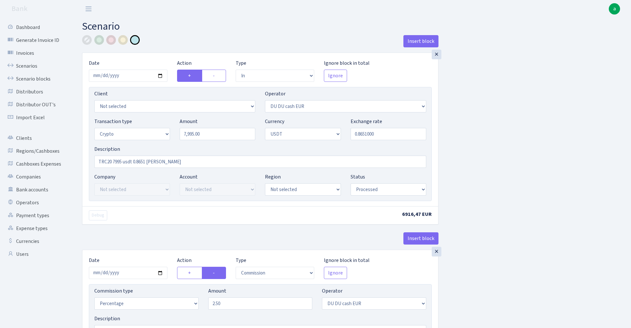
select select "out"
select select "417"
select select "15"
select select "6"
select select "processed"
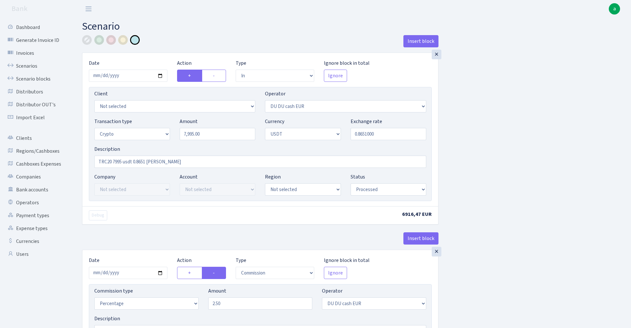
select select "commission"
select select "fixed"
select select "417"
select select "processed"
click at [27, 65] on link "Scenarios" at bounding box center [35, 66] width 64 height 13
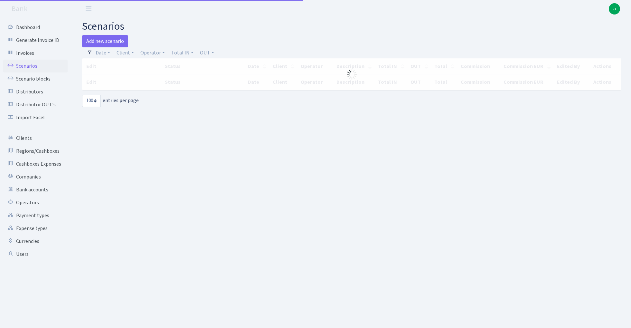
select select "100"
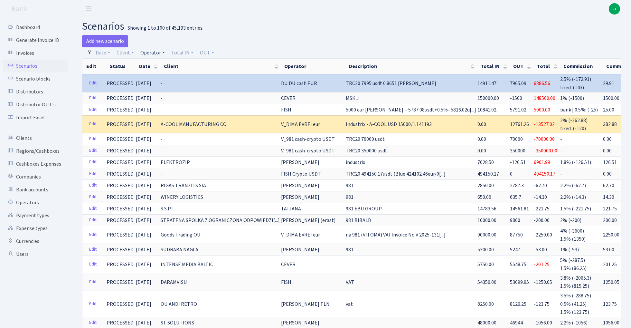
click at [153, 53] on link "Operator" at bounding box center [153, 52] width 30 height 11
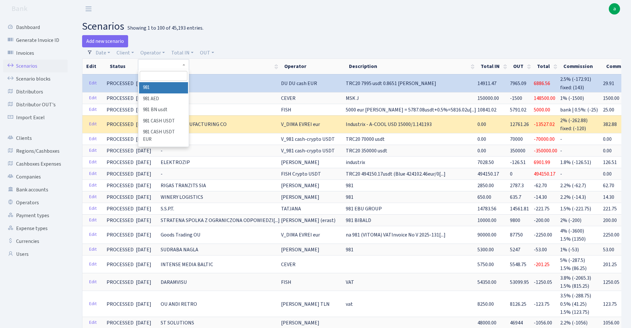
click at [156, 77] on input "search" at bounding box center [163, 76] width 47 height 10
type input "[PERSON_NAME]"
click at [160, 88] on li "[PERSON_NAME]" at bounding box center [163, 87] width 49 height 11
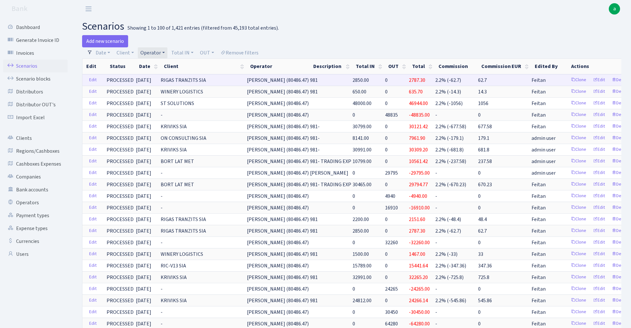
drag, startPoint x: 264, startPoint y: 80, endPoint x: 292, endPoint y: 84, distance: 27.6
click at [292, 84] on span "ULDIS (80486.47)" at bounding box center [278, 80] width 62 height 7
copy span "ULDIS (80486"
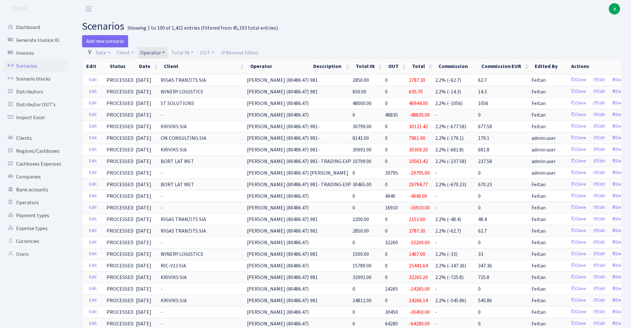
click at [151, 53] on link "Operator" at bounding box center [153, 52] width 30 height 11
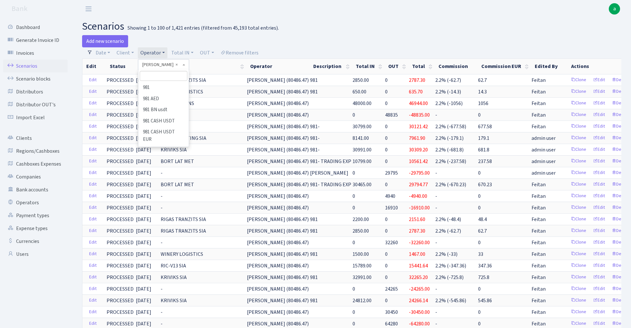
scroll to position [3522, 0]
click at [155, 78] on input "search" at bounding box center [163, 76] width 47 height 10
type input "tat"
click at [158, 90] on li "TATJANA" at bounding box center [163, 87] width 49 height 11
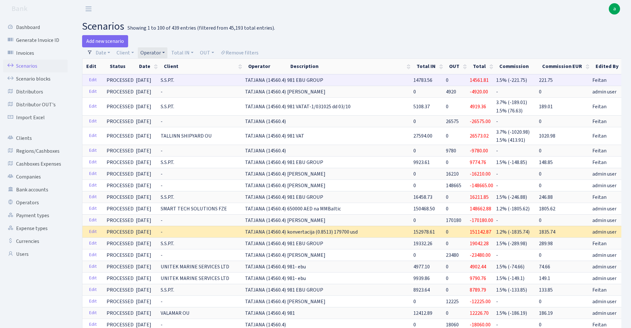
drag, startPoint x: 239, startPoint y: 81, endPoint x: 271, endPoint y: 81, distance: 32.2
click at [271, 81] on span "TATJANA (14560.4)" at bounding box center [265, 80] width 41 height 7
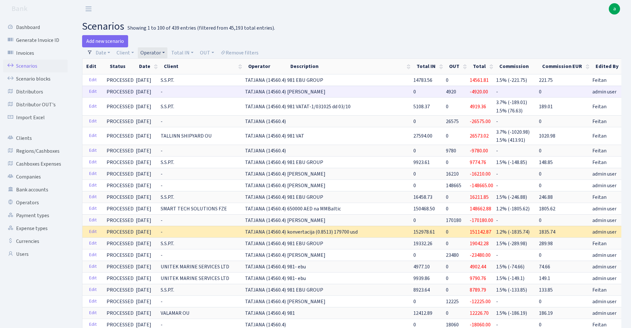
copy span "TATJANA (14560"
click at [151, 53] on link "Operator" at bounding box center [153, 52] width 30 height 11
click at [326, 44] on div "Add new scenario" at bounding box center [214, 41] width 265 height 12
click at [152, 52] on link "Operator" at bounding box center [153, 52] width 30 height 11
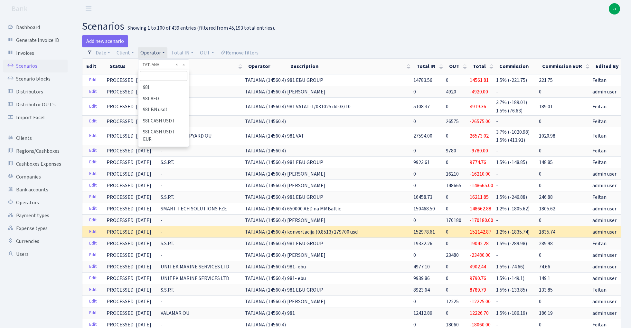
scroll to position [3397, 0]
click at [151, 76] on input "search" at bounding box center [163, 76] width 47 height 10
type input "sven"
click at [162, 88] on li "[PERSON_NAME]" at bounding box center [163, 87] width 49 height 11
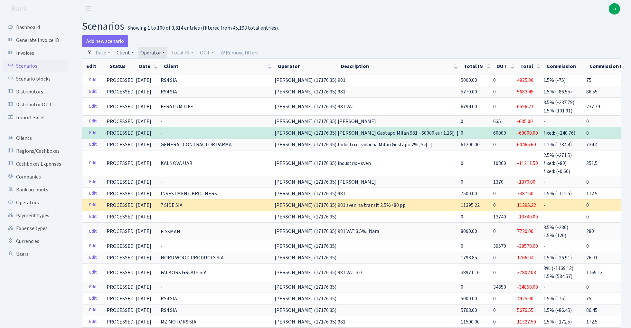
click at [128, 51] on link "Client" at bounding box center [125, 52] width 23 height 11
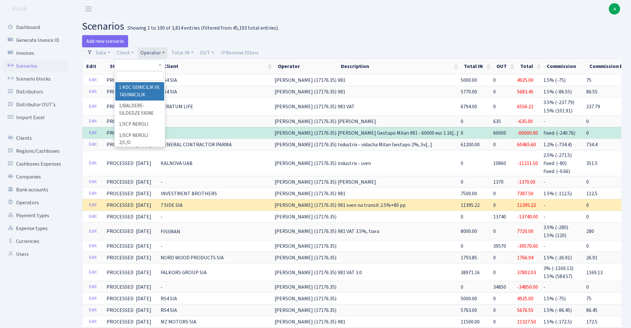
click at [131, 77] on input "search" at bounding box center [139, 76] width 47 height 10
type input "firs"
click at [140, 85] on li "First Logistics" at bounding box center [139, 87] width 49 height 11
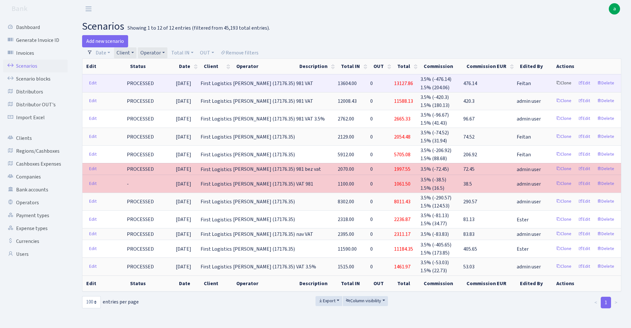
click at [562, 84] on link "Clone" at bounding box center [563, 83] width 21 height 10
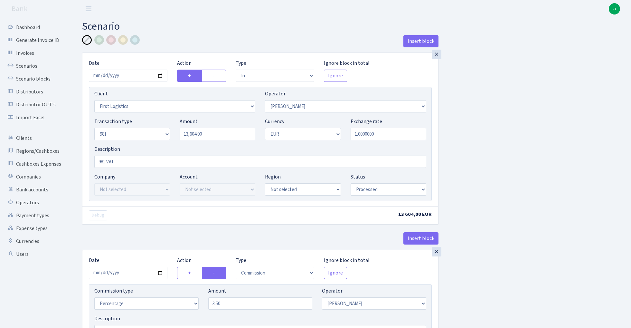
select select "in"
select select "2523"
select select "2"
select select "8"
select select "1"
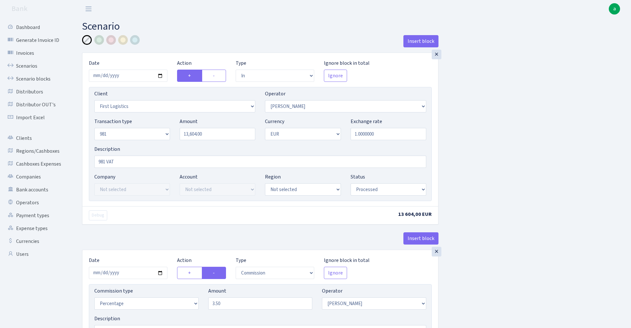
select select "processed"
select select "commission"
select select "2"
select select "processed"
select select "out"
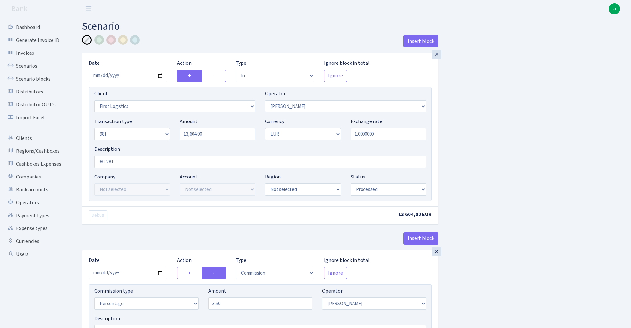
select select "2129"
select select "61"
select select "8"
select select "1"
select select "processed"
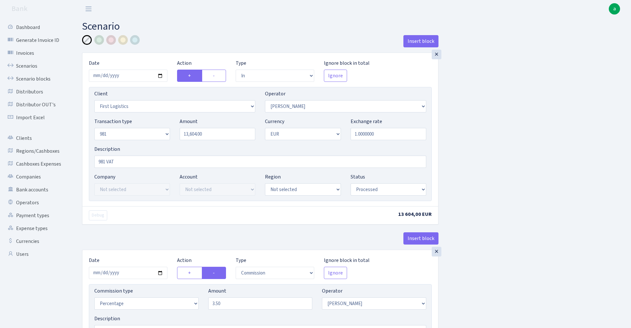
select select "commission"
select select "61"
select select "processed"
click at [127, 75] on input "[DATE]" at bounding box center [128, 76] width 79 height 12
type input "[DATE]"
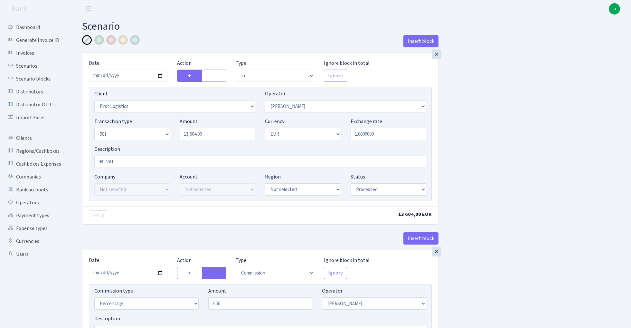
click at [198, 44] on div "Insert block" at bounding box center [260, 43] width 356 height 17
click at [218, 133] on input "13604.00" at bounding box center [218, 134] width 76 height 12
type input "2,200.00"
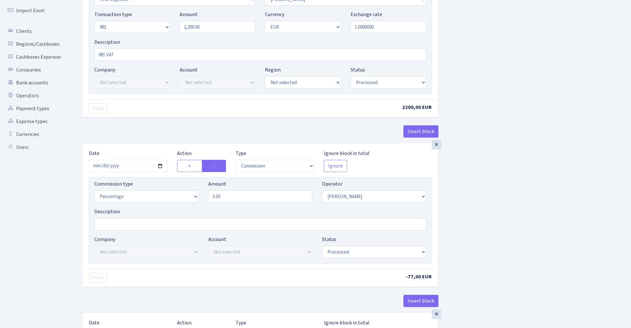
scroll to position [142, 0]
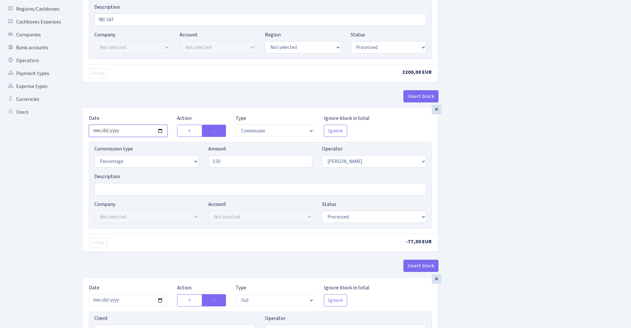
click at [127, 131] on input "2025-07-24" at bounding box center [128, 131] width 79 height 12
type input "[DATE]"
click at [156, 92] on div "Insert block" at bounding box center [260, 98] width 356 height 17
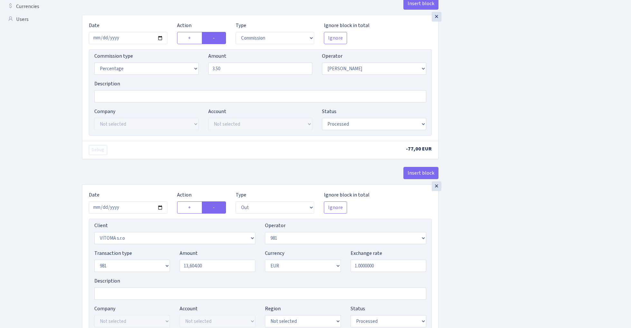
scroll to position [276, 0]
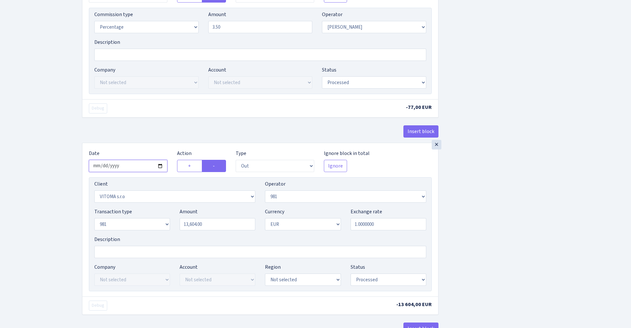
click at [130, 168] on input "2025-07-24" at bounding box center [128, 166] width 79 height 12
type input "[DATE]"
click at [159, 127] on div "Insert block" at bounding box center [260, 133] width 356 height 17
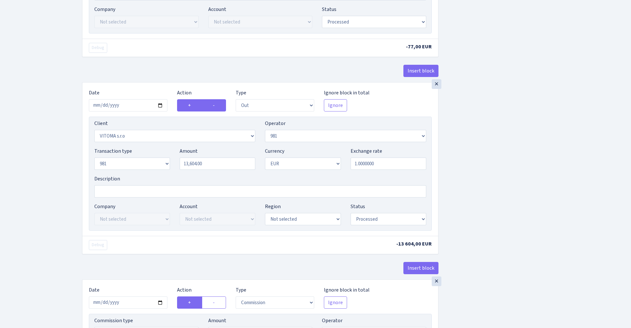
scroll to position [365, 0]
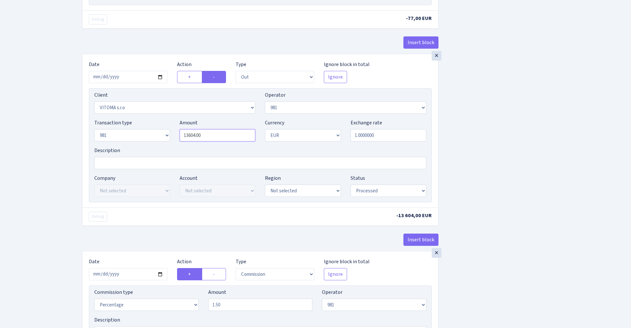
click at [212, 137] on input "13604.00" at bounding box center [218, 135] width 76 height 12
type input "2,200.00"
click at [508, 137] on div "Insert block × Date 2025-10-13 Action + - Type --- In Out Commission Field requ…" at bounding box center [351, 59] width 549 height 779
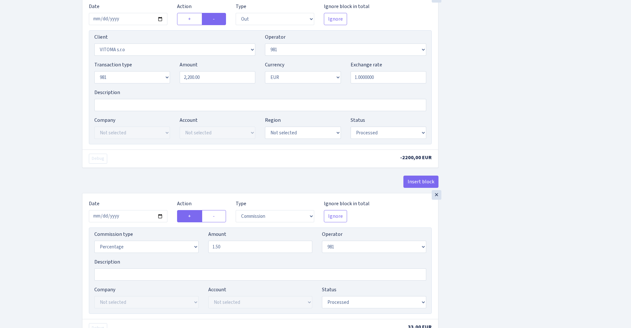
scroll to position [457, 0]
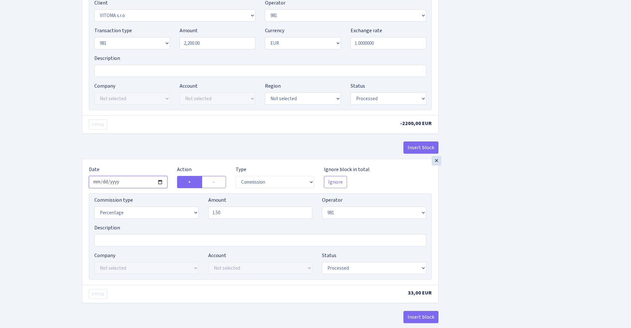
click at [126, 185] on input "2025-07-24" at bounding box center [128, 182] width 79 height 12
type input "2025-10-13"
click at [145, 152] on div "Insert block" at bounding box center [260, 149] width 356 height 17
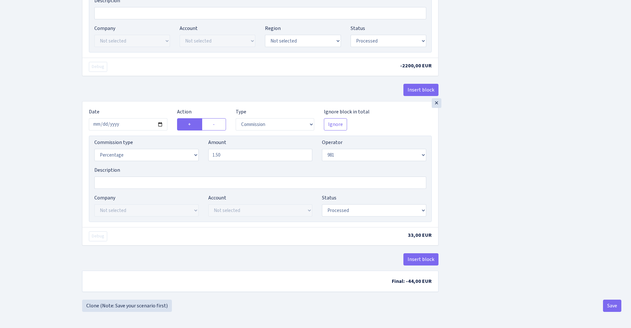
scroll to position [518, 0]
click at [614, 305] on button "Save" at bounding box center [612, 305] width 18 height 12
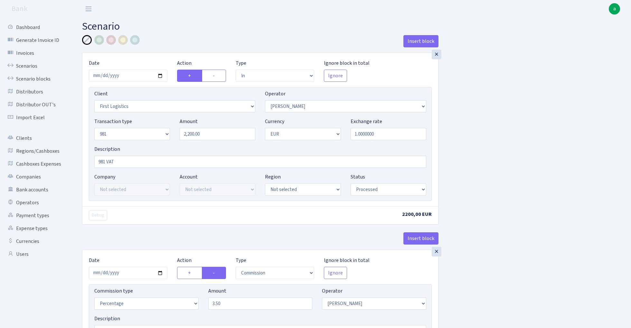
select select "in"
select select "2523"
select select "2"
select select "8"
select select "1"
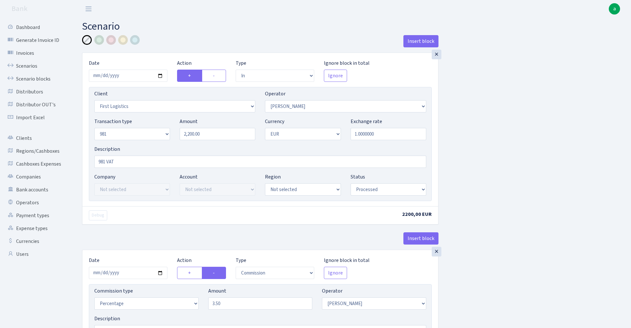
select select "processed"
select select "commission"
select select "2"
select select "processed"
select select "out"
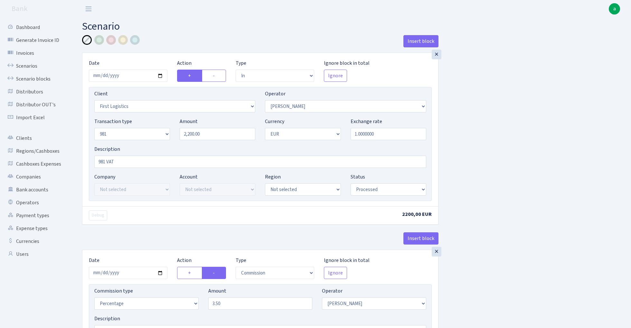
select select "2129"
select select "61"
select select "8"
select select "1"
select select "processed"
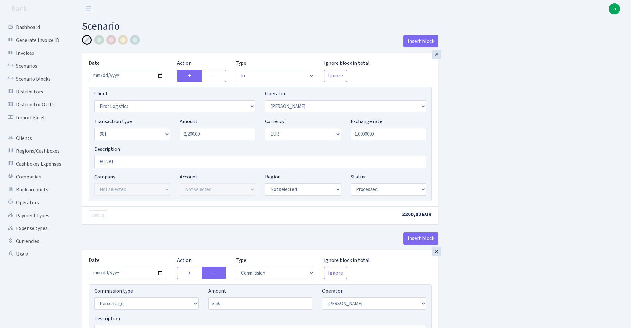
select select "commission"
select select "61"
select select "processed"
click at [23, 62] on link "Scenarios" at bounding box center [35, 66] width 64 height 13
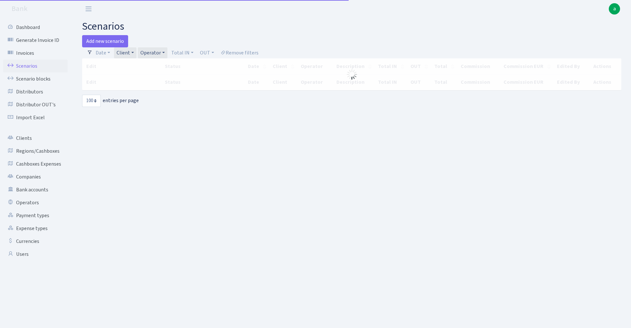
select select "100"
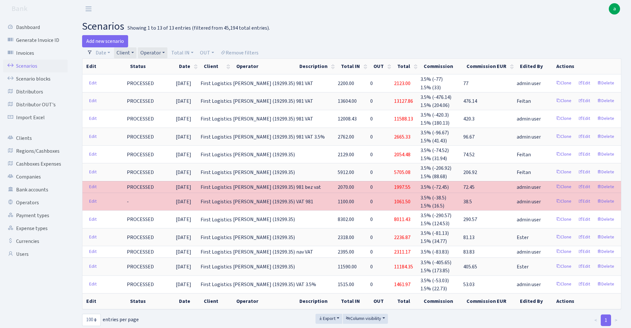
click at [131, 51] on link "Client" at bounding box center [125, 52] width 23 height 11
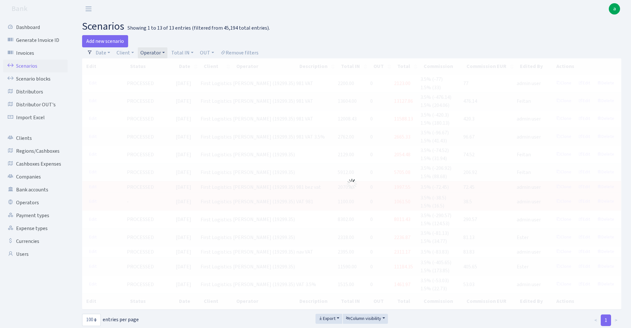
click at [361, 30] on h2 "scenarios Showing 1 to 13 of 13 entries (filtered from 45,194 total entries)." at bounding box center [351, 26] width 539 height 12
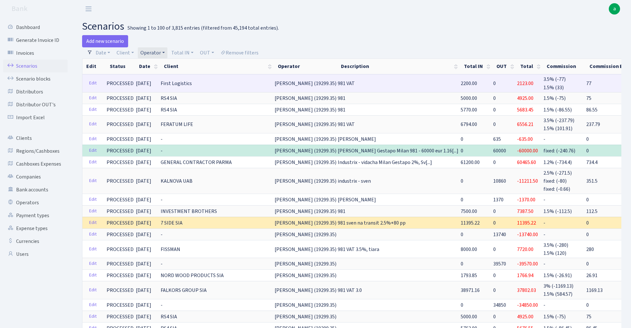
drag, startPoint x: 267, startPoint y: 82, endPoint x: 294, endPoint y: 84, distance: 27.1
click at [294, 84] on span "SVEN (19299.35)" at bounding box center [306, 83] width 62 height 7
copy span "SVEN (19299"
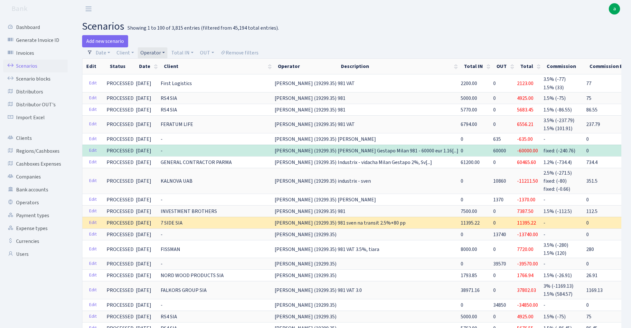
click at [153, 53] on link "Operator" at bounding box center [153, 52] width 30 height 11
click at [160, 76] on input "search" at bounding box center [163, 76] width 47 height 10
type input "ivo"
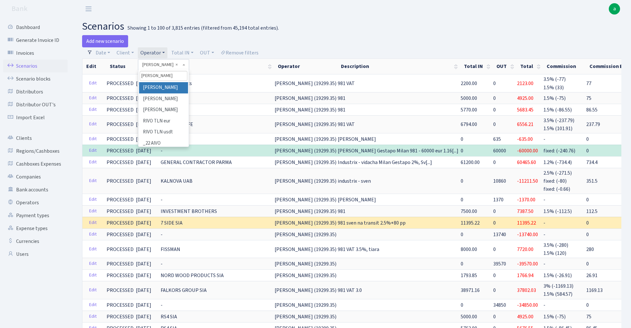
click at [164, 87] on li "[PERSON_NAME]" at bounding box center [163, 87] width 49 height 11
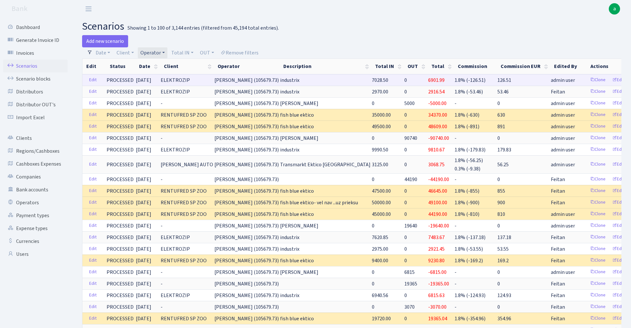
drag, startPoint x: 229, startPoint y: 79, endPoint x: 255, endPoint y: 81, distance: 26.2
click at [255, 81] on span "IVO (105679.73)" at bounding box center [246, 80] width 64 height 7
copy span "IVO (105679"
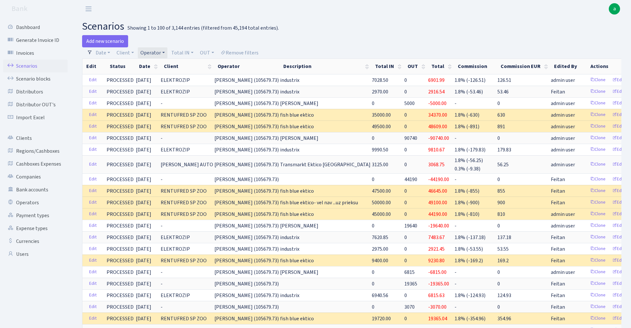
click at [153, 51] on link "Operator" at bounding box center [153, 52] width 30 height 11
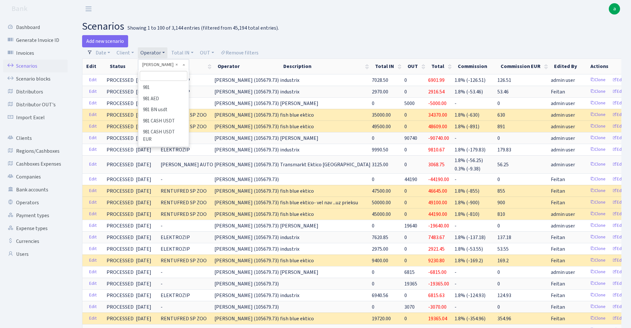
scroll to position [1787, 0]
click at [156, 74] on input "search" at bounding box center [163, 76] width 47 height 10
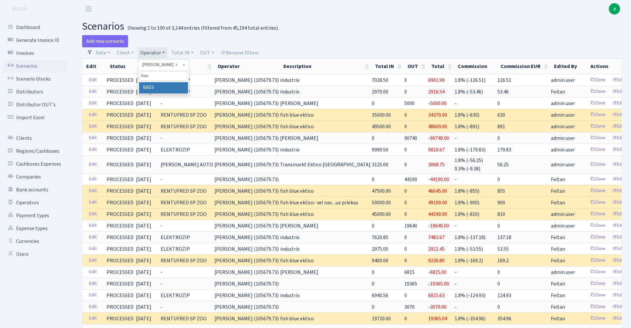
type input "bas"
click at [165, 90] on li "BASS" at bounding box center [163, 87] width 49 height 11
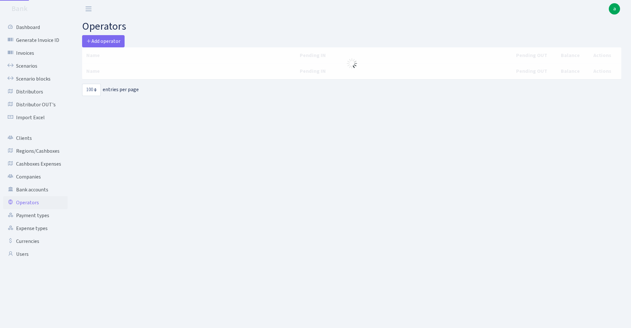
select select "100"
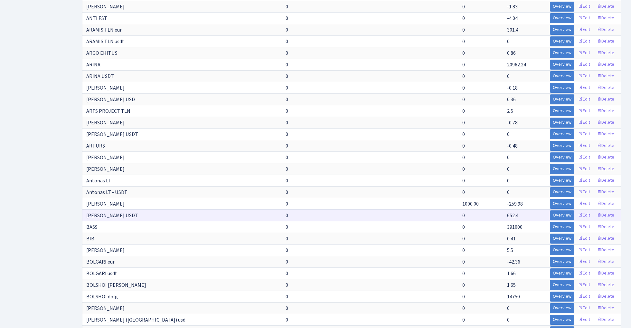
scroll to position [307, 0]
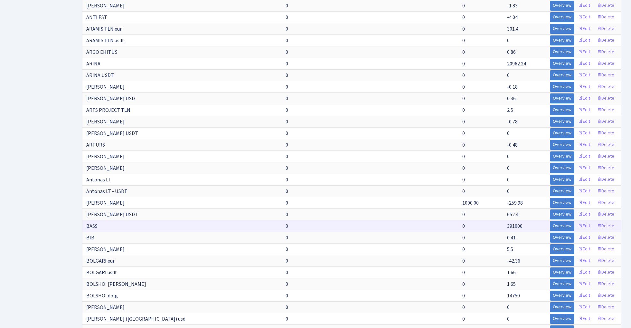
click at [514, 225] on span "391000" at bounding box center [514, 225] width 15 height 7
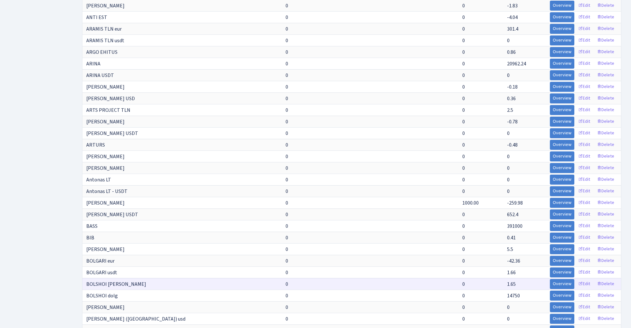
copy span "391000"
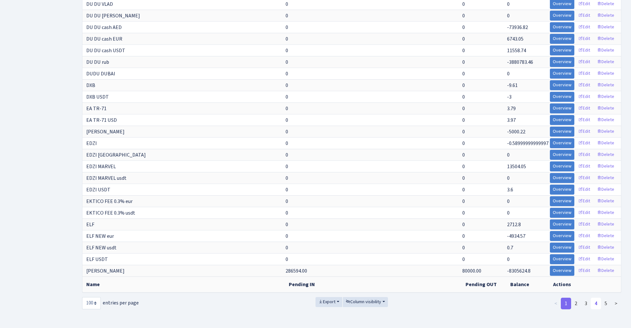
scroll to position [946, 0]
click at [577, 302] on link "2" at bounding box center [576, 304] width 10 height 12
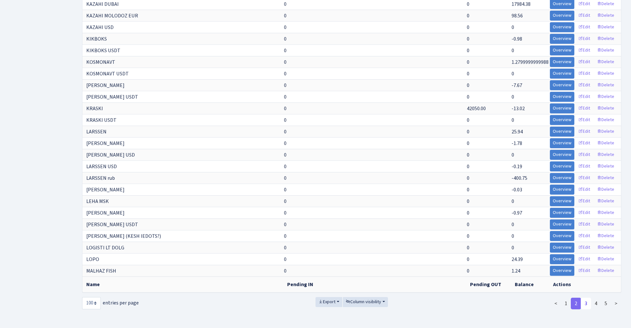
click at [587, 303] on link "3" at bounding box center [586, 304] width 10 height 12
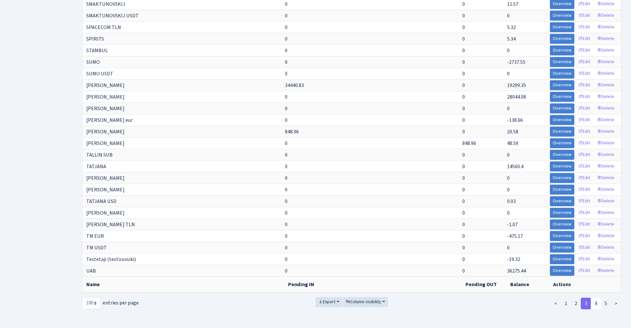
click at [597, 302] on link "4" at bounding box center [596, 304] width 10 height 12
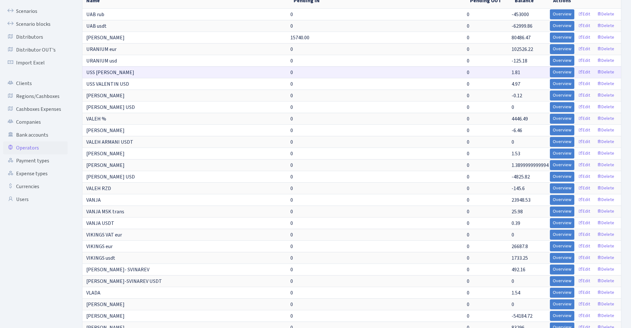
scroll to position [52, 0]
